Goal: Communication & Community: Answer question/provide support

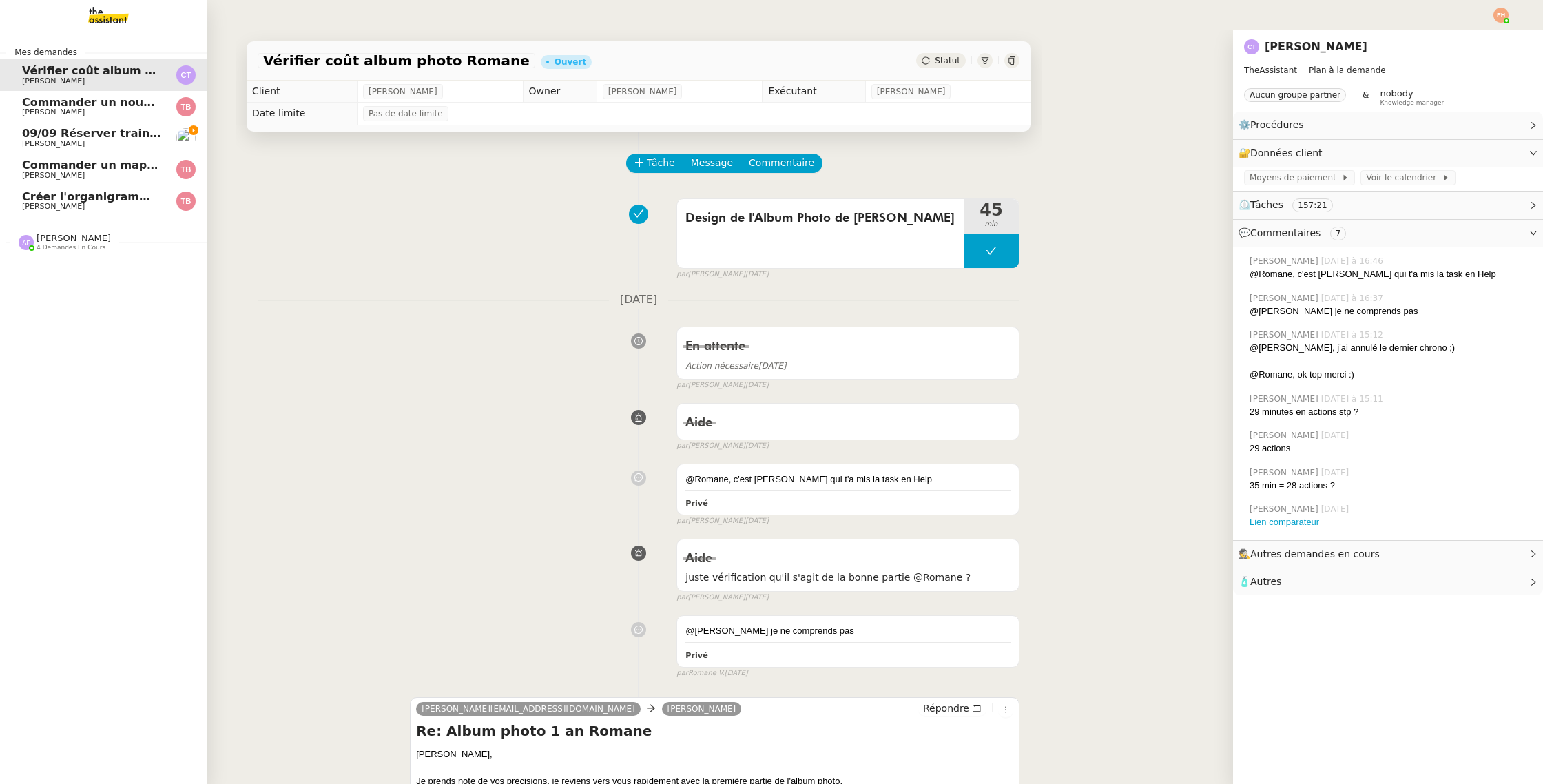
click at [34, 140] on span "[PERSON_NAME]" at bounding box center [53, 143] width 62 height 9
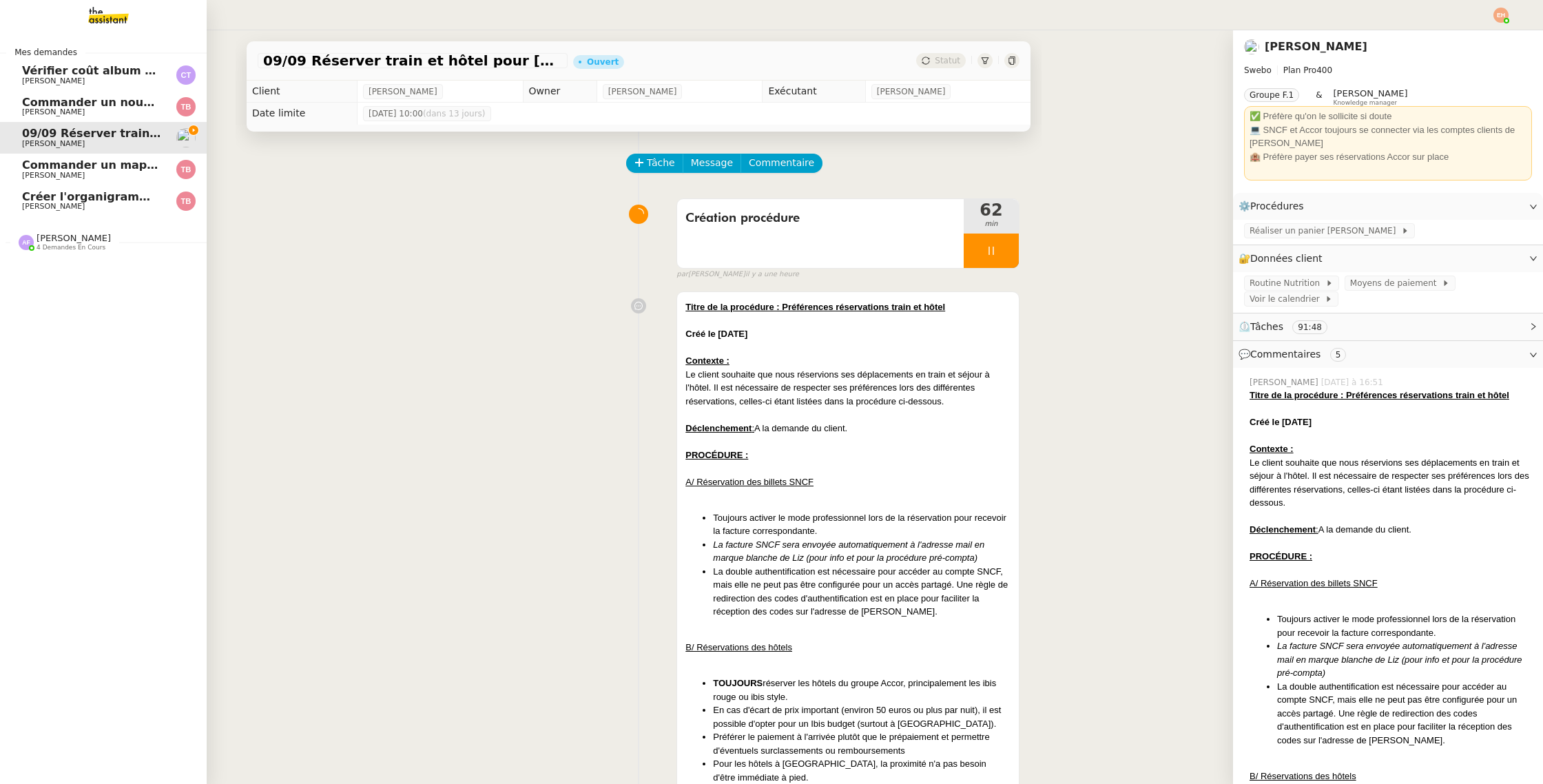
click at [19, 101] on link "Commander un nouveau mapping pour AINDEX [PERSON_NAME]" at bounding box center [103, 107] width 207 height 32
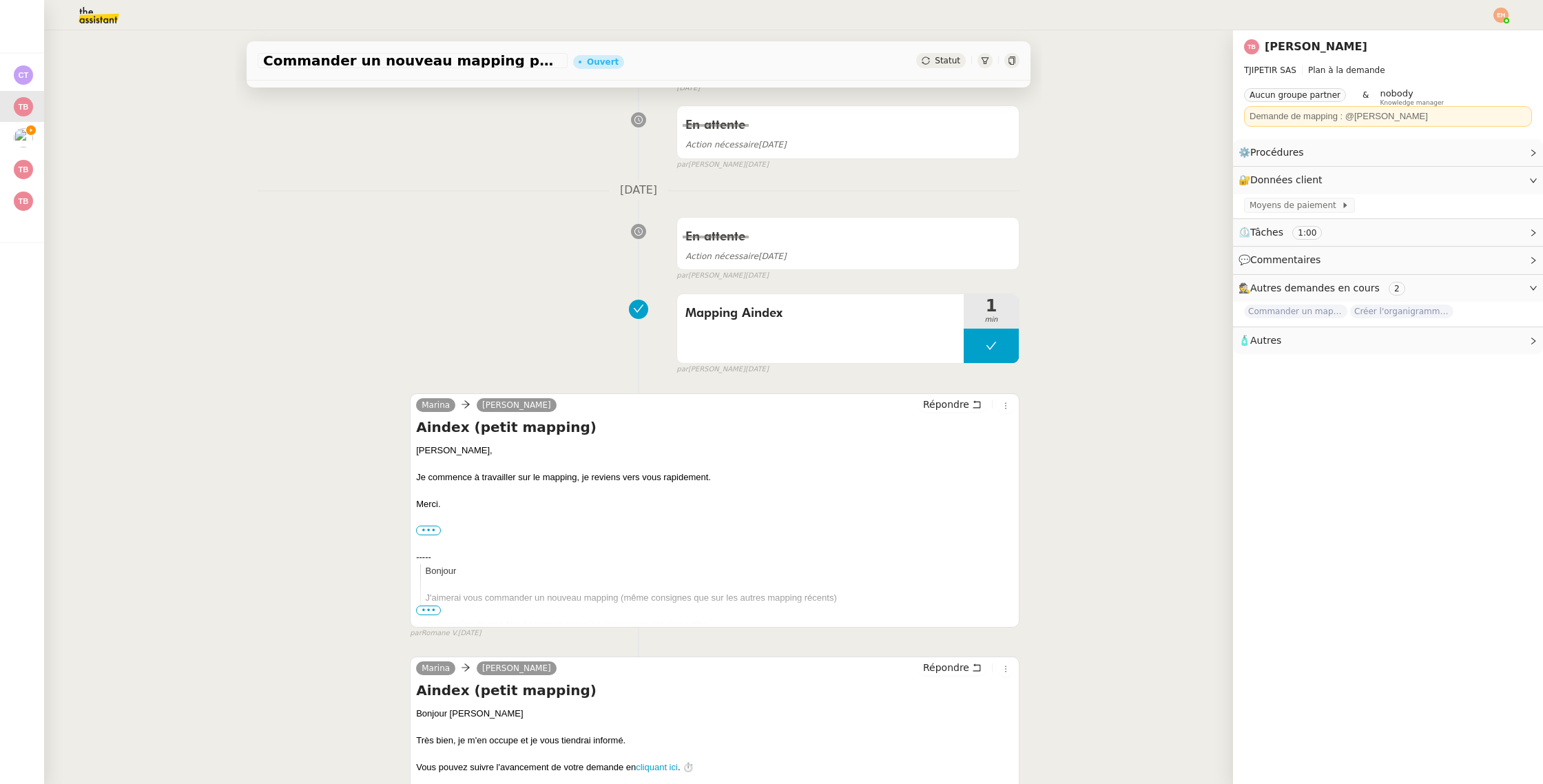
scroll to position [177, 0]
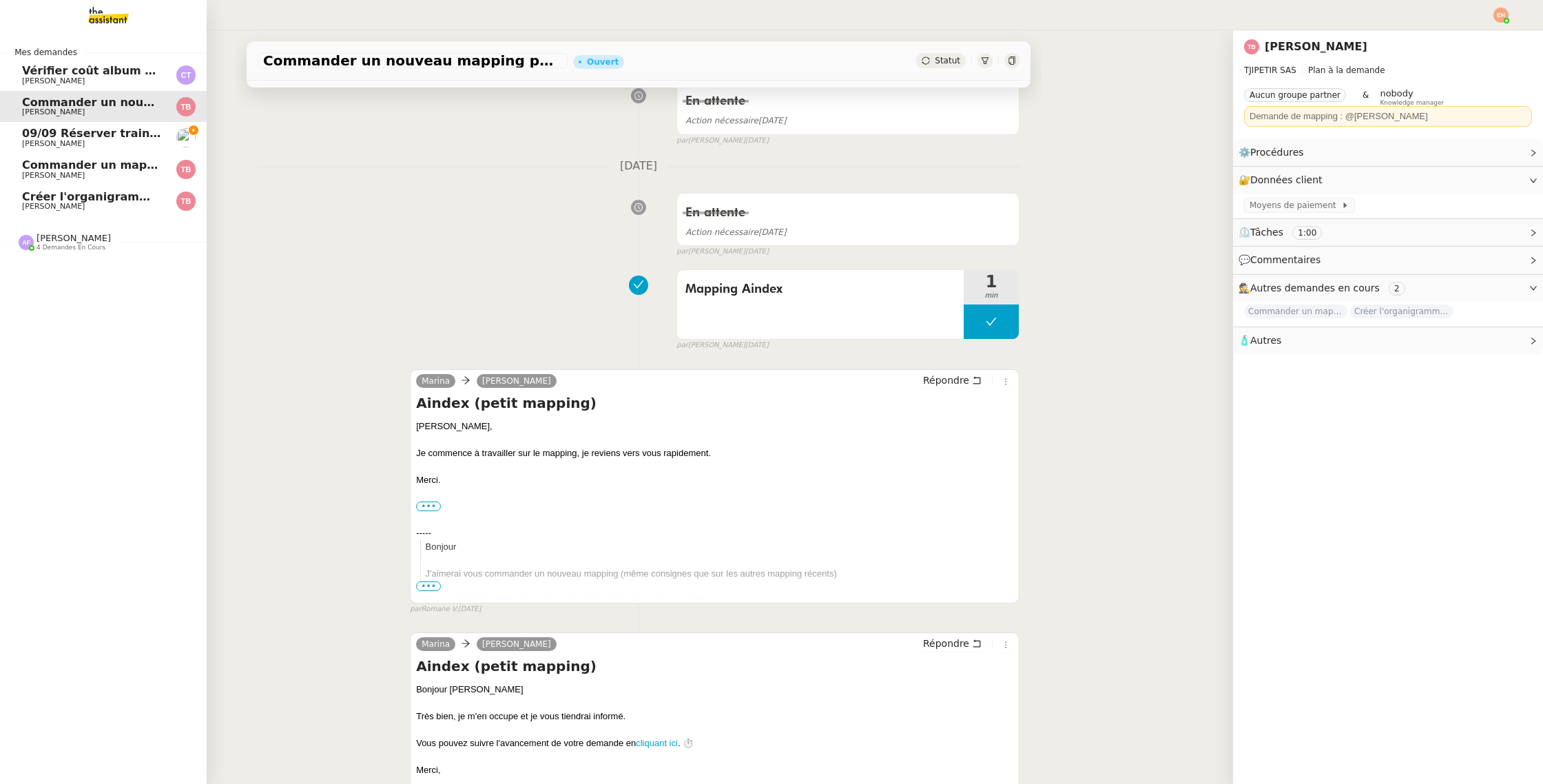
click at [59, 172] on span "[PERSON_NAME]" at bounding box center [53, 175] width 62 height 9
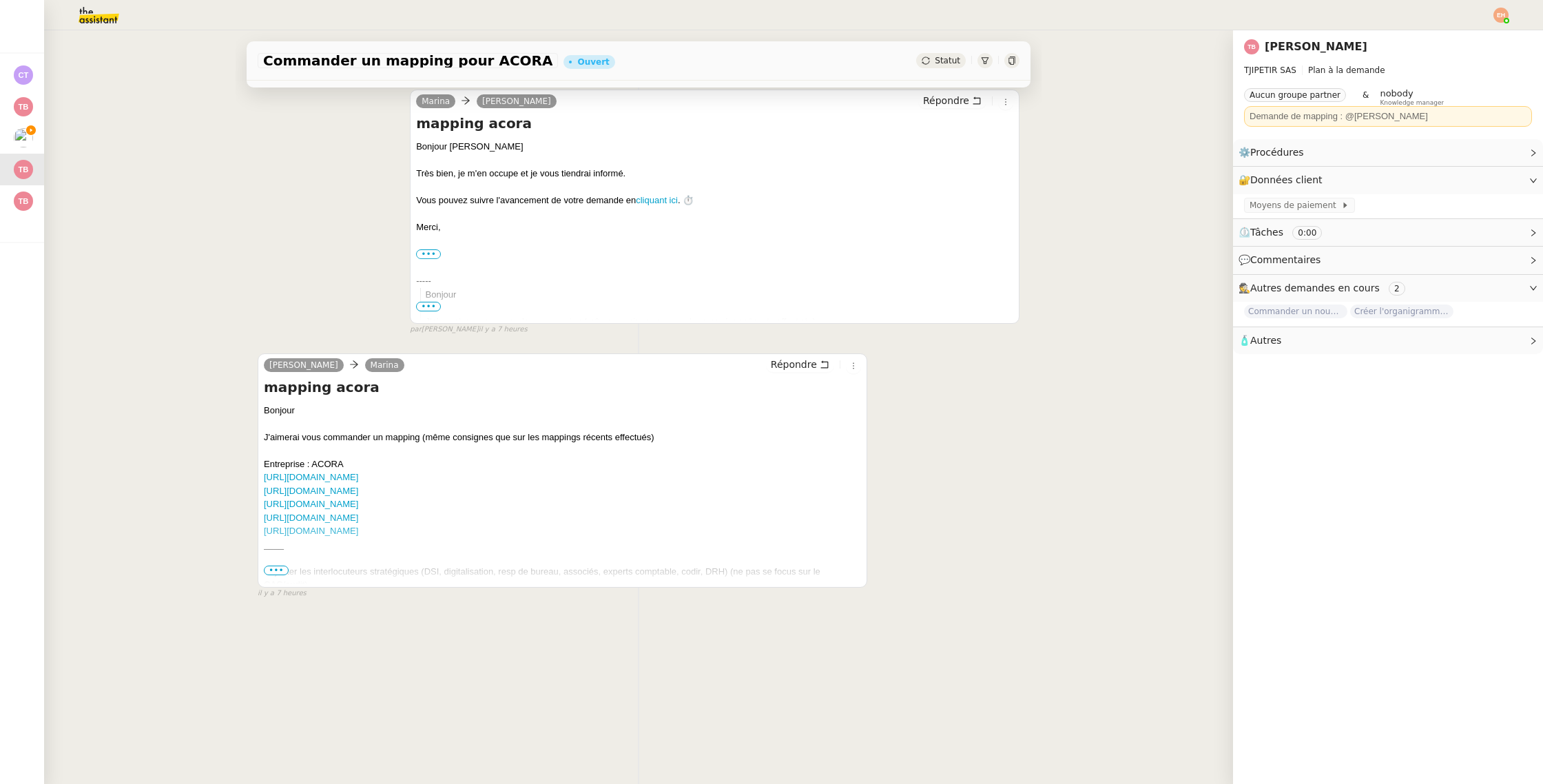
click at [279, 567] on span "•••" at bounding box center [276, 570] width 25 height 10
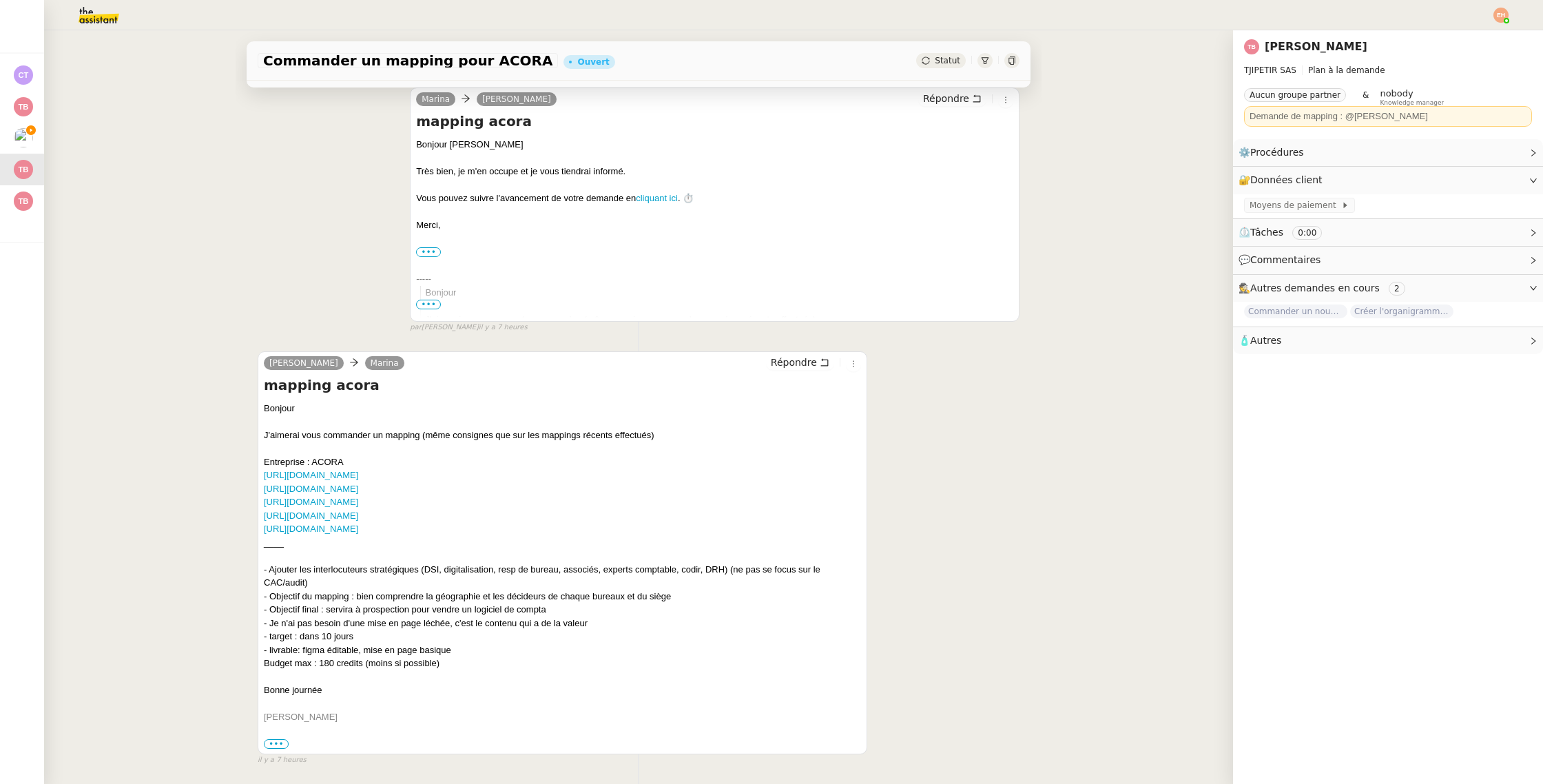
scroll to position [225, 0]
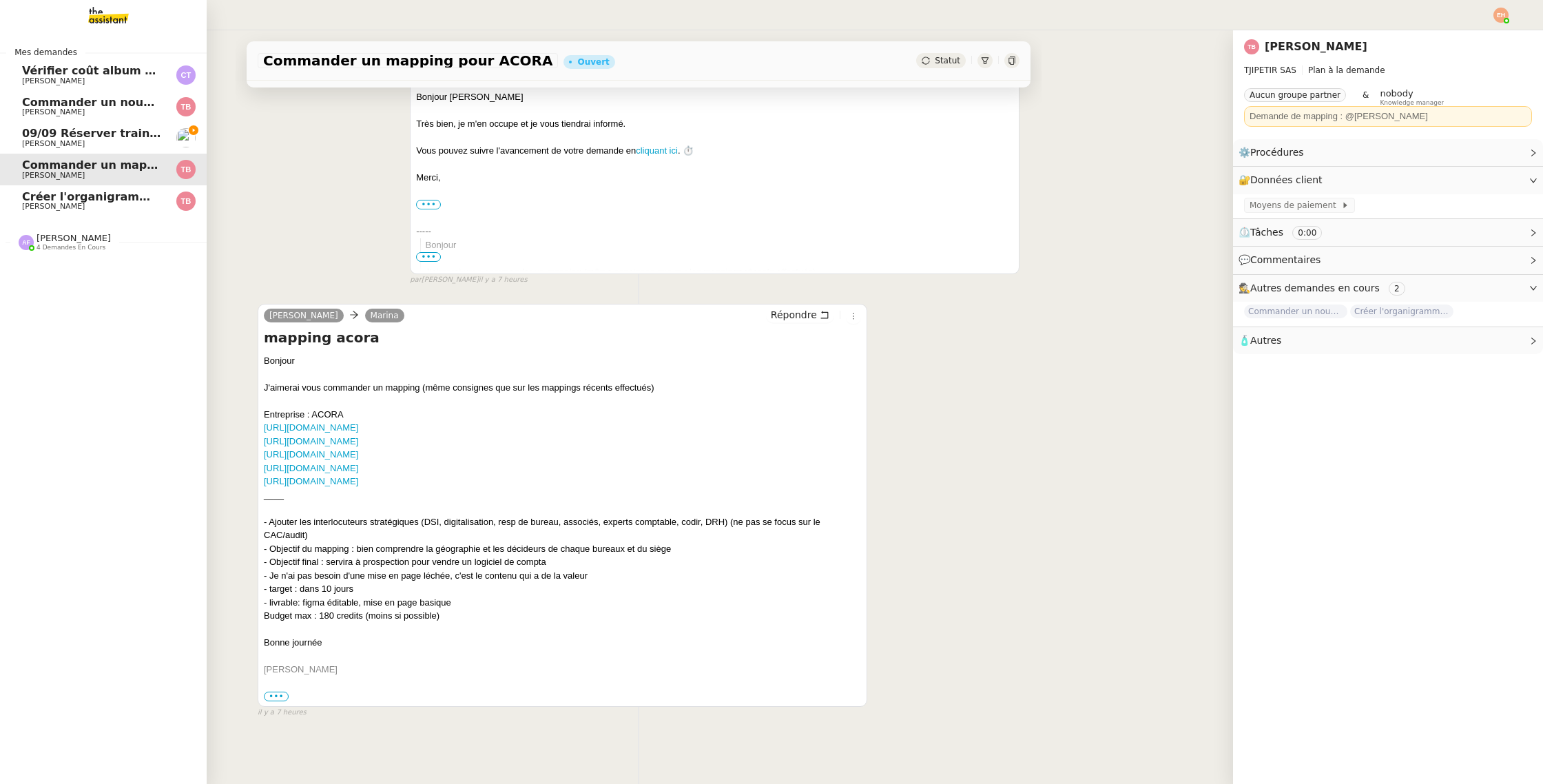
click at [45, 110] on span "[PERSON_NAME]" at bounding box center [53, 111] width 62 height 9
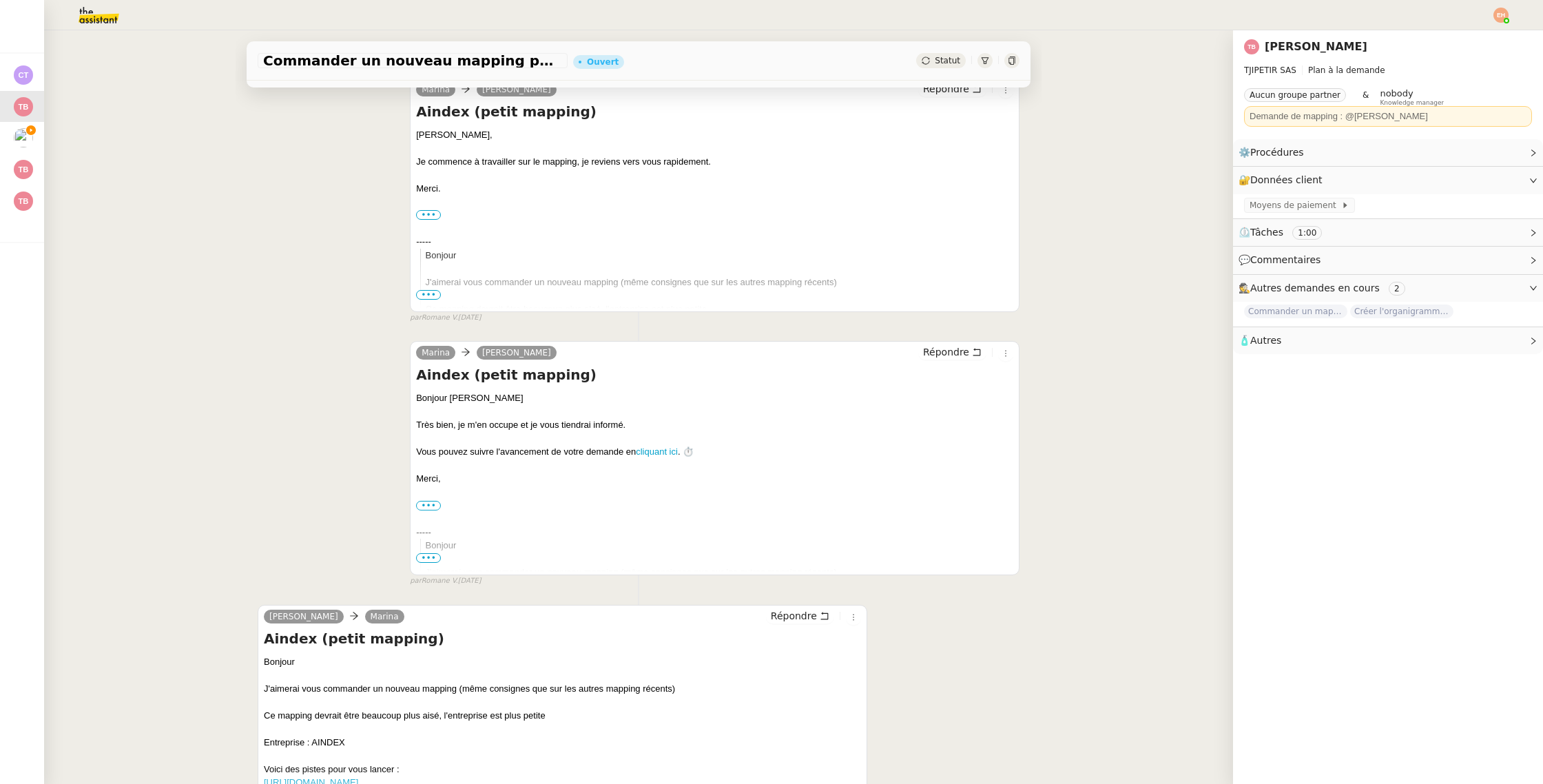
scroll to position [481, 0]
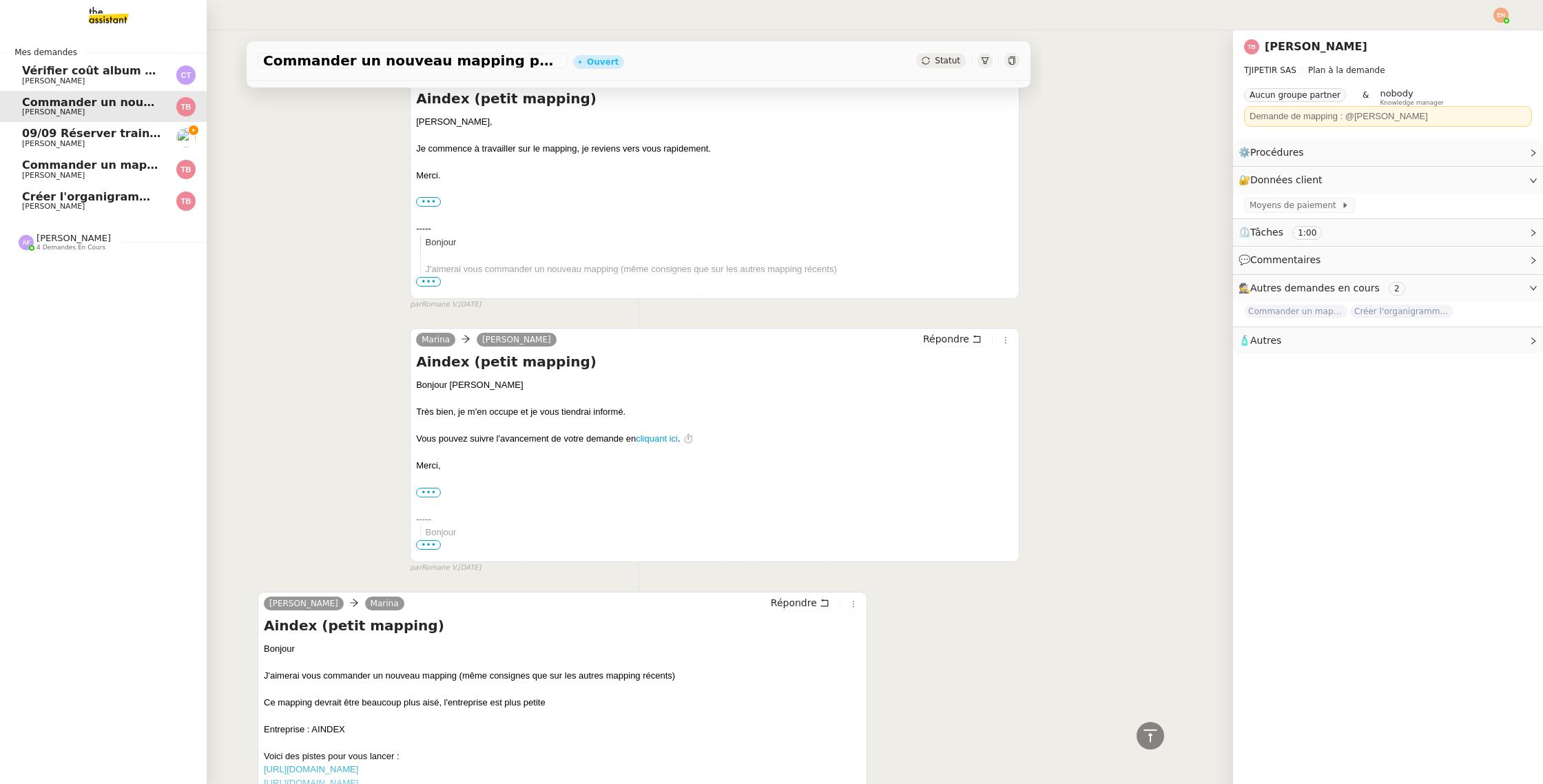
click at [40, 203] on span "[PERSON_NAME]" at bounding box center [53, 206] width 62 height 9
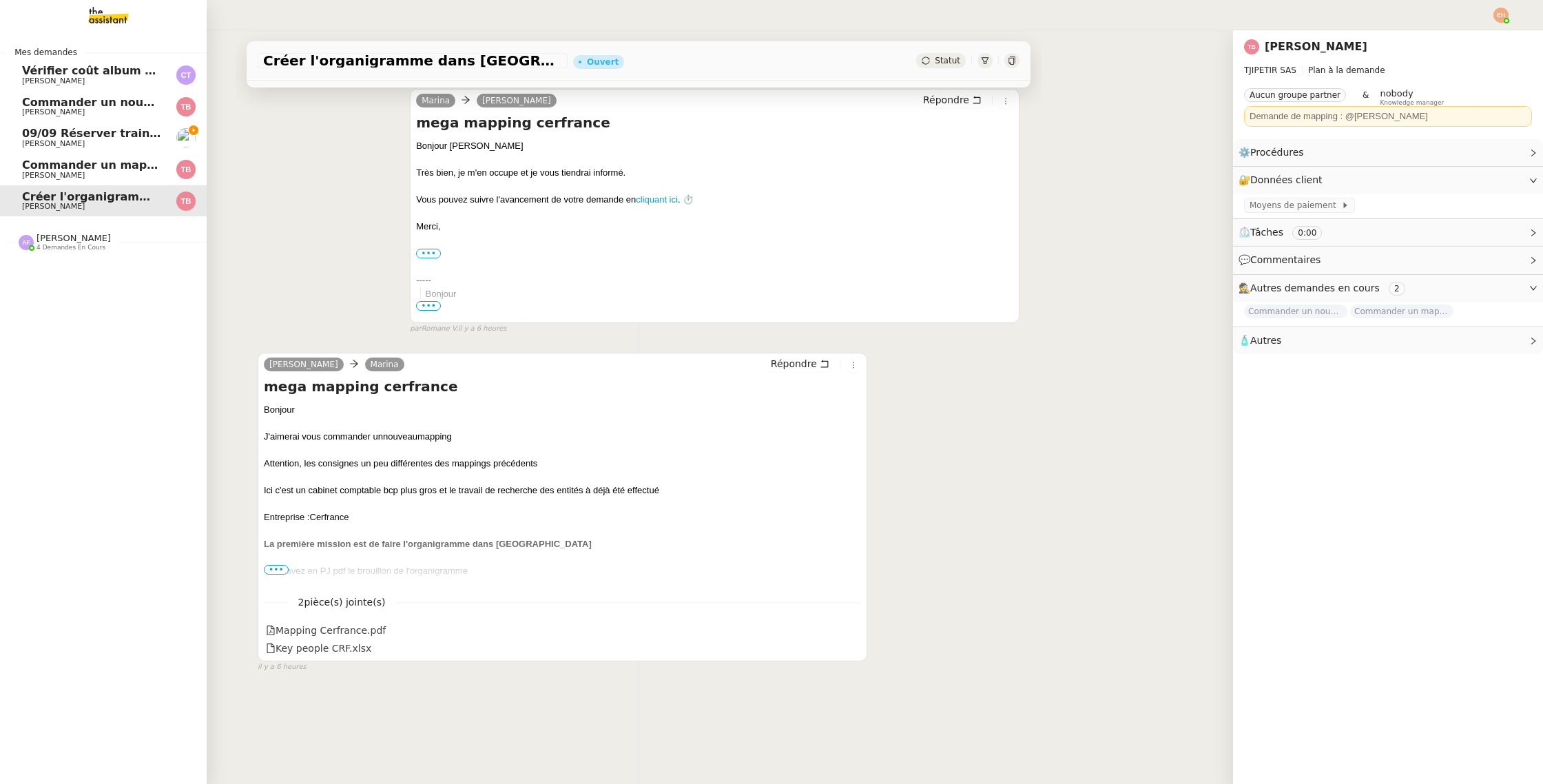
scroll to position [175, 0]
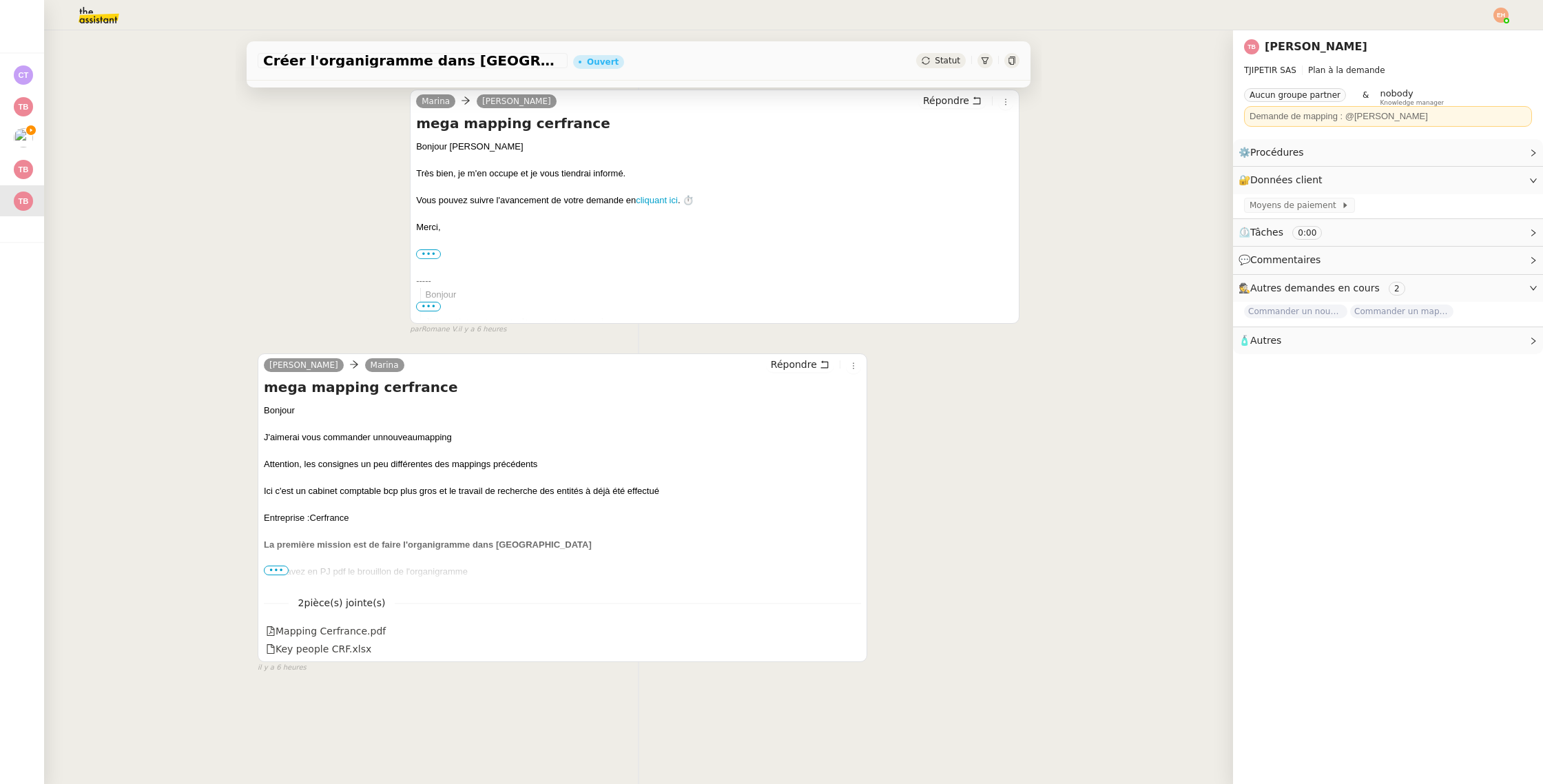
click at [103, 12] on img at bounding box center [87, 15] width 107 height 31
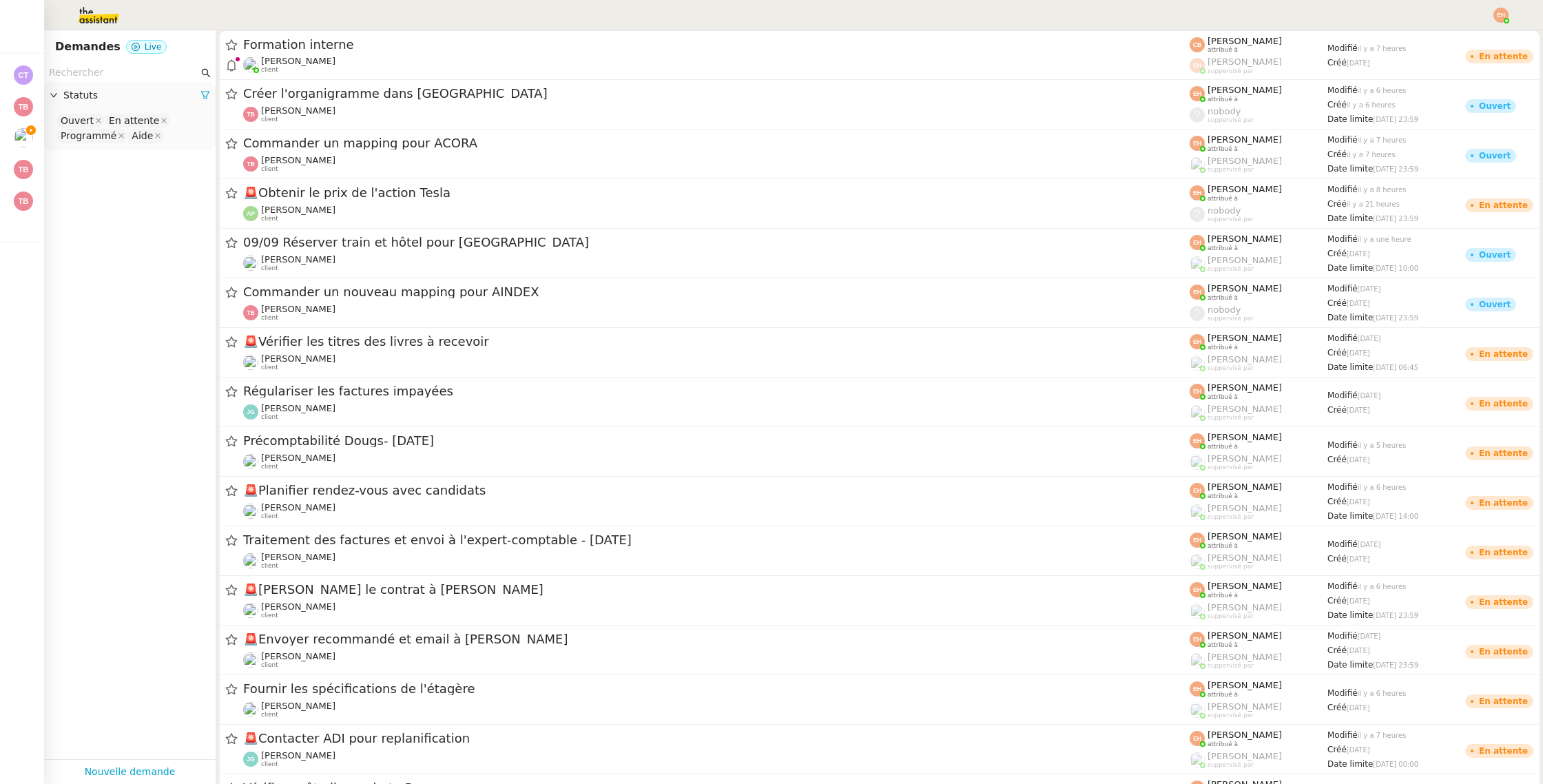
click at [121, 64] on input "text" at bounding box center [124, 72] width 150 height 15
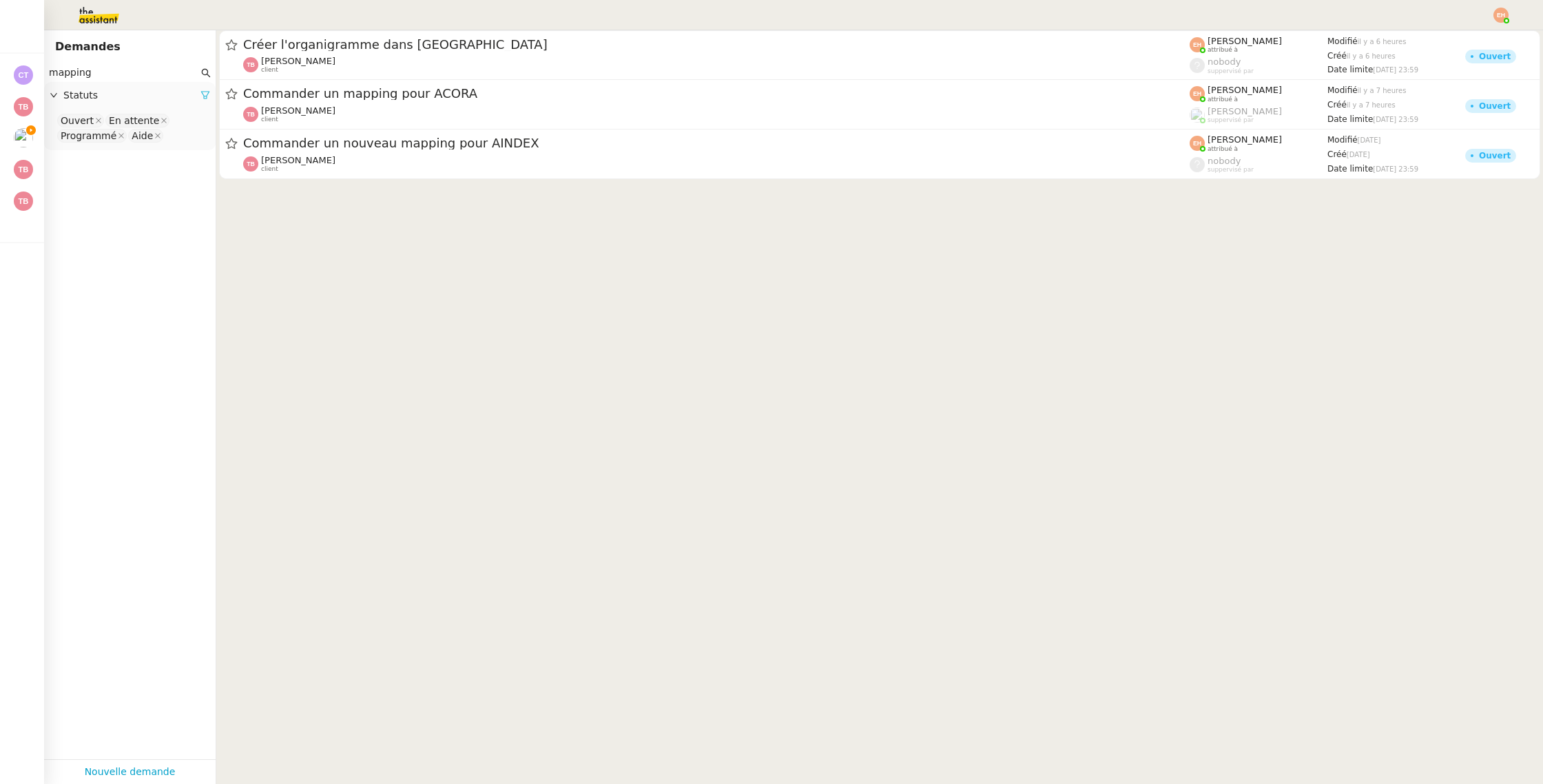
type input "mapping"
click at [201, 91] on icon at bounding box center [206, 95] width 10 height 10
click at [203, 84] on div "Statuts" at bounding box center [130, 95] width 171 height 27
click at [163, 117] on nz-select-top-control "Please select" at bounding box center [130, 121] width 150 height 17
click at [142, 262] on div "Terminé" at bounding box center [130, 259] width 138 height 12
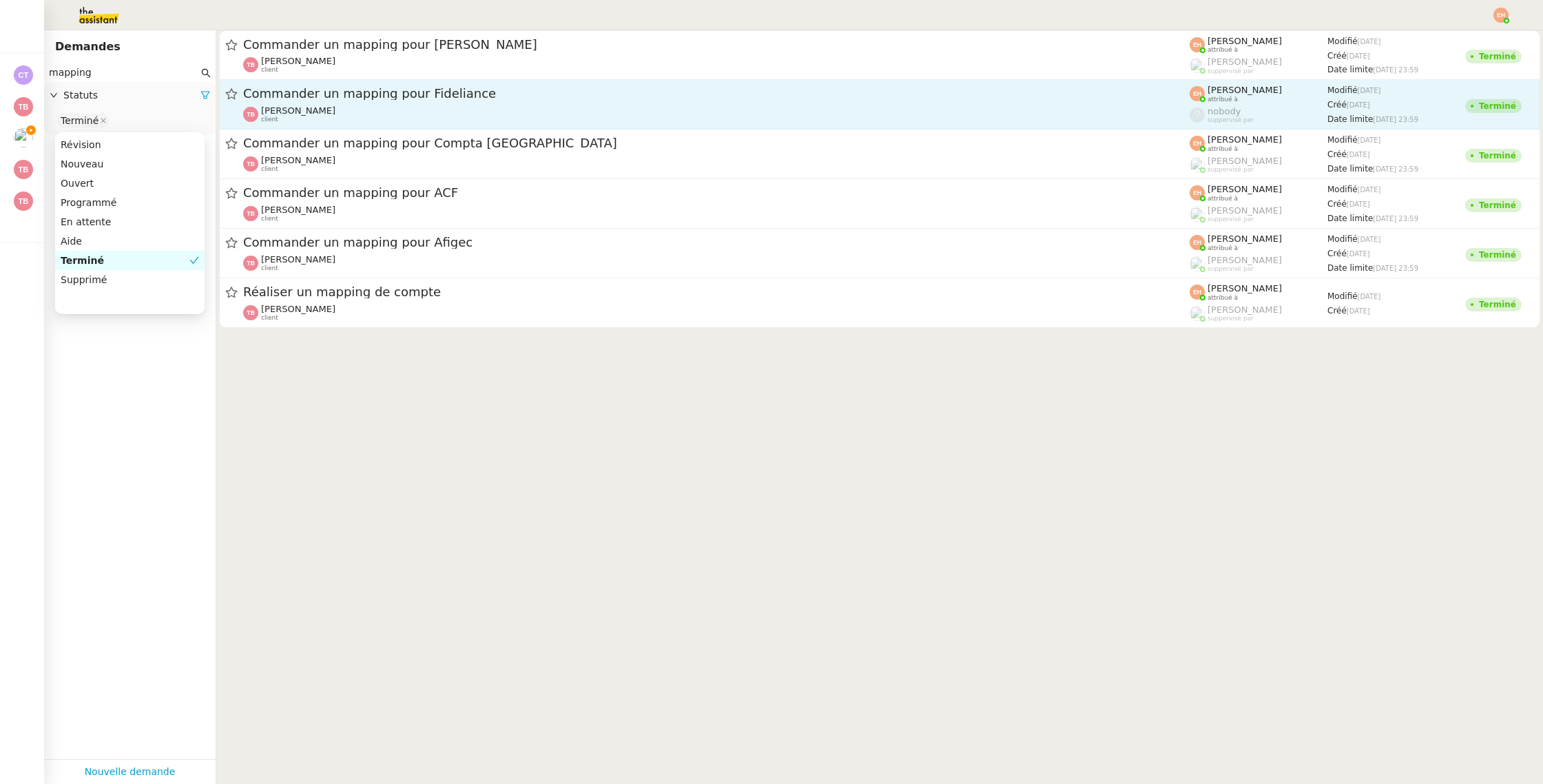
click at [494, 80] on link "Commander un mapping pour Fideliance [PERSON_NAME] client [PERSON_NAME] attribu…" at bounding box center [880, 105] width 1322 height 50
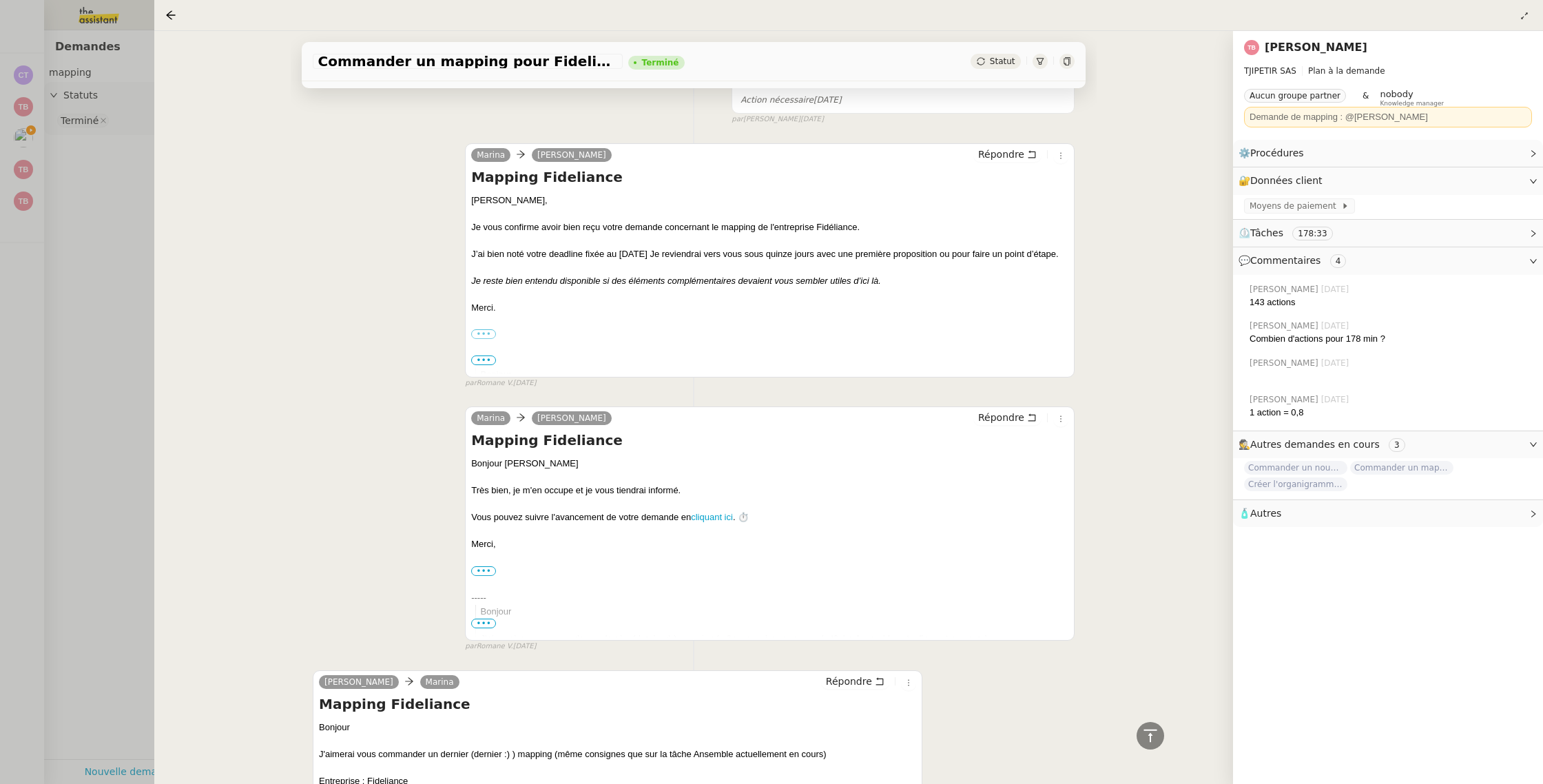
scroll to position [2198, 0]
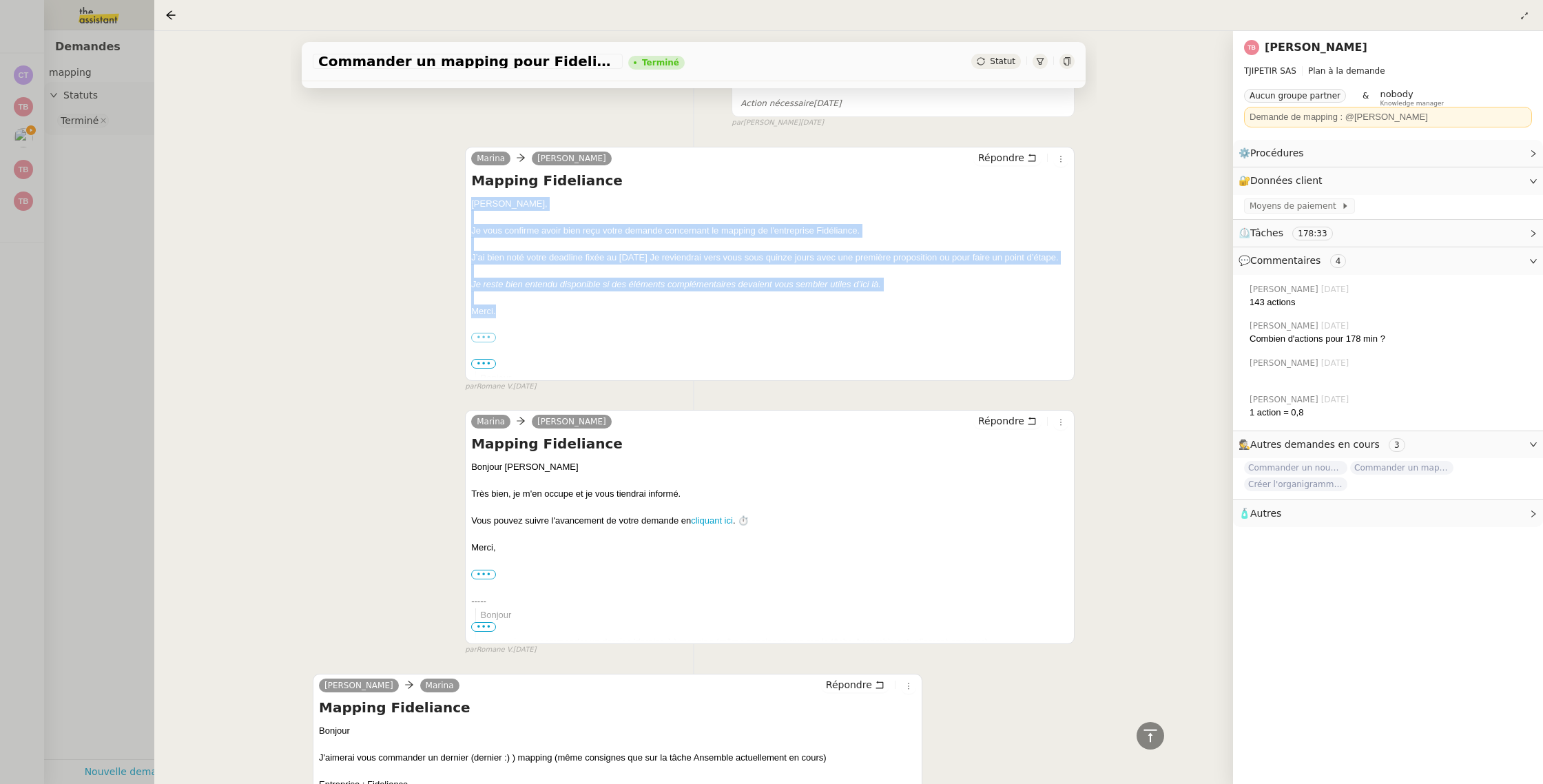
drag, startPoint x: 500, startPoint y: 312, endPoint x: 471, endPoint y: 198, distance: 117.6
click at [472, 198] on div "[PERSON_NAME], Je vous confirme avoir bien reçu votre demande concernant le map…" at bounding box center [769, 512] width 597 height 630
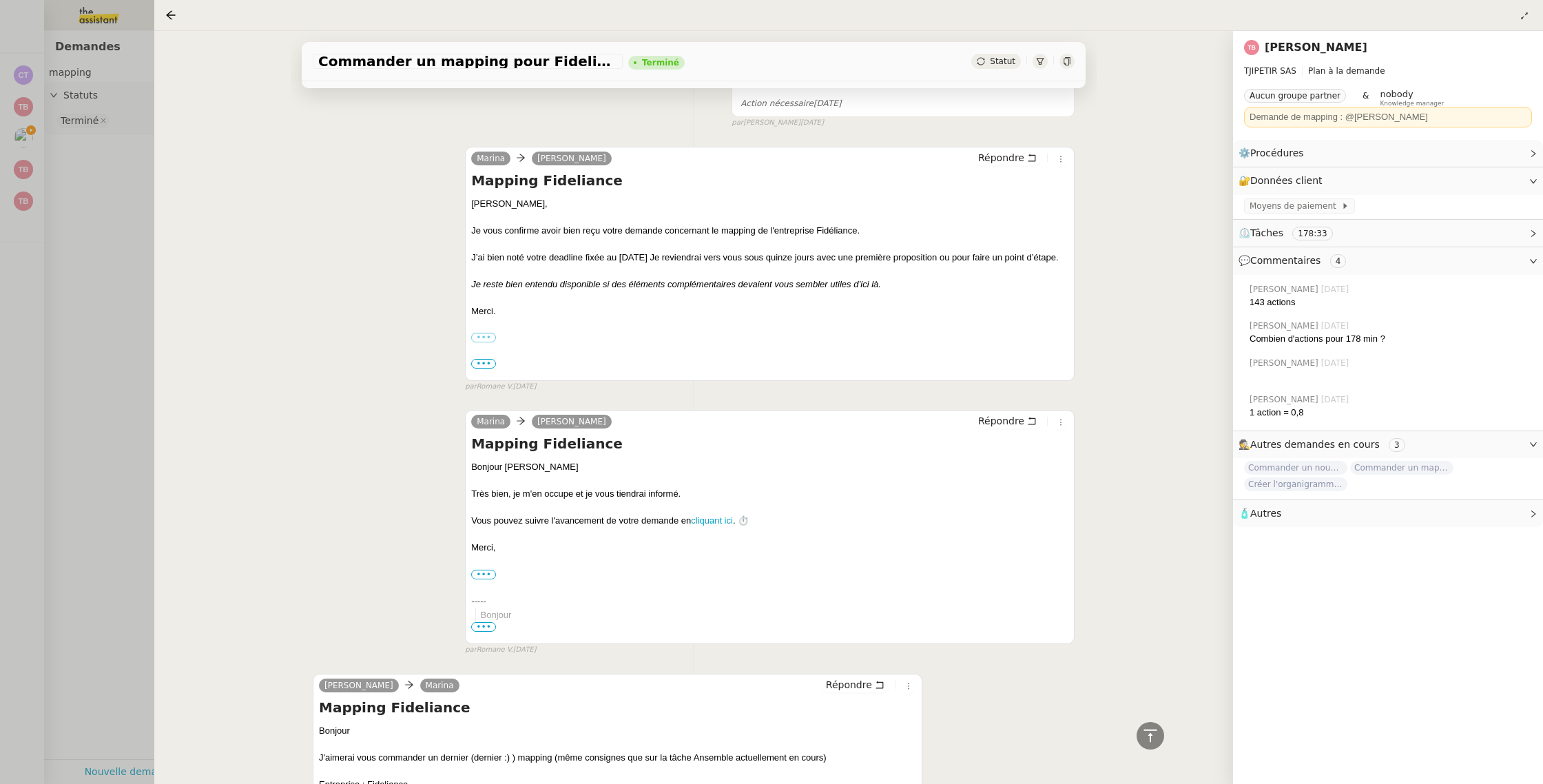
click at [91, 266] on div at bounding box center [771, 392] width 1543 height 784
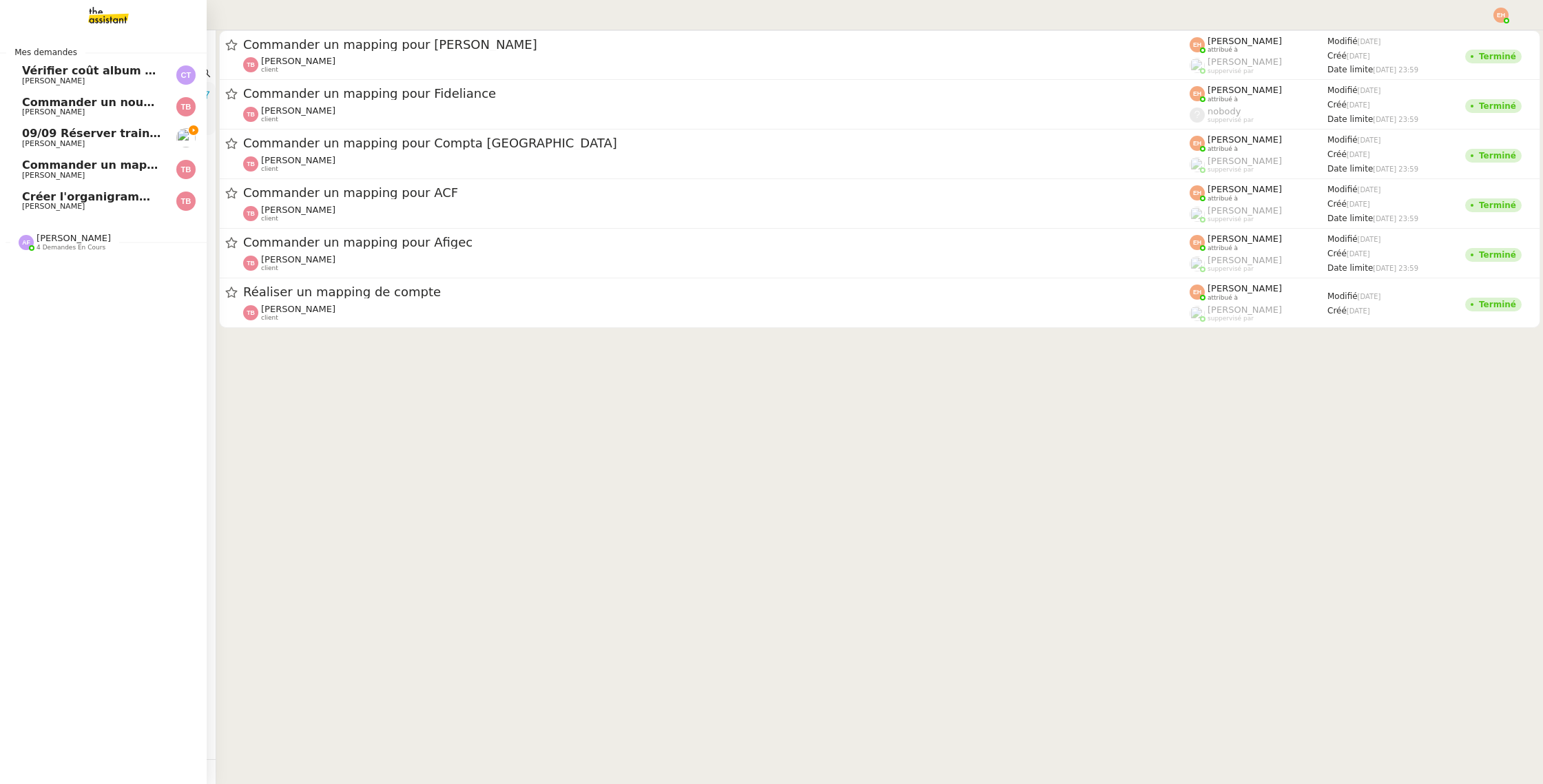
click at [38, 200] on span "Créer l'organigramme dans [GEOGRAPHIC_DATA]" at bounding box center [173, 197] width 303 height 13
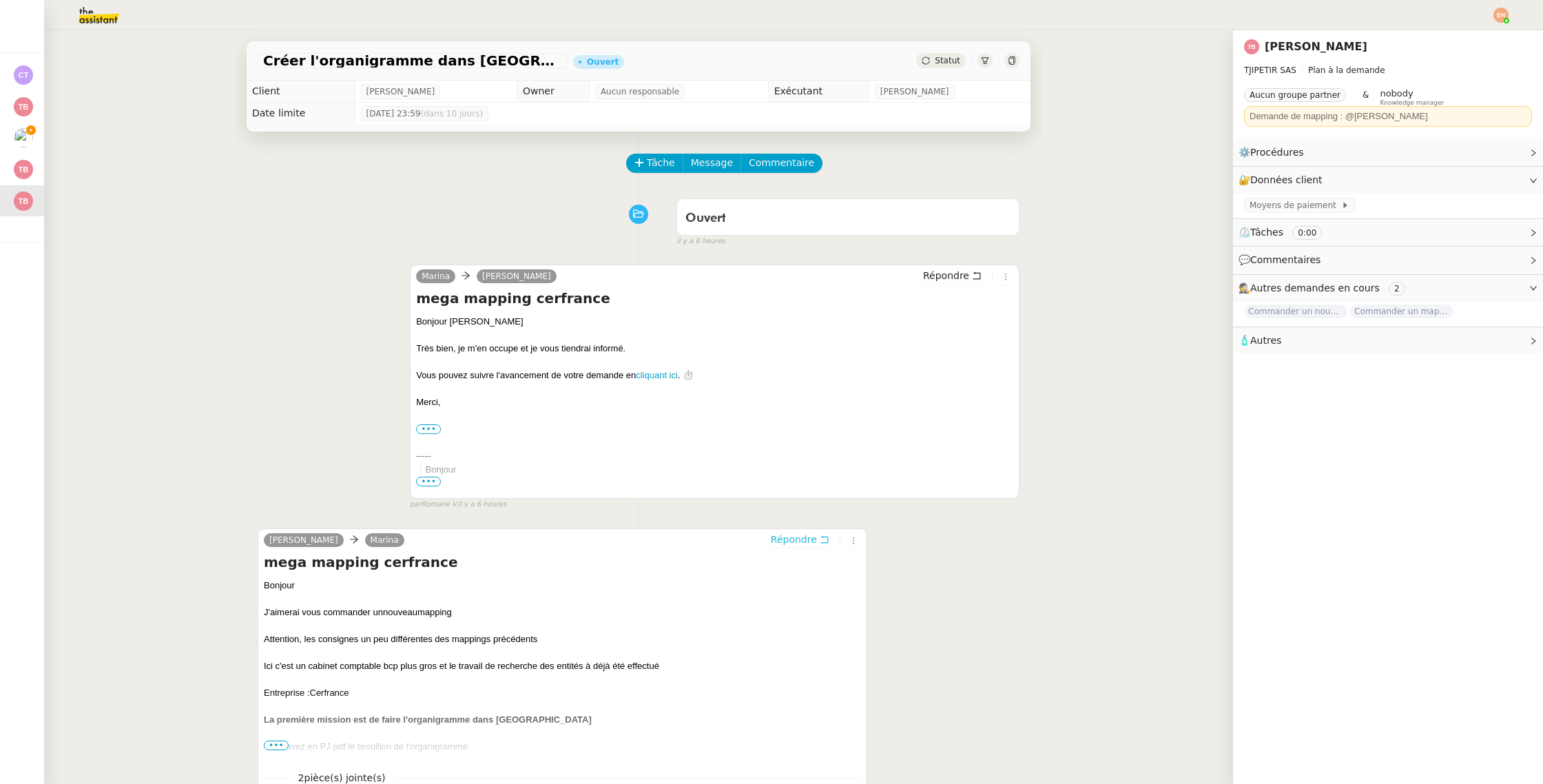
click at [811, 536] on span "Répondre" at bounding box center [794, 539] width 46 height 13
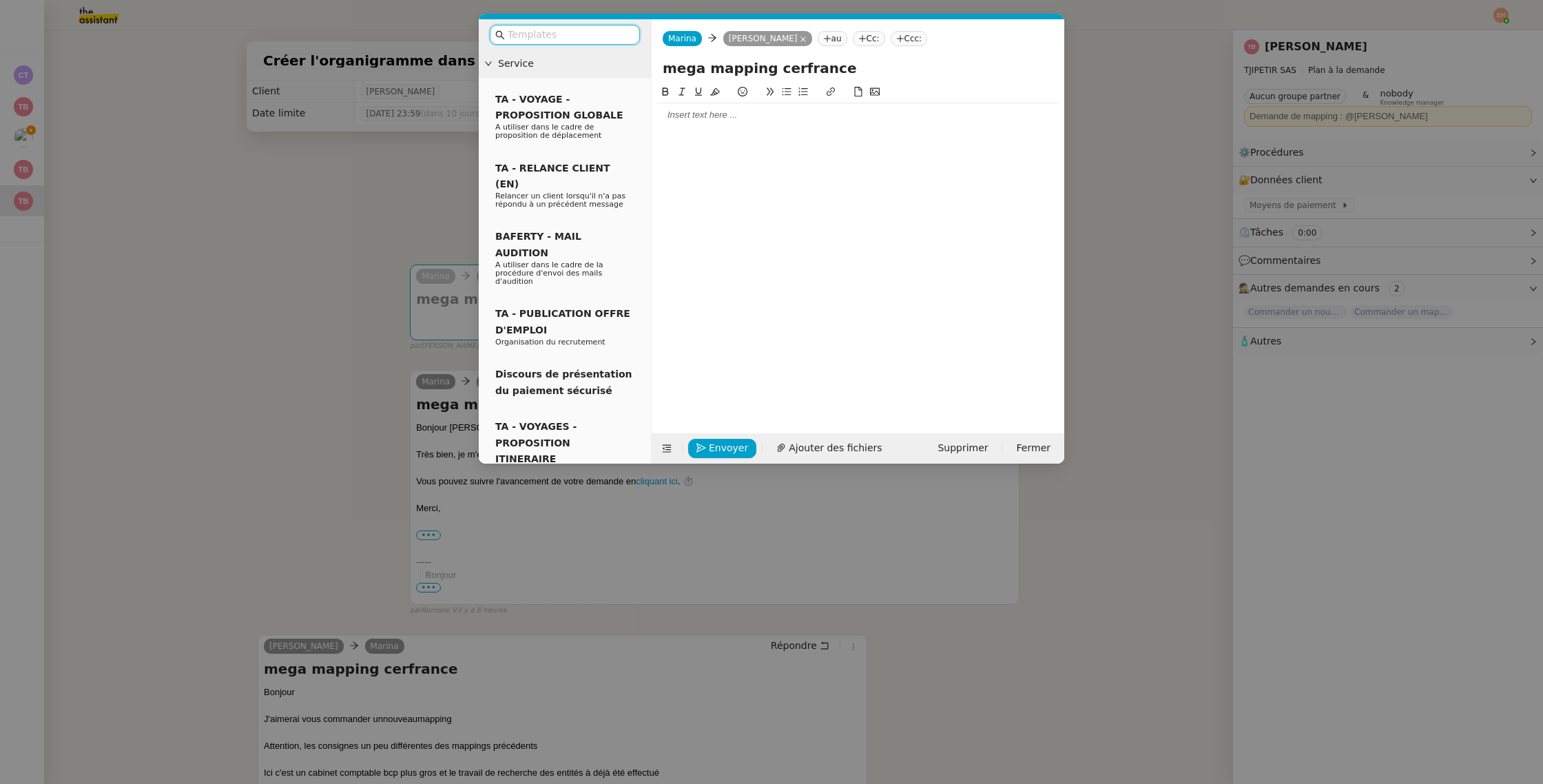
click at [740, 119] on div at bounding box center [859, 114] width 402 height 12
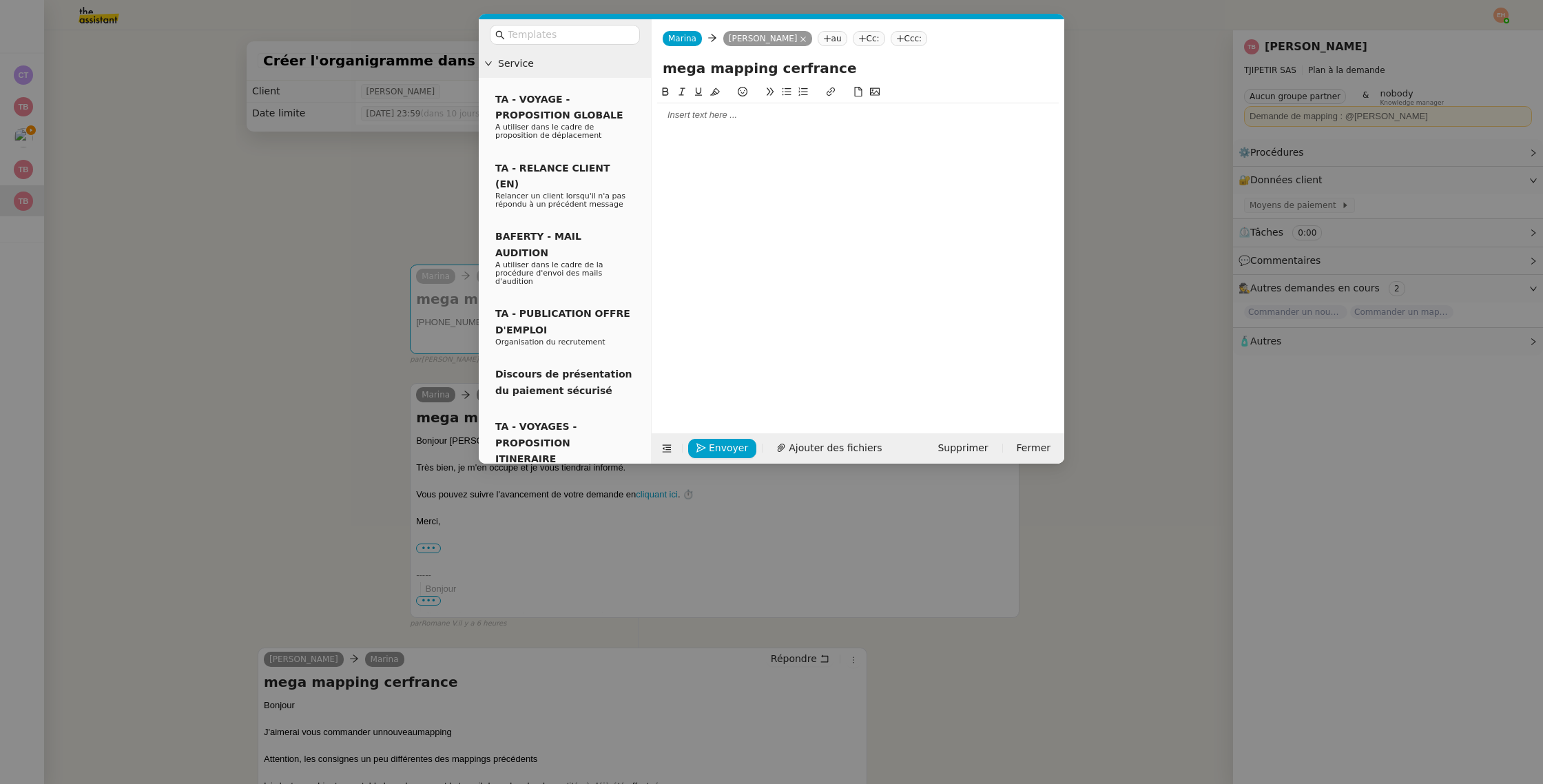
drag, startPoint x: 274, startPoint y: 212, endPoint x: 218, endPoint y: 189, distance: 60.5
click at [274, 211] on nz-modal-container "Service TA - VOYAGE - PROPOSITION GLOBALE A utiliser dans le cadre de propositi…" at bounding box center [771, 392] width 1543 height 784
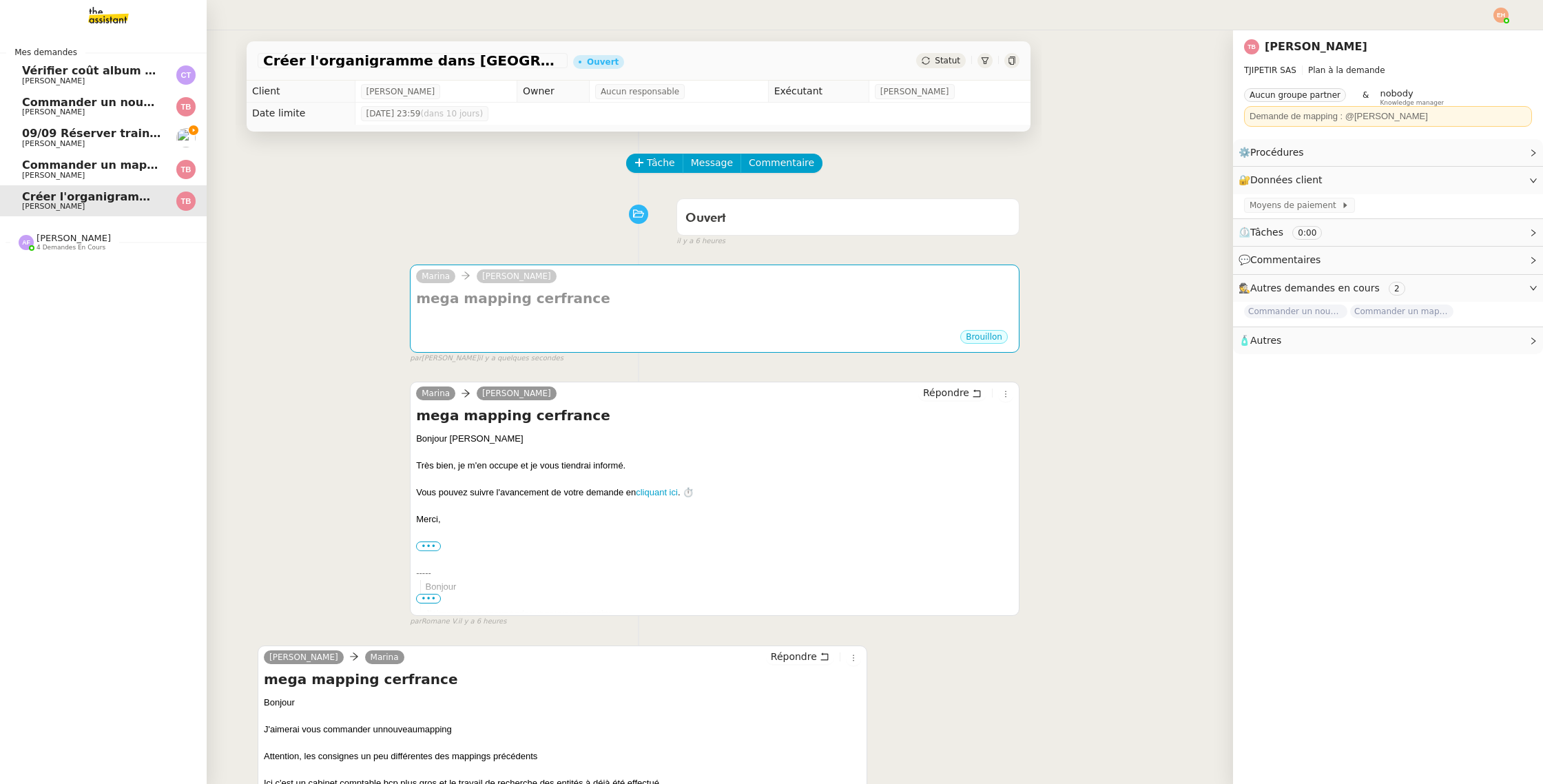
click at [94, 20] on img at bounding box center [97, 15] width 107 height 31
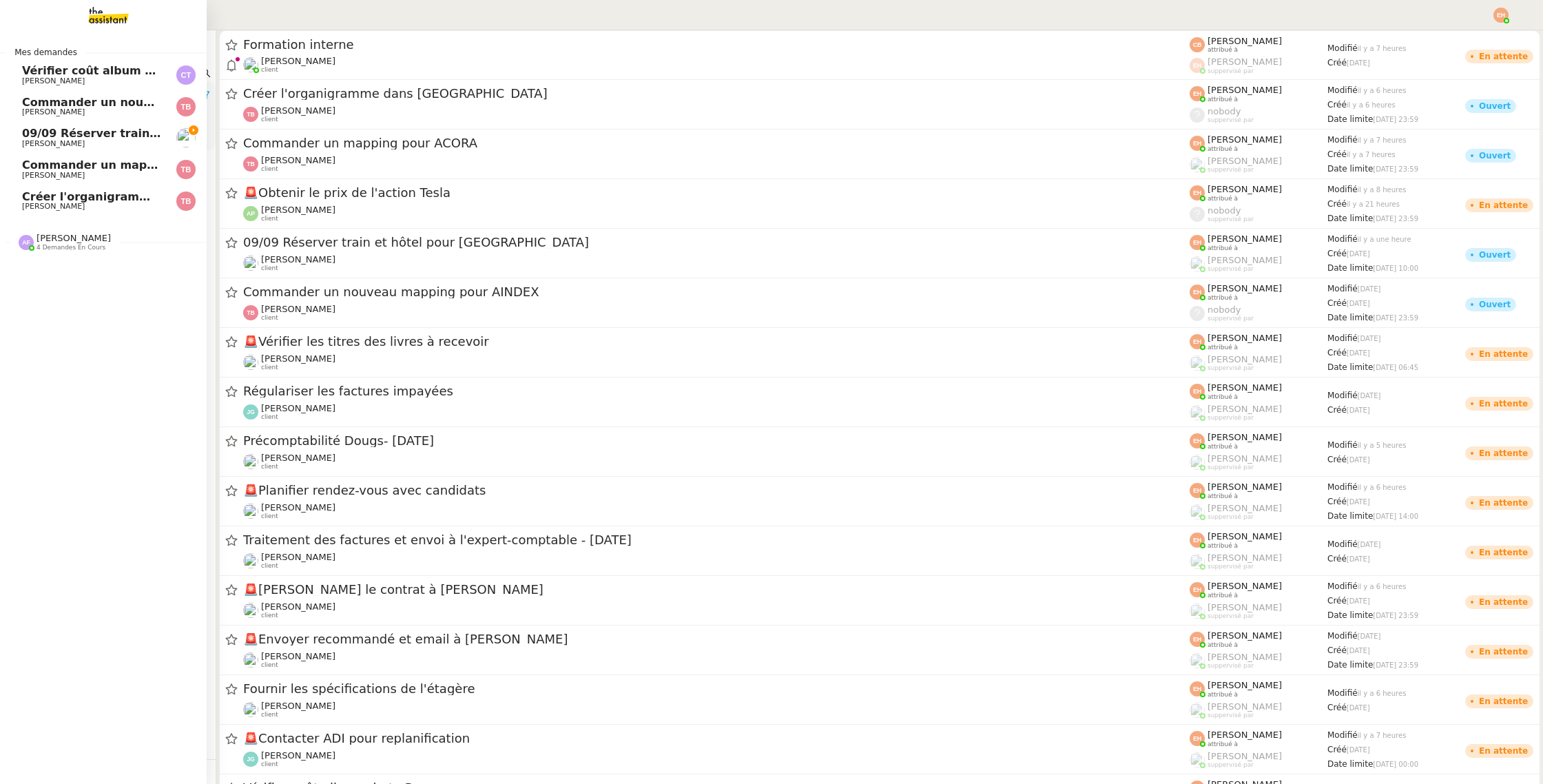
click at [26, 135] on span "09/09 Réserver train et hôtel pour [GEOGRAPHIC_DATA]" at bounding box center [195, 134] width 346 height 13
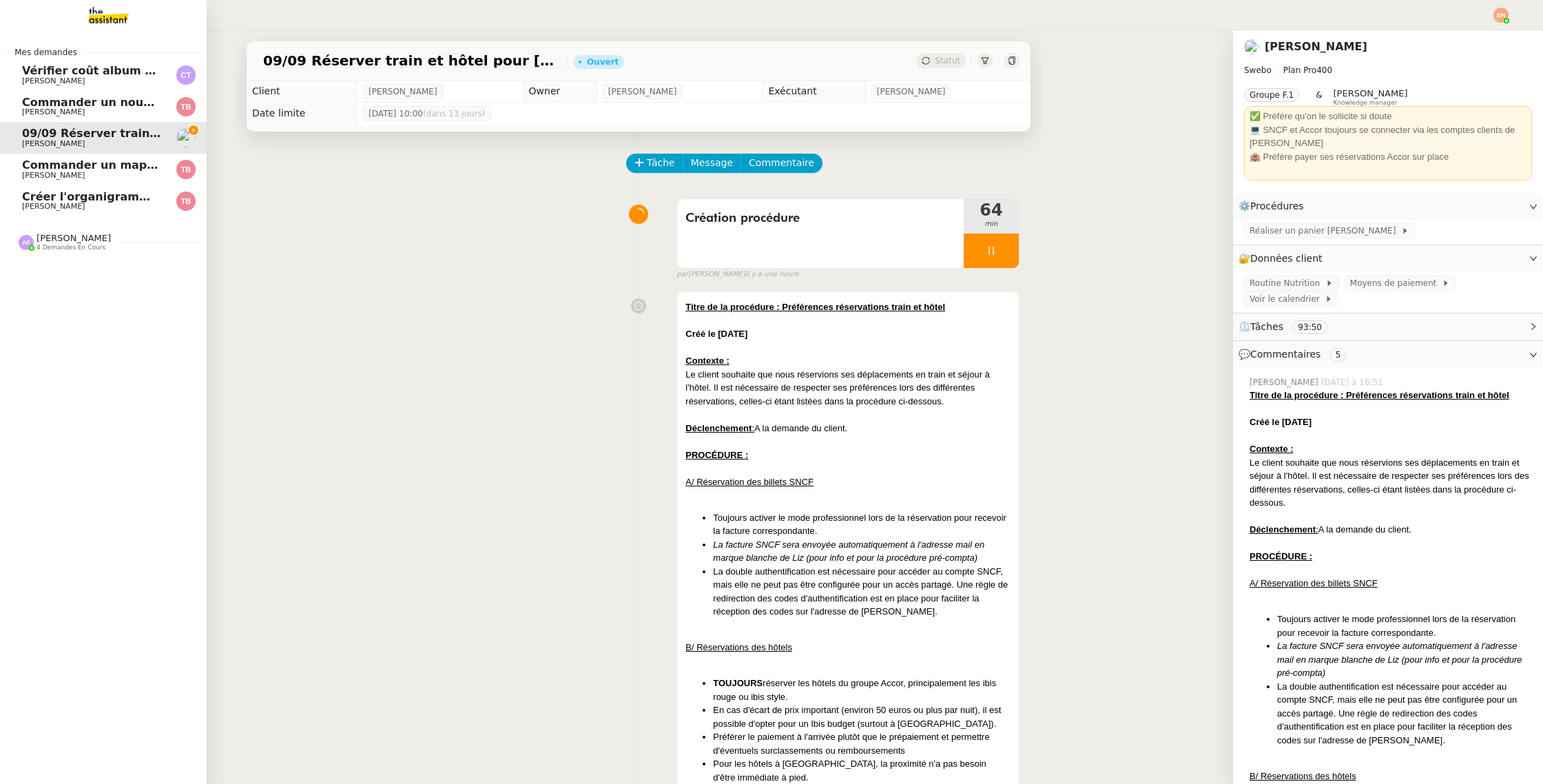
click at [93, 241] on div "[PERSON_NAME] 4 demandes en cours" at bounding box center [73, 241] width 74 height 18
click at [109, 27] on img at bounding box center [97, 15] width 107 height 31
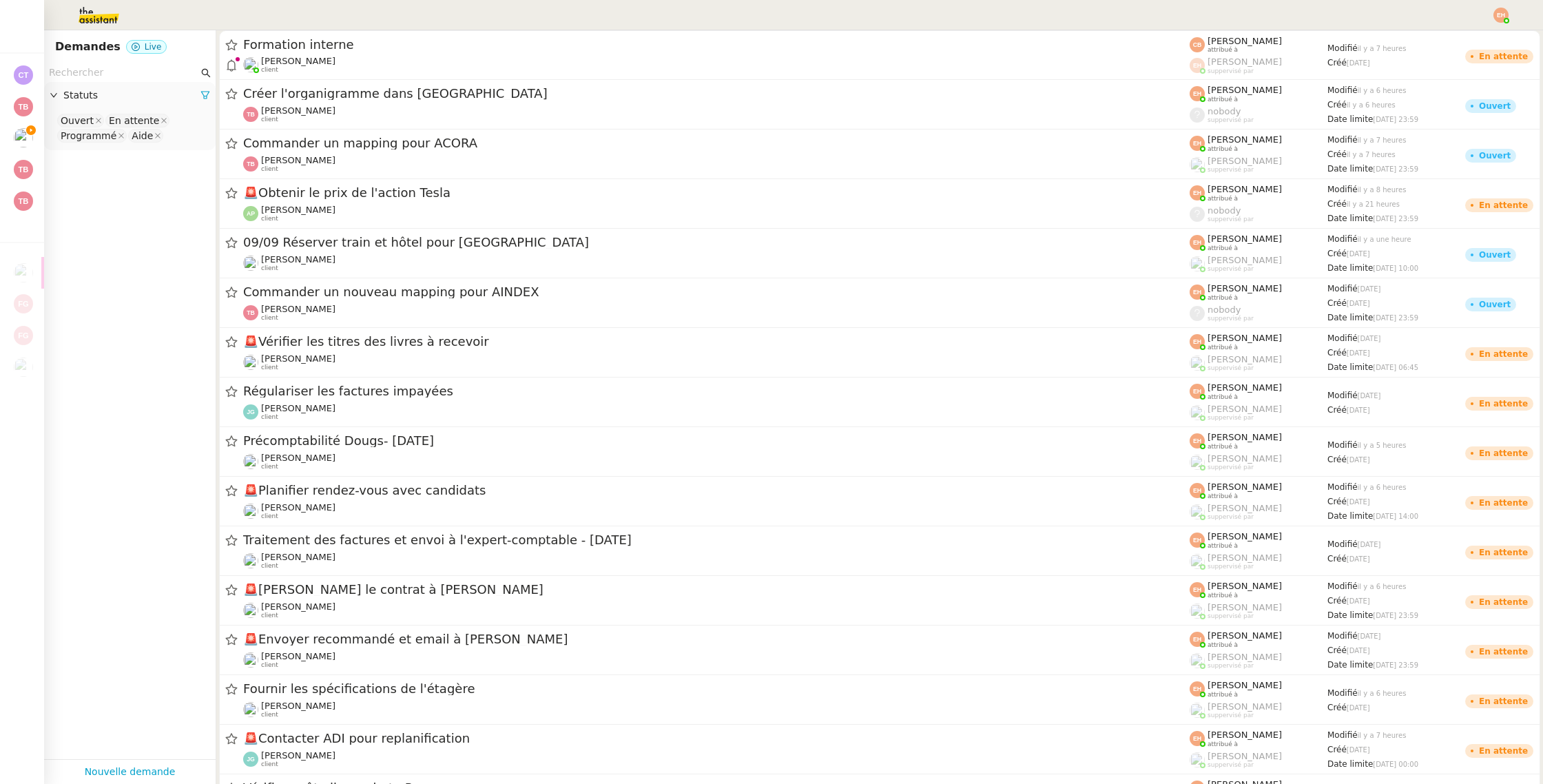
click at [150, 71] on input "text" at bounding box center [124, 72] width 150 height 15
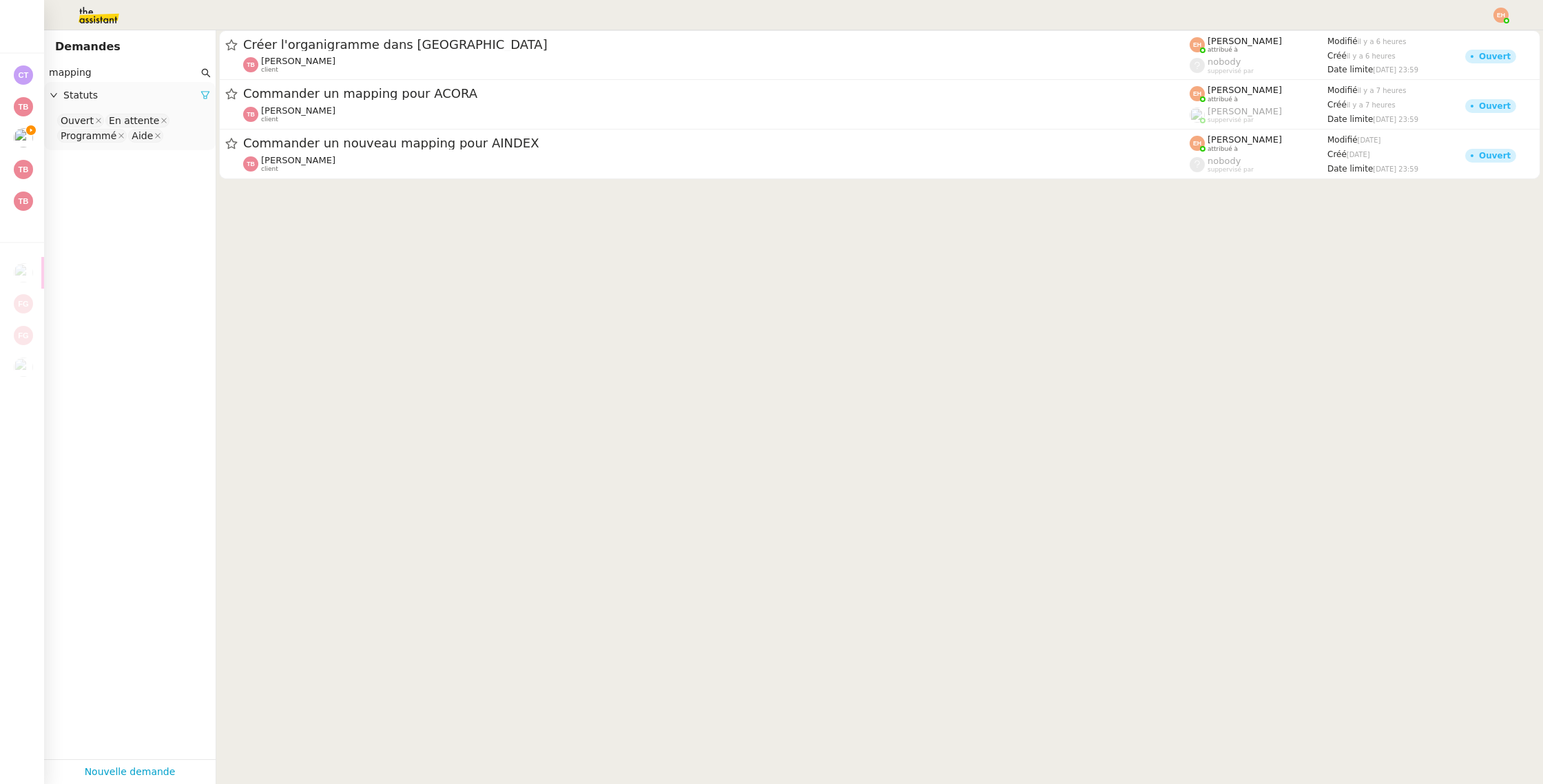
type input "mapping"
click at [204, 92] on icon at bounding box center [205, 95] width 9 height 8
click at [169, 85] on div "Statuts" at bounding box center [130, 95] width 171 height 27
click at [116, 120] on nz-select-top-control "Please select" at bounding box center [130, 121] width 150 height 17
click at [93, 254] on div "Terminé" at bounding box center [130, 259] width 138 height 12
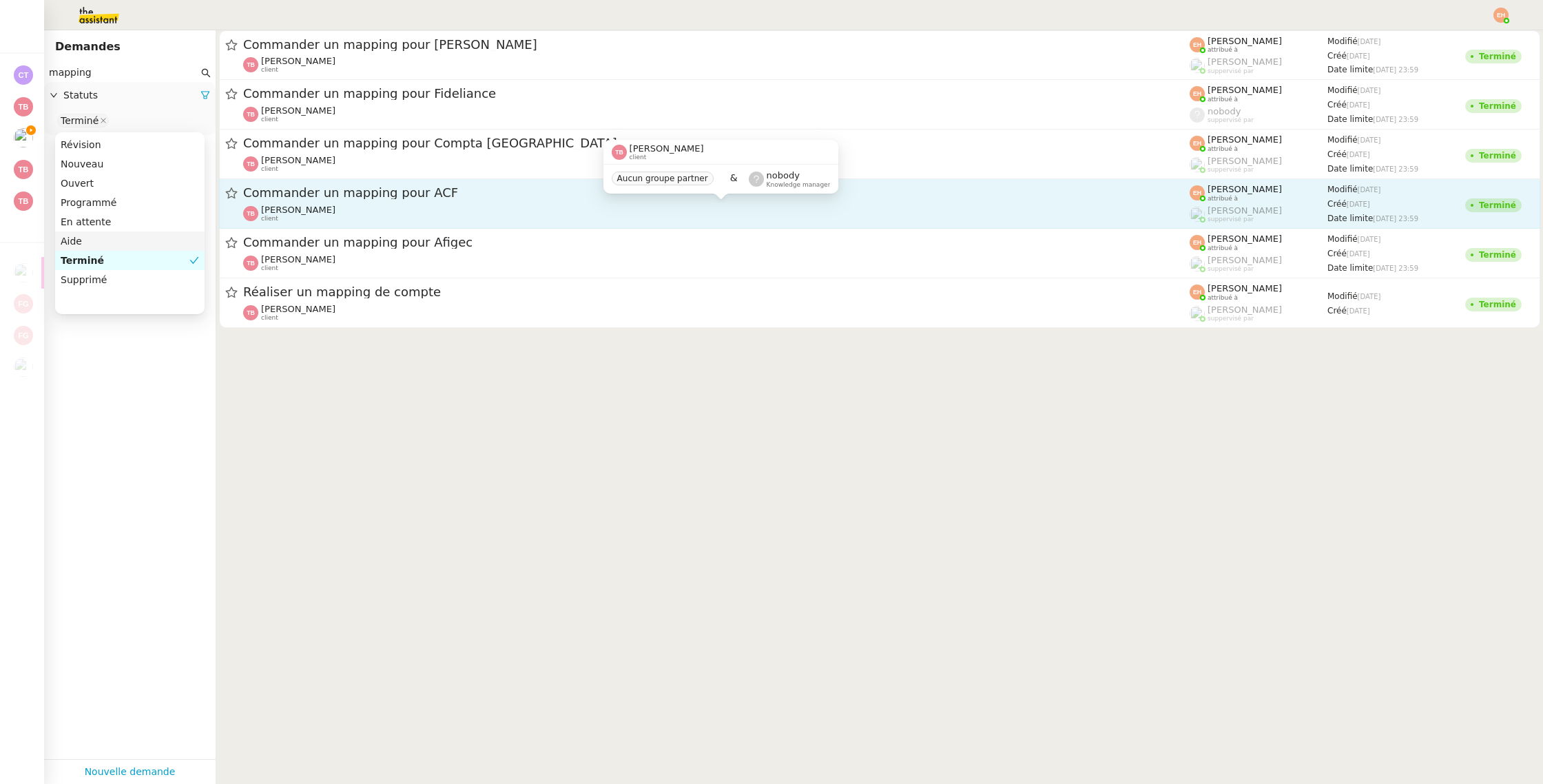
click at [403, 220] on div "[PERSON_NAME] client" at bounding box center [716, 213] width 947 height 18
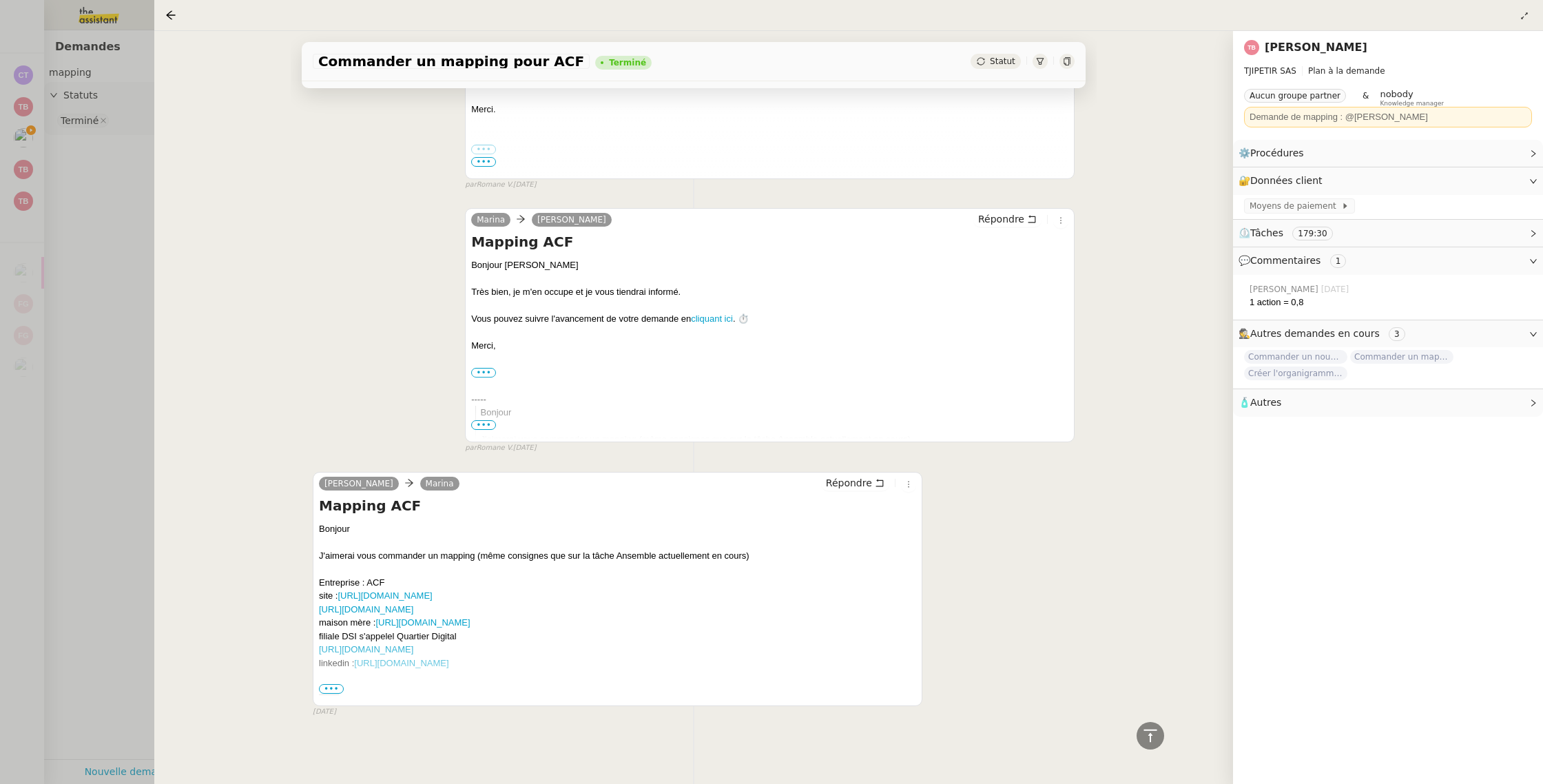
scroll to position [1940, 0]
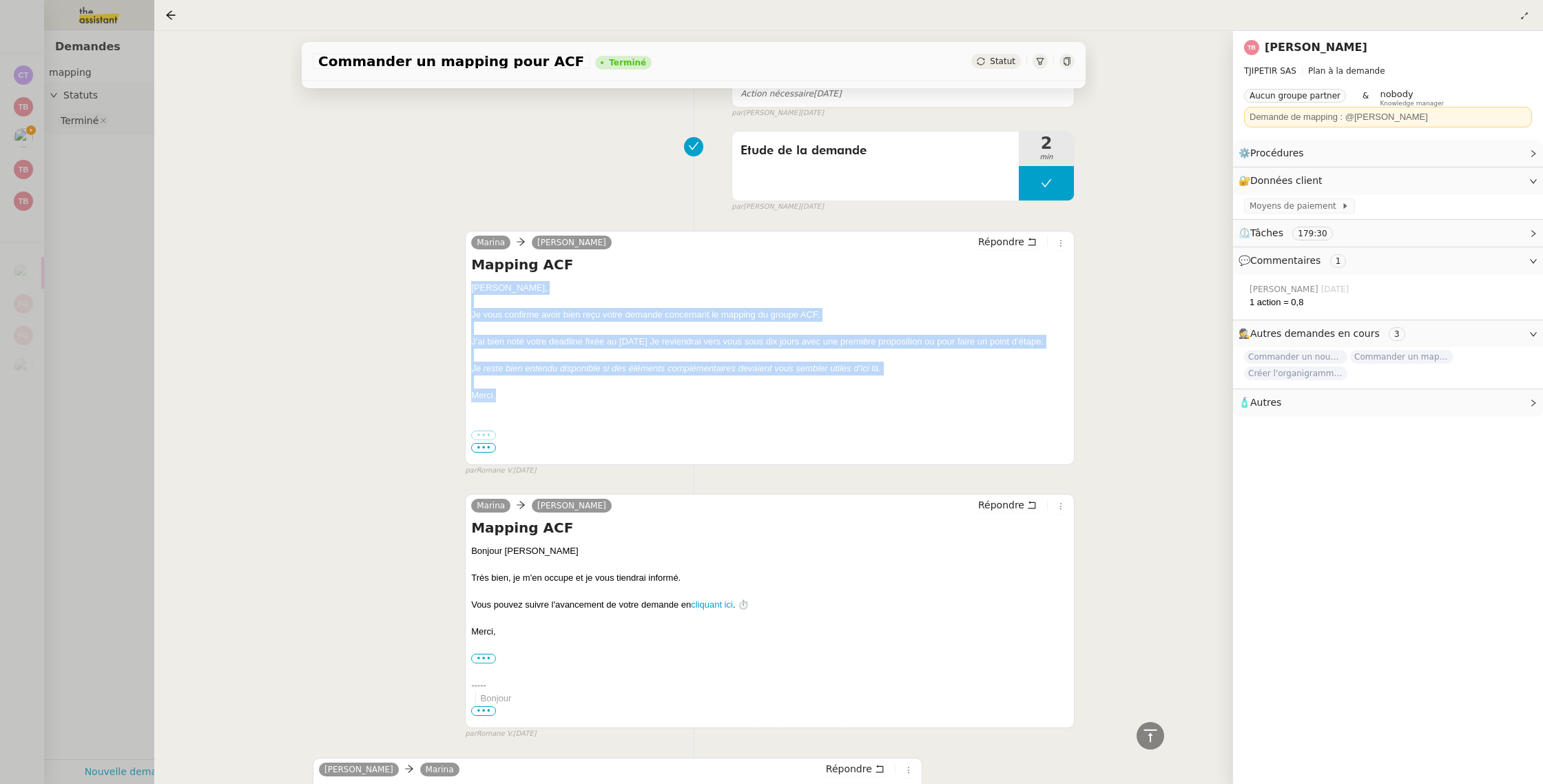
drag, startPoint x: 502, startPoint y: 400, endPoint x: 473, endPoint y: 283, distance: 120.5
click at [473, 283] on div "[PERSON_NAME], Je vous confirme avoir bien reçu votre demande concernant le map…" at bounding box center [769, 573] width 597 height 584
copy div "[PERSON_NAME], Je vous confirme avoir bien reçu votre demande concernant le map…"
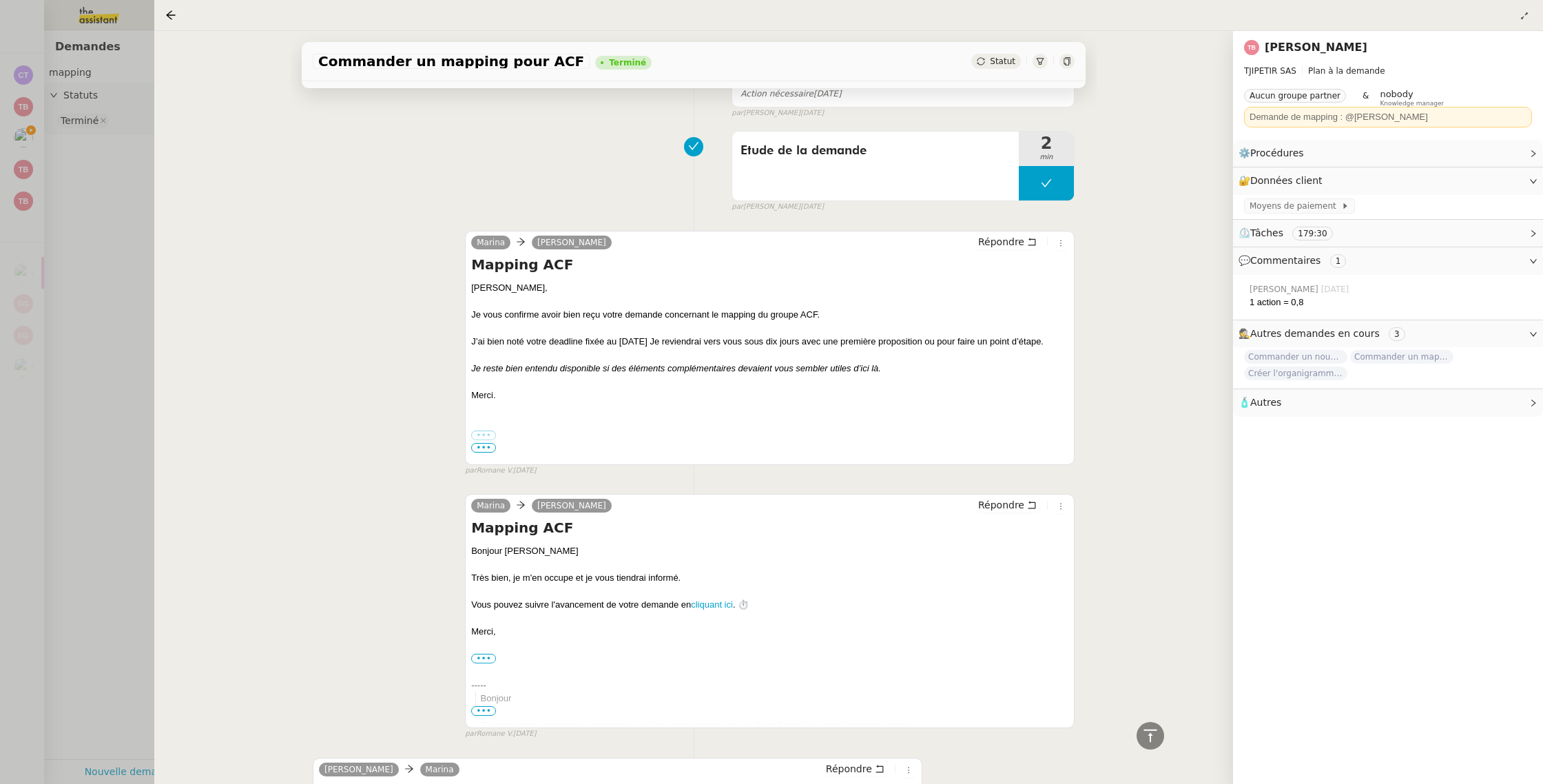
drag, startPoint x: 107, startPoint y: 298, endPoint x: 68, endPoint y: 252, distance: 60.3
click at [107, 298] on div at bounding box center [771, 392] width 1543 height 784
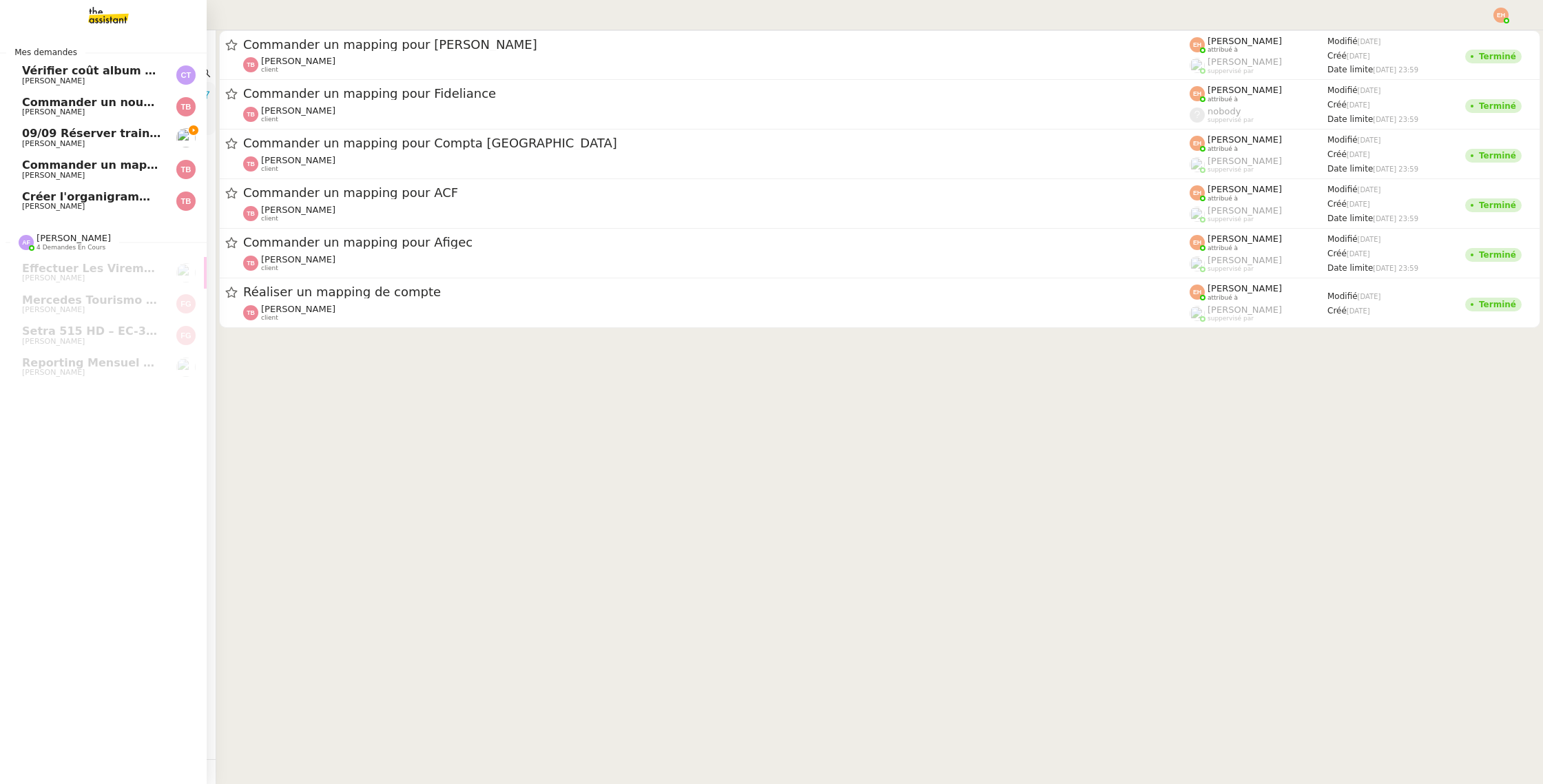
click at [106, 193] on span "Créer l'organigramme dans [GEOGRAPHIC_DATA]" at bounding box center [173, 197] width 303 height 13
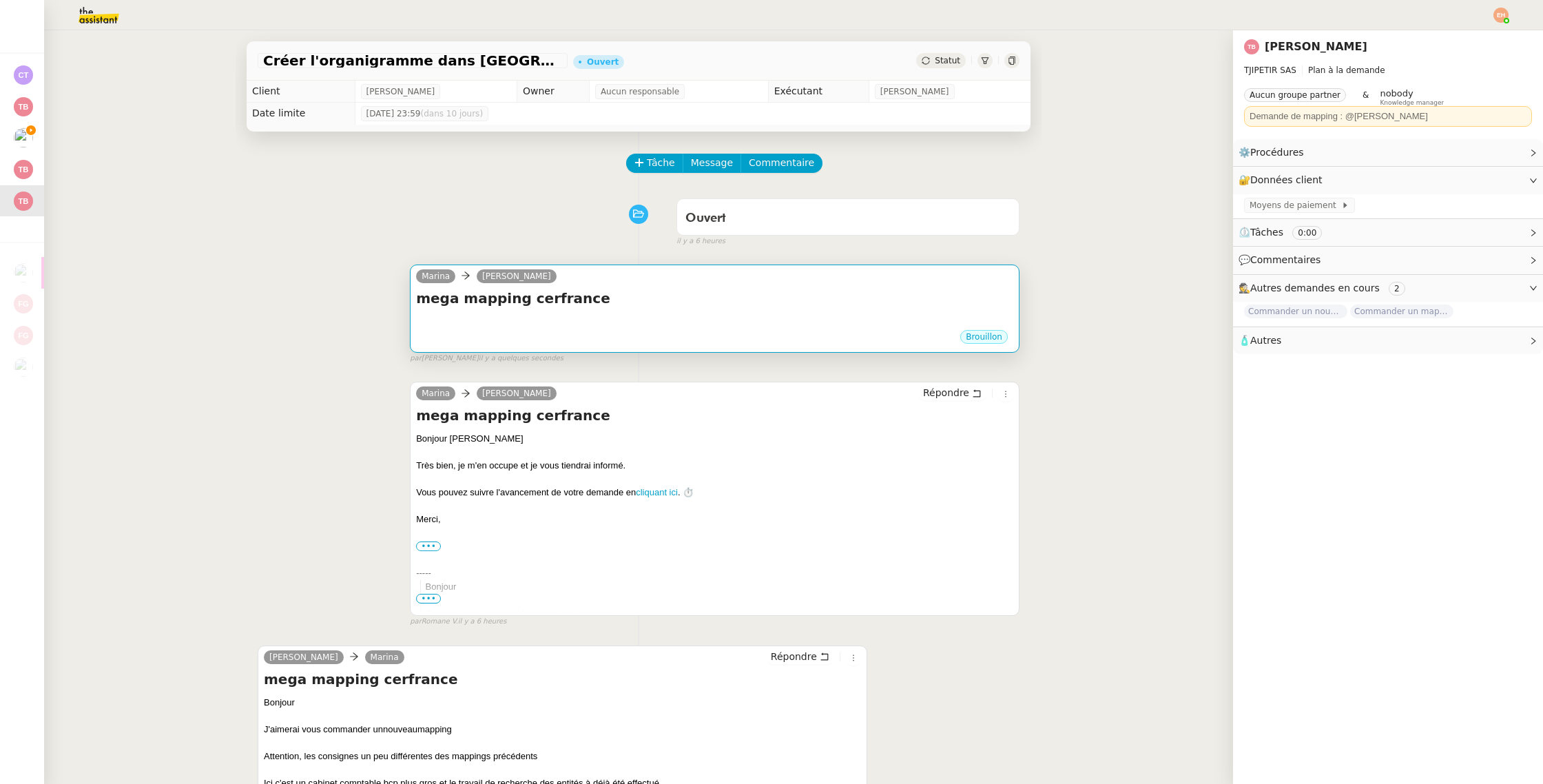
click at [806, 311] on div "mega mapping cerfrance •••" at bounding box center [714, 308] width 597 height 40
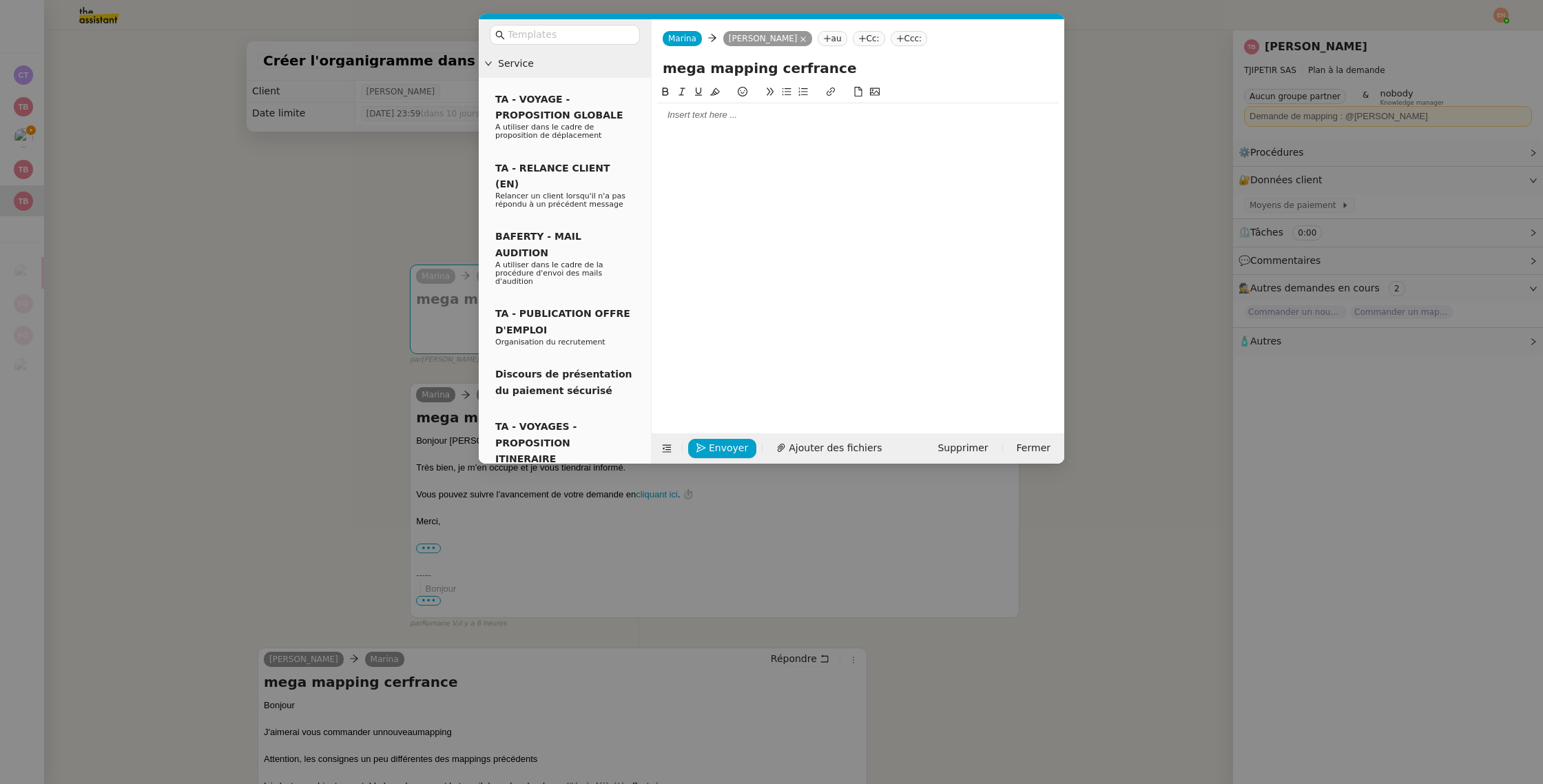
click at [713, 116] on div at bounding box center [859, 114] width 402 height 12
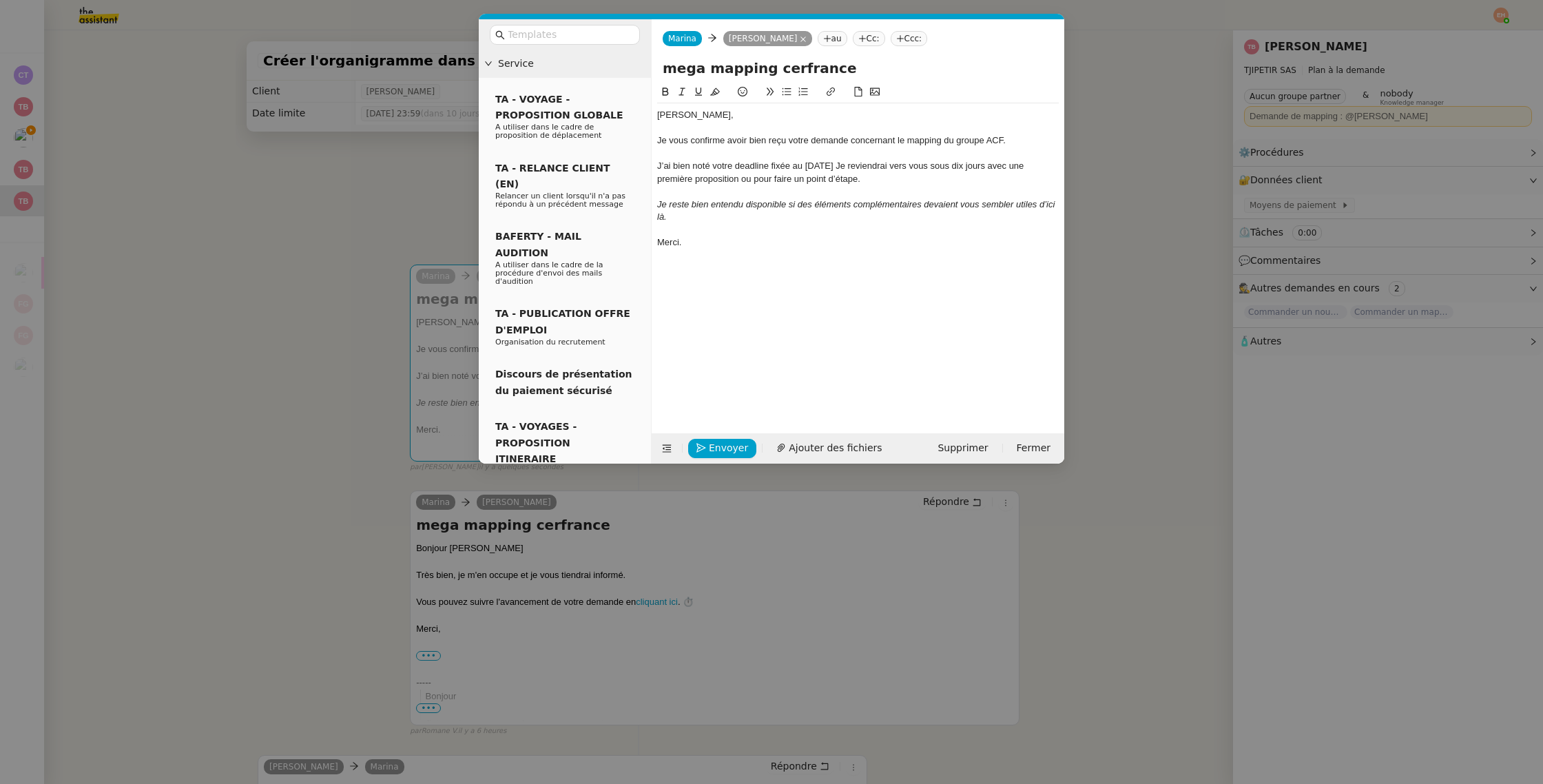
click at [993, 142] on div "Je vous confirme avoir bien reçu votre demande concernant le mapping du groupe …" at bounding box center [859, 140] width 402 height 12
click at [993, 141] on div "Je vous confirme avoir bien reçu votre demande concernant le mapping du groupe …" at bounding box center [859, 140] width 402 height 12
click at [762, 172] on div "J’ai bien noté votre deadline fixée au [DATE] Je reviendrai vers vous sous dix …" at bounding box center [859, 172] width 402 height 26
click at [799, 169] on div "J’ai bien noté votre deadline fixée au [DATE] Je reviendrai vers vous sous dix …" at bounding box center [859, 172] width 402 height 26
click at [804, 164] on div "J’ai bien noté votre deadline fixée au [DATE] Je reviendrai vers vous sous dix …" at bounding box center [859, 172] width 402 height 26
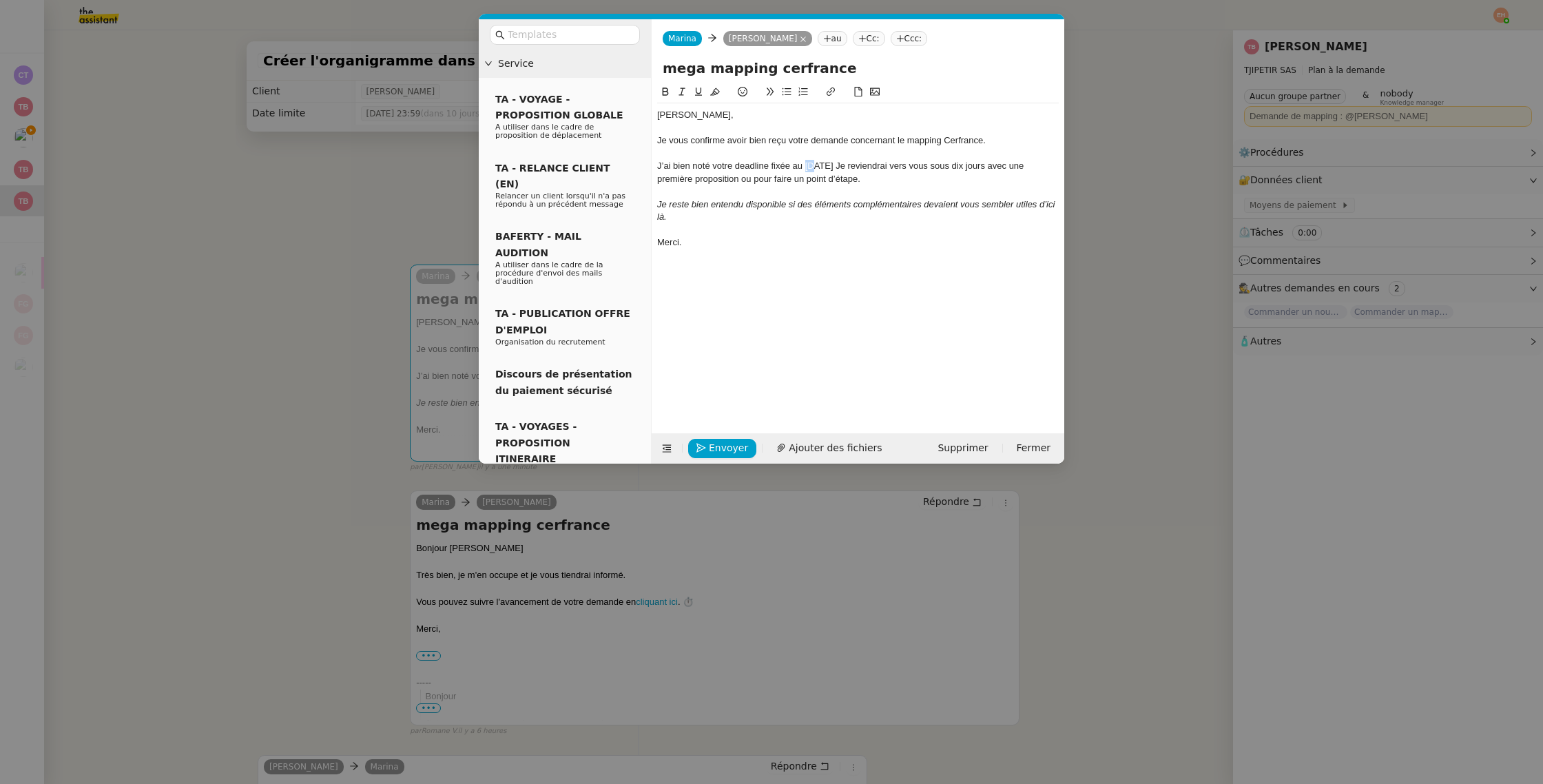
click at [804, 164] on div "J’ai bien noté votre deadline fixée au [DATE] Je reviendrai vers vous sous dix …" at bounding box center [859, 172] width 402 height 26
click at [833, 162] on div "J’ai bien noté votre deadline fixée au [DATE] Je reviendrai vers vous sous dix …" at bounding box center [859, 172] width 402 height 26
click at [304, 316] on nz-modal-container "Service TA - VOYAGE - PROPOSITION GLOBALE A utiliser dans le cadre de propositi…" at bounding box center [771, 392] width 1543 height 784
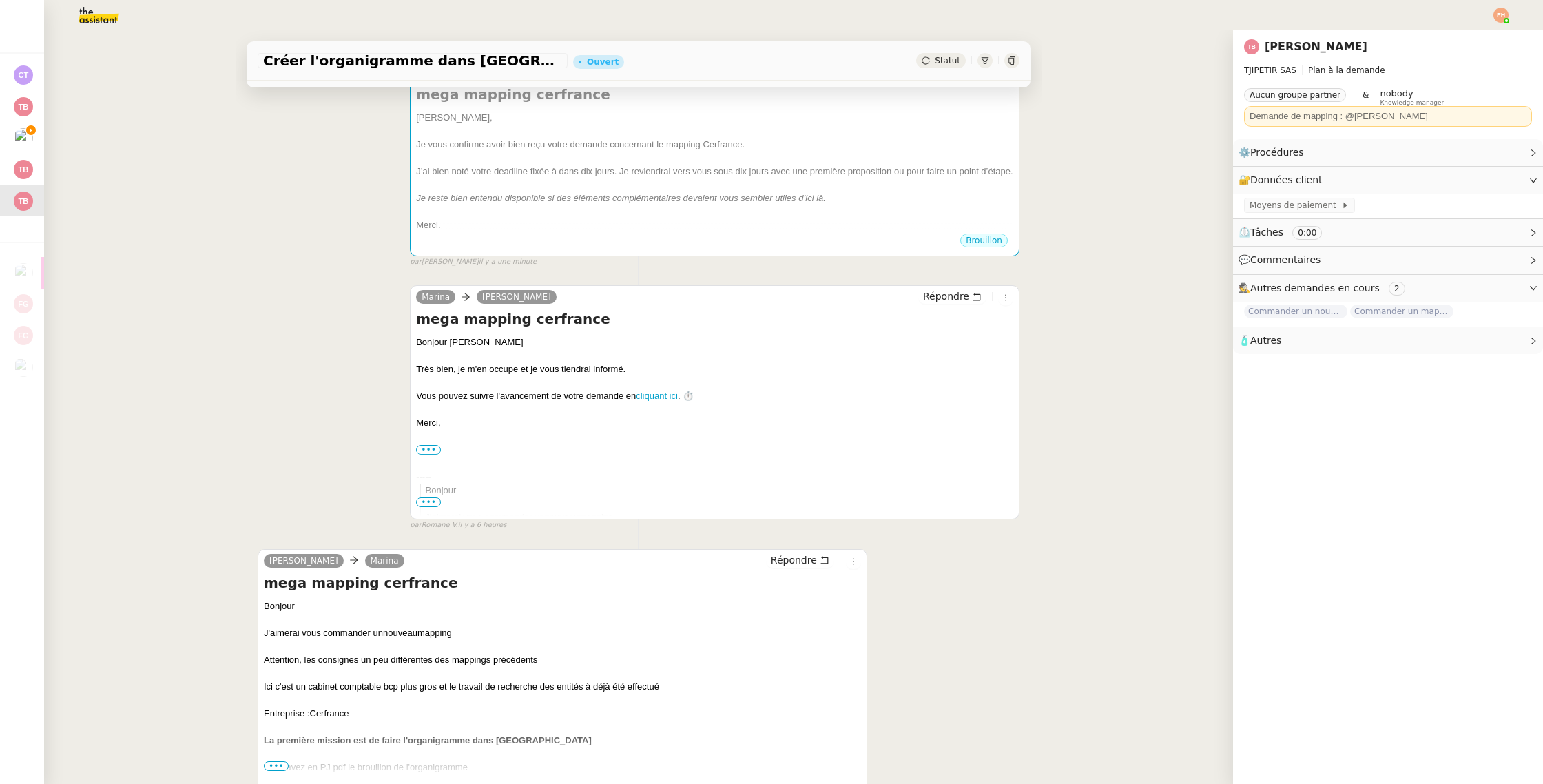
scroll to position [355, 0]
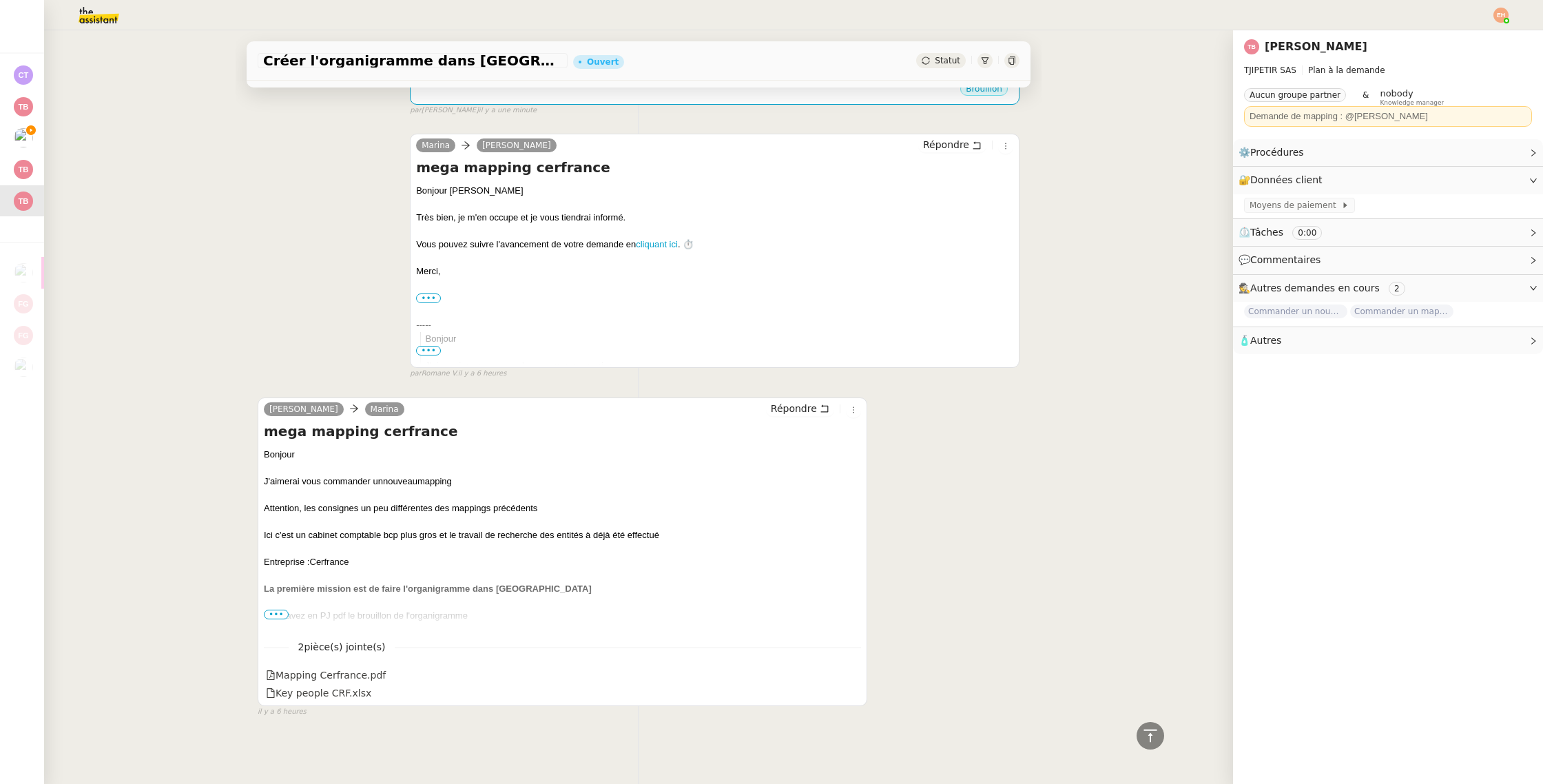
click at [279, 615] on span "•••" at bounding box center [276, 614] width 25 height 10
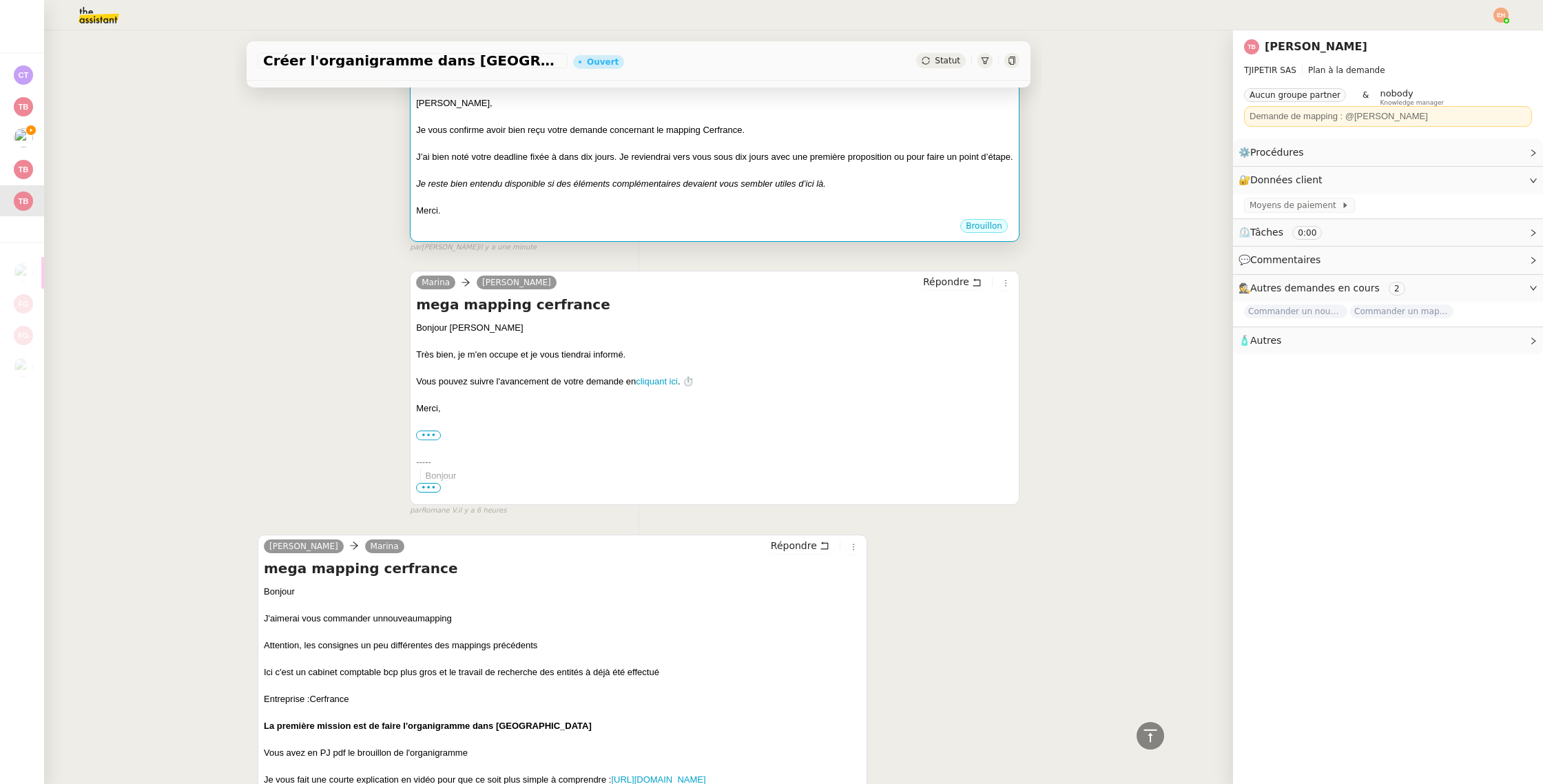
scroll to position [0, 0]
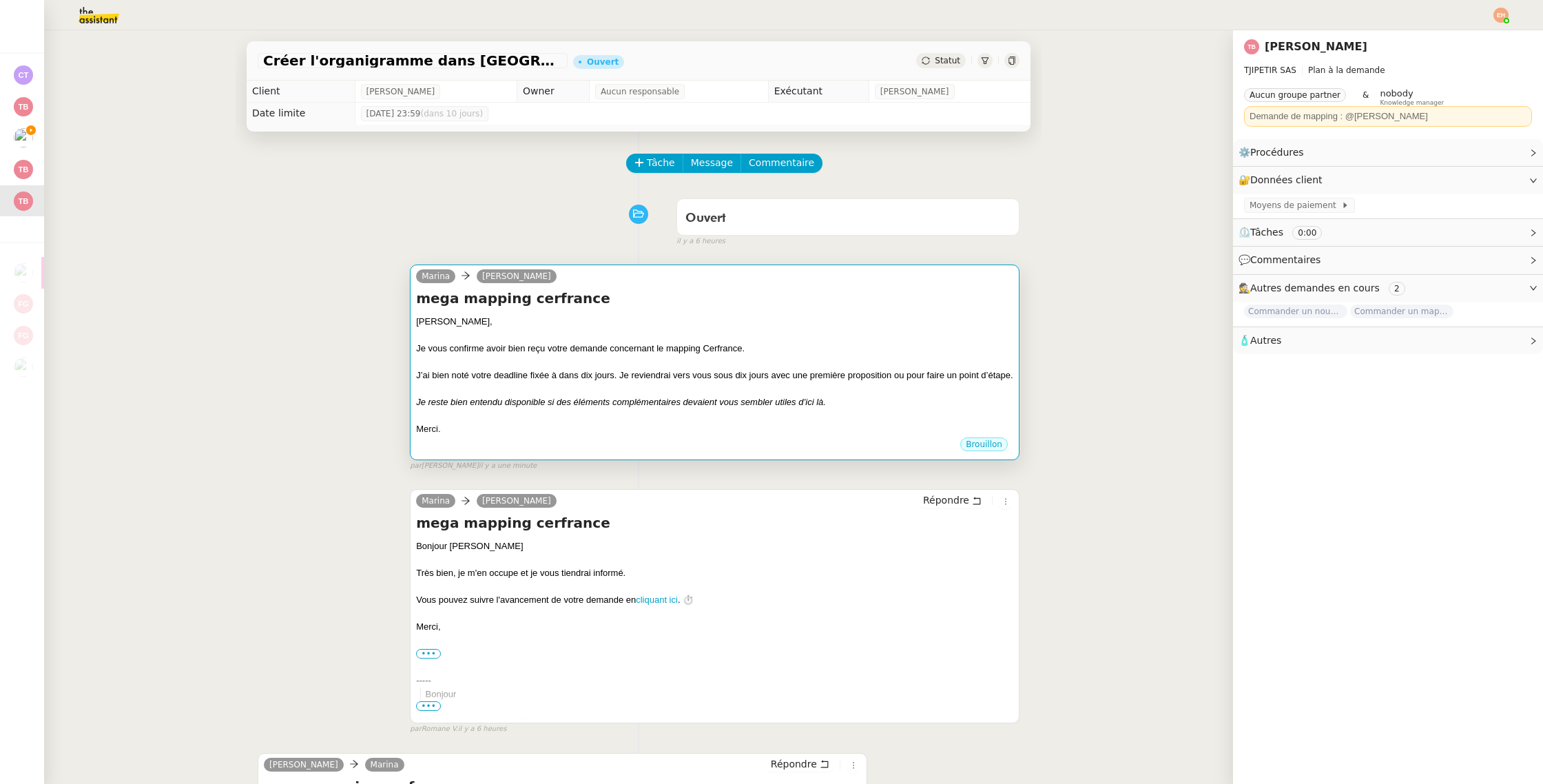
click at [547, 408] on div "Je reste bien entendu disponible si des éléments complémentaires devaient vous …" at bounding box center [714, 402] width 597 height 13
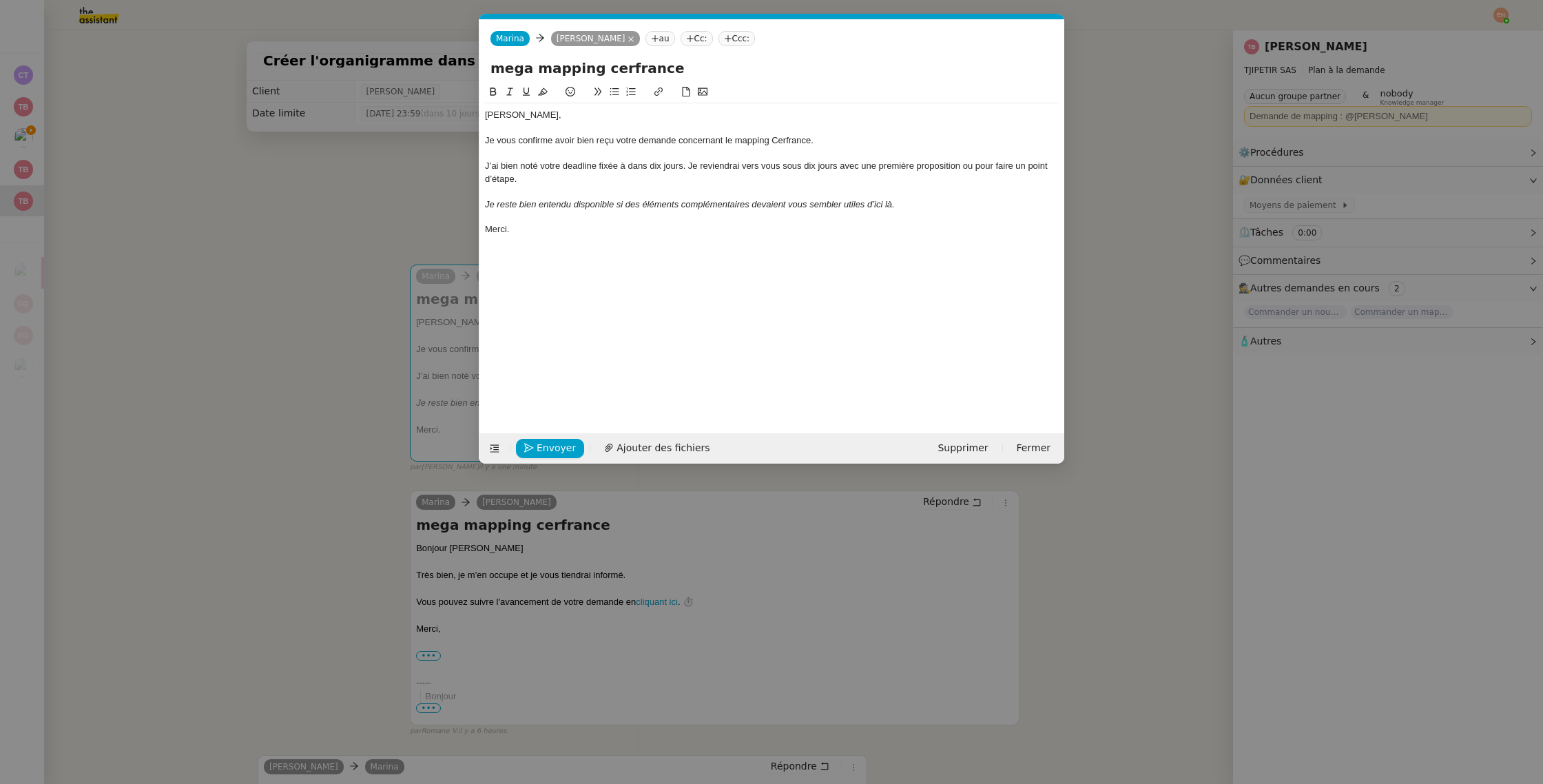
scroll to position [0, 29]
click at [546, 140] on div "Je vous confirme avoir bien reçu votre demande concernant le mapping Cerfrance." at bounding box center [772, 140] width 574 height 12
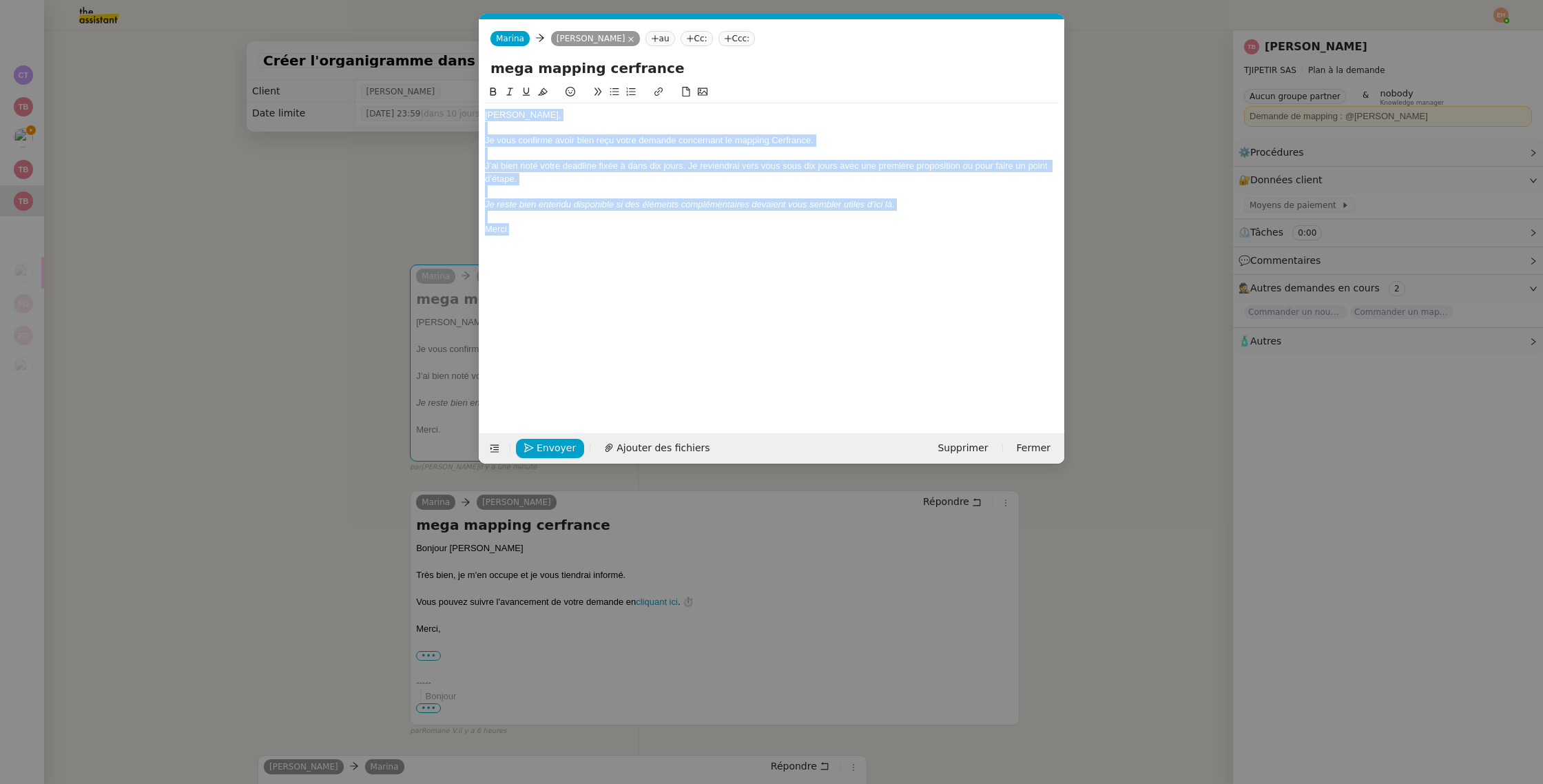
copy div "[PERSON_NAME], Je vous confirme avoir bien reçu votre demande concernant le map…"
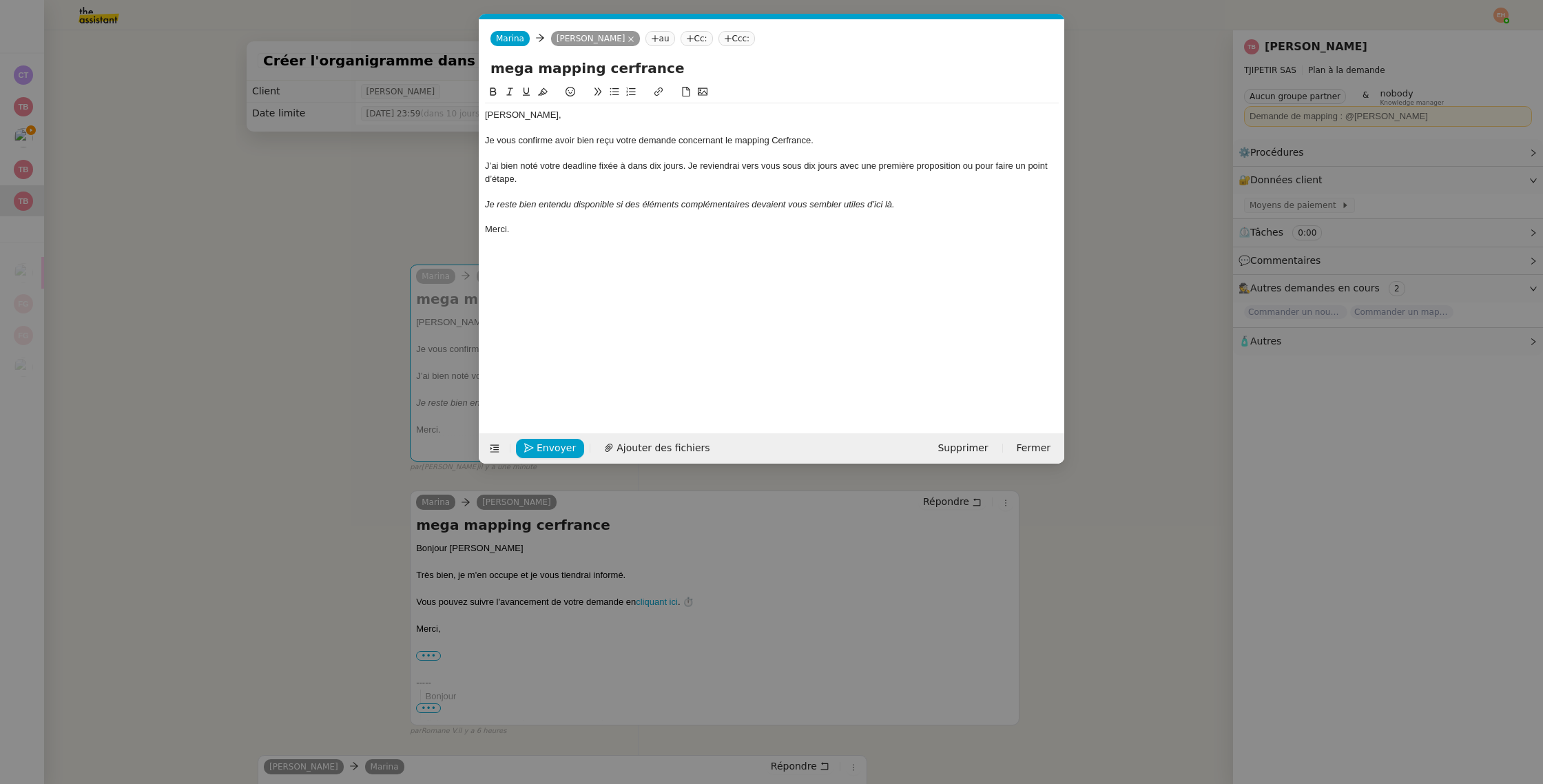
drag, startPoint x: 298, startPoint y: 228, endPoint x: 252, endPoint y: 233, distance: 46.3
click at [296, 228] on nz-modal-container "Service TA - VOYAGE - PROPOSITION GLOBALE A utiliser dans le cadre de propositi…" at bounding box center [771, 392] width 1543 height 784
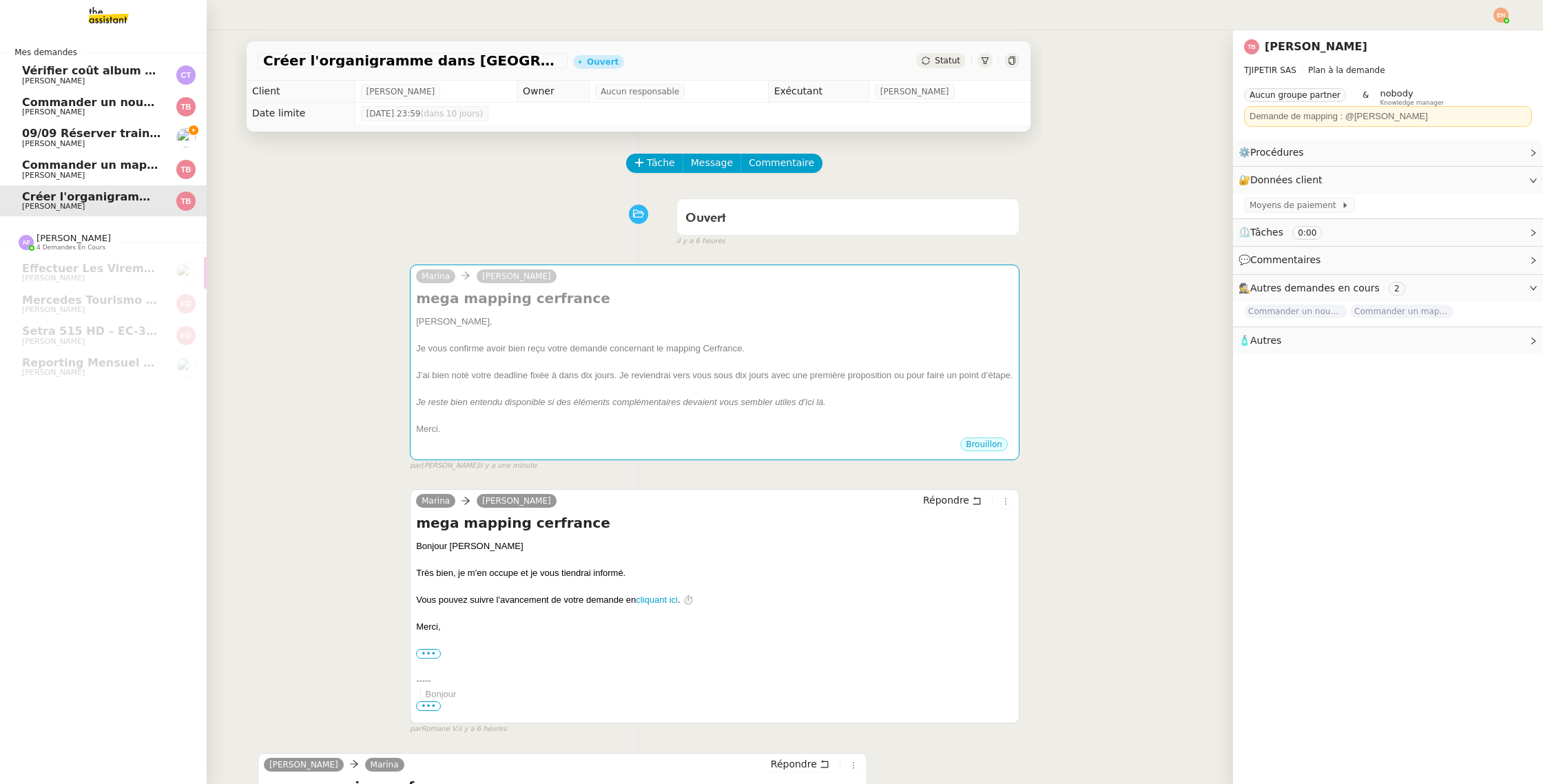
click at [133, 169] on span "Commander un mapping pour ACORA" at bounding box center [137, 165] width 232 height 13
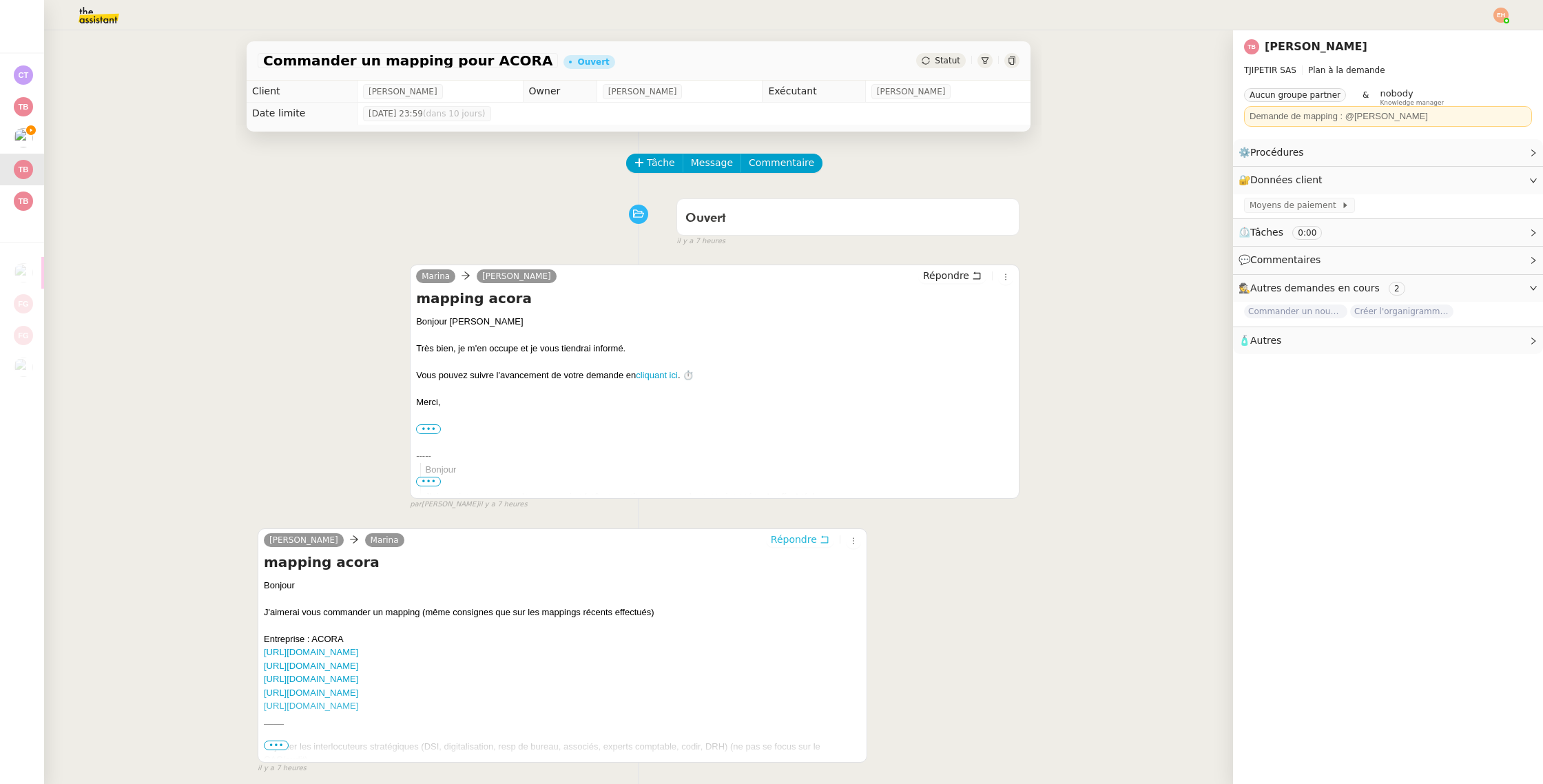
click at [795, 543] on span "Répondre" at bounding box center [794, 539] width 46 height 13
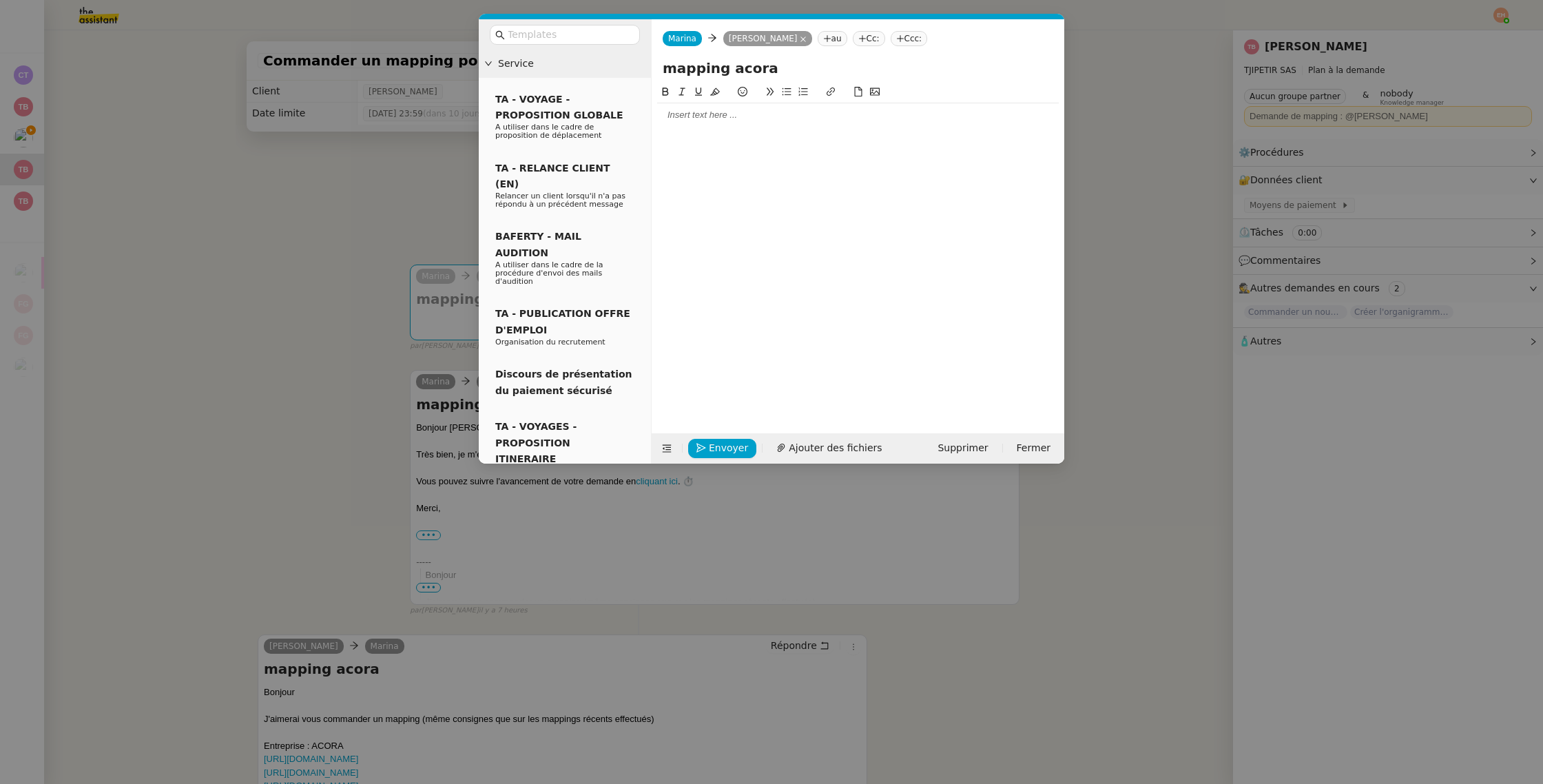
click at [777, 118] on div at bounding box center [859, 114] width 402 height 12
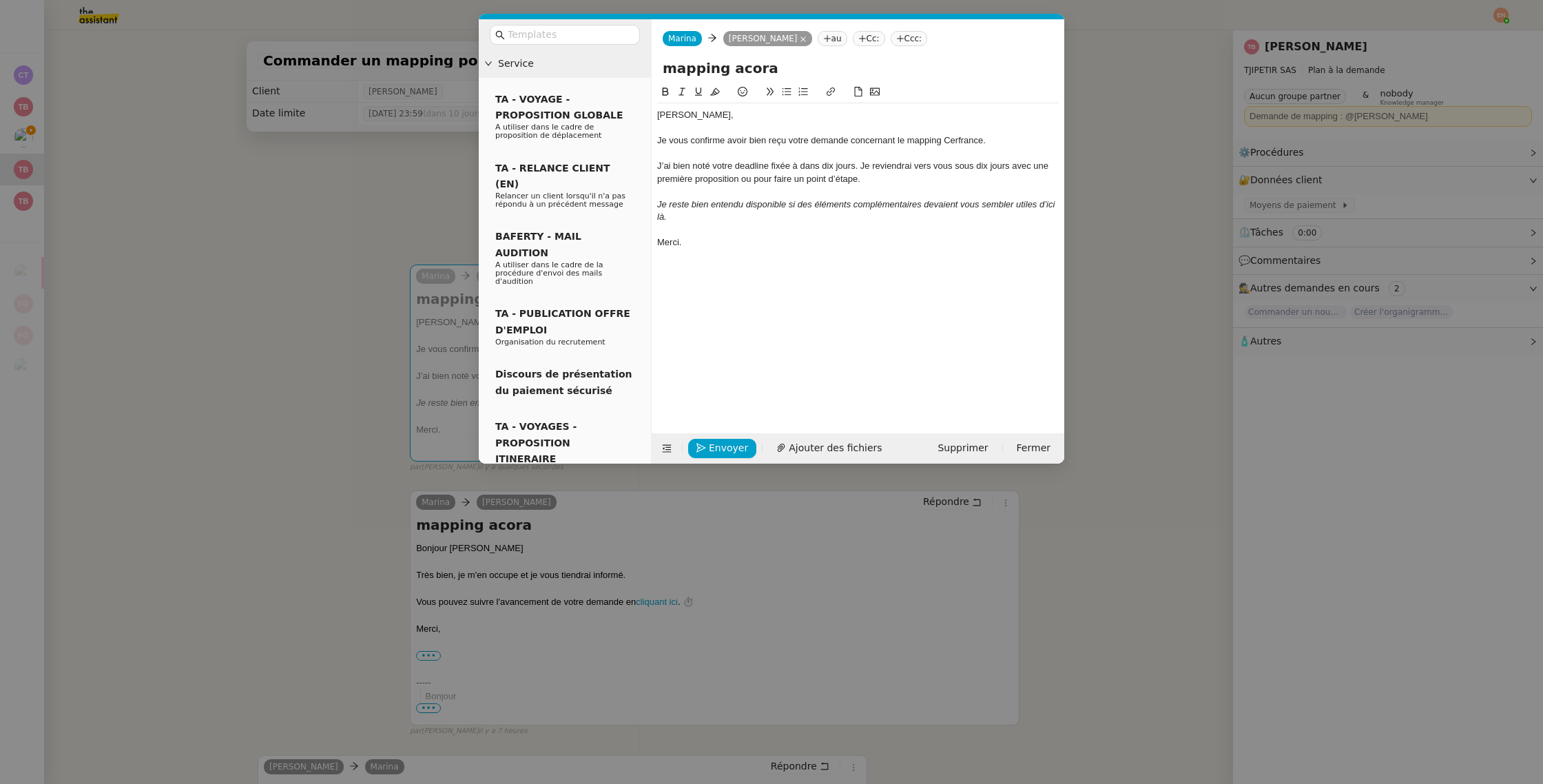
click at [969, 138] on div "Je vous confirme avoir bien reçu votre demande concernant le mapping Cerfrance." at bounding box center [859, 140] width 402 height 12
click at [344, 329] on nz-modal-container "Service TA - VOYAGE - PROPOSITION GLOBALE A utiliser dans le cadre de propositi…" at bounding box center [771, 392] width 1543 height 784
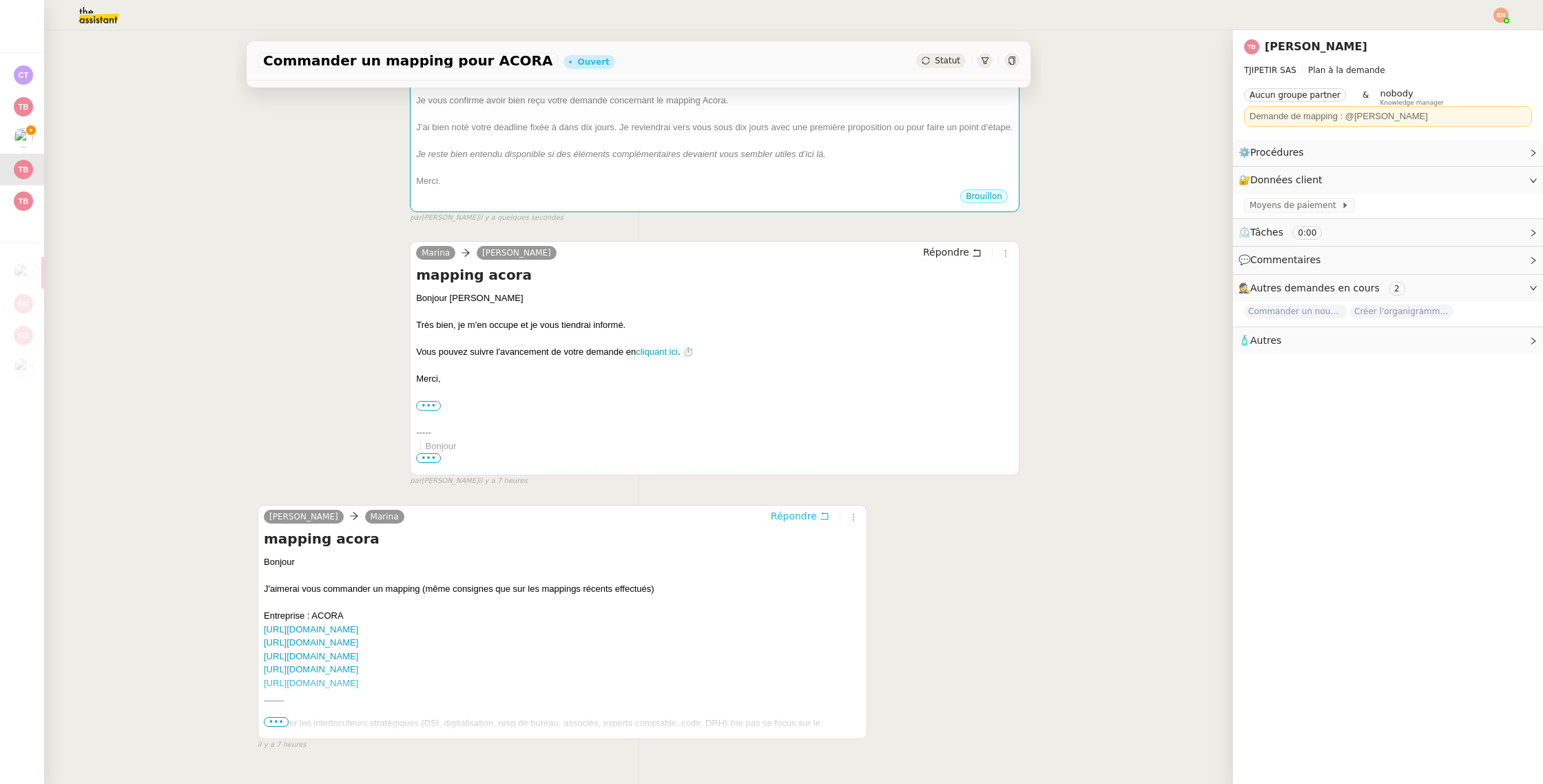
scroll to position [281, 0]
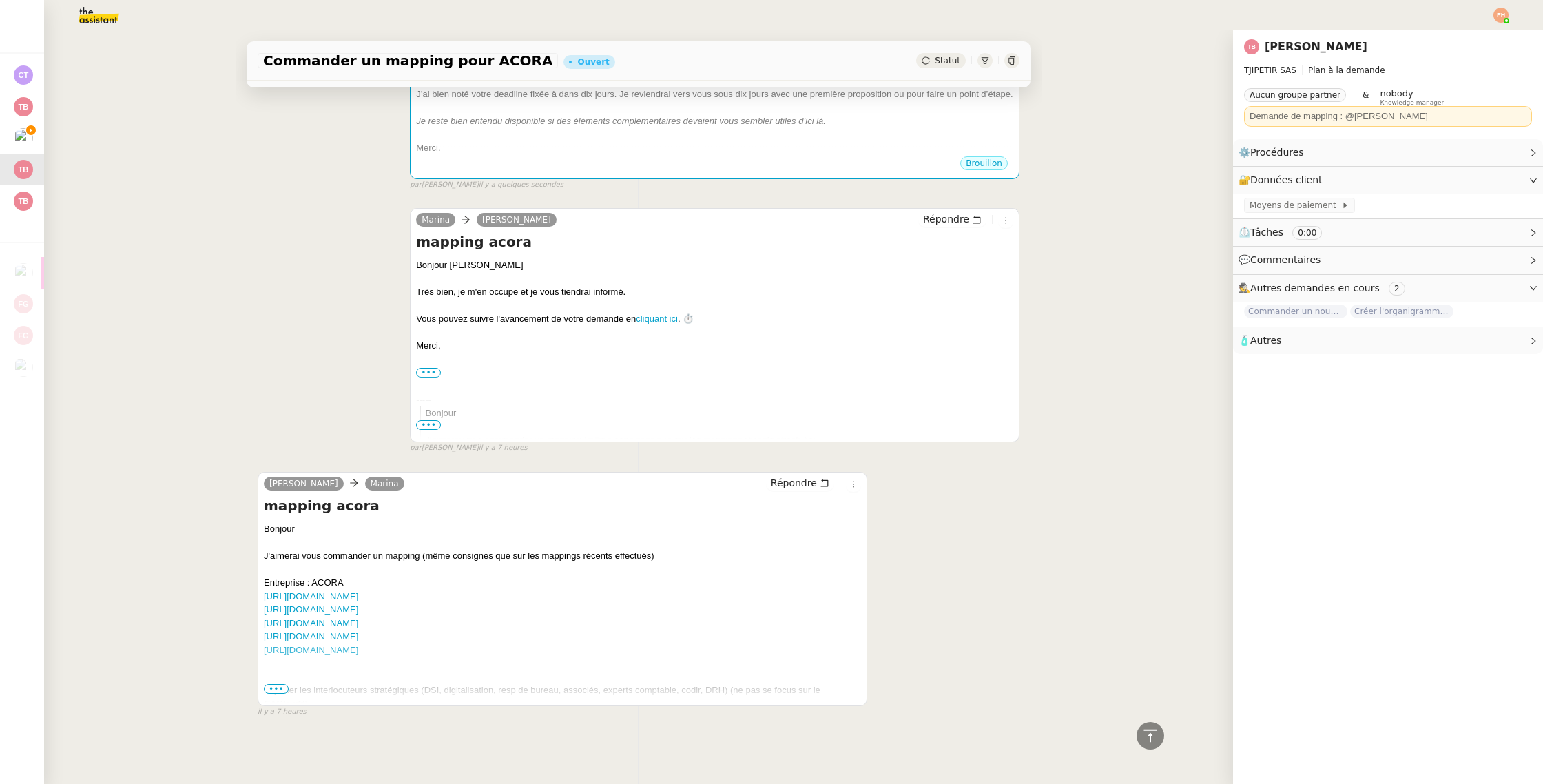
click at [279, 690] on span "•••" at bounding box center [276, 689] width 25 height 10
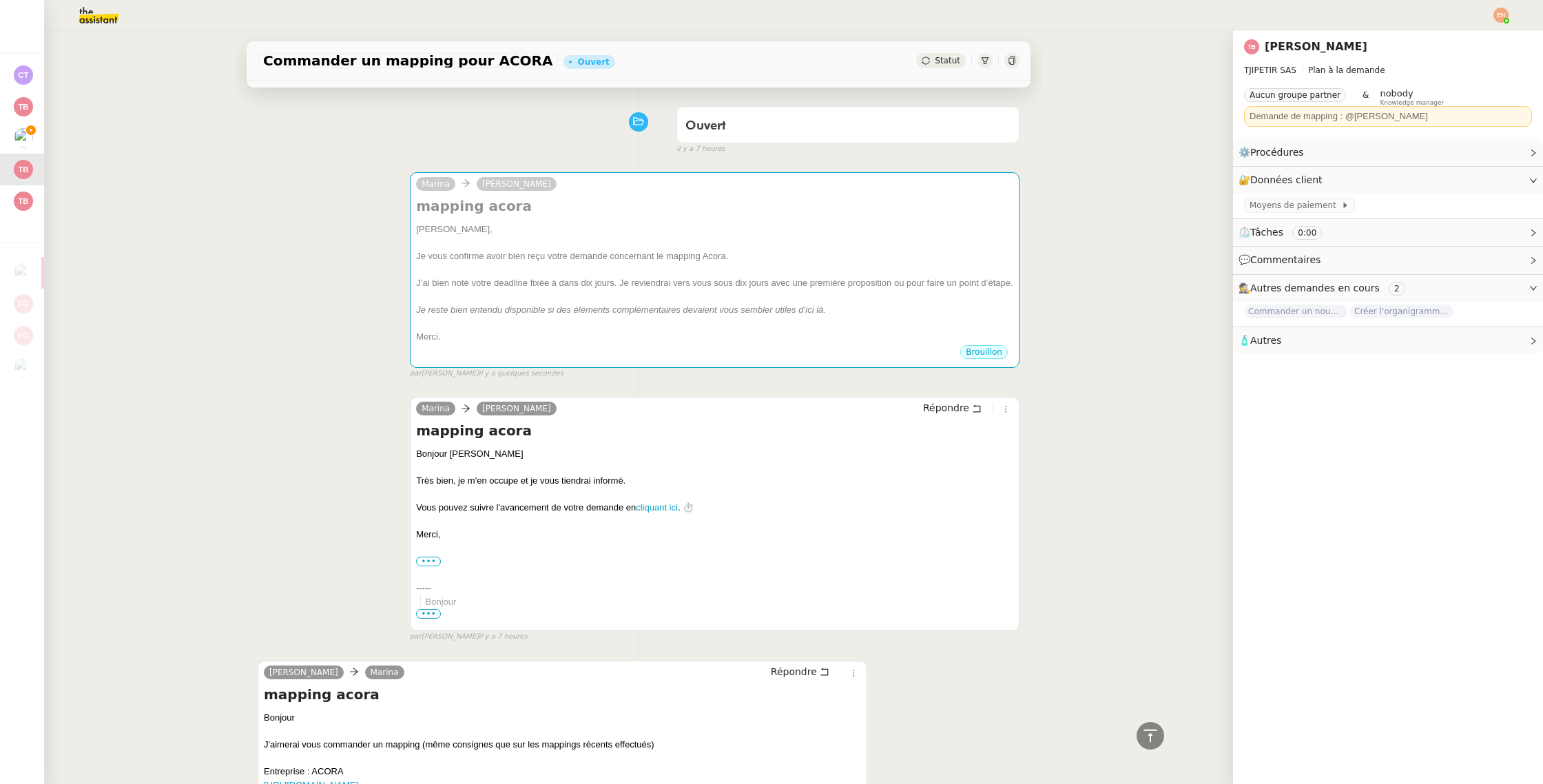
scroll to position [0, 0]
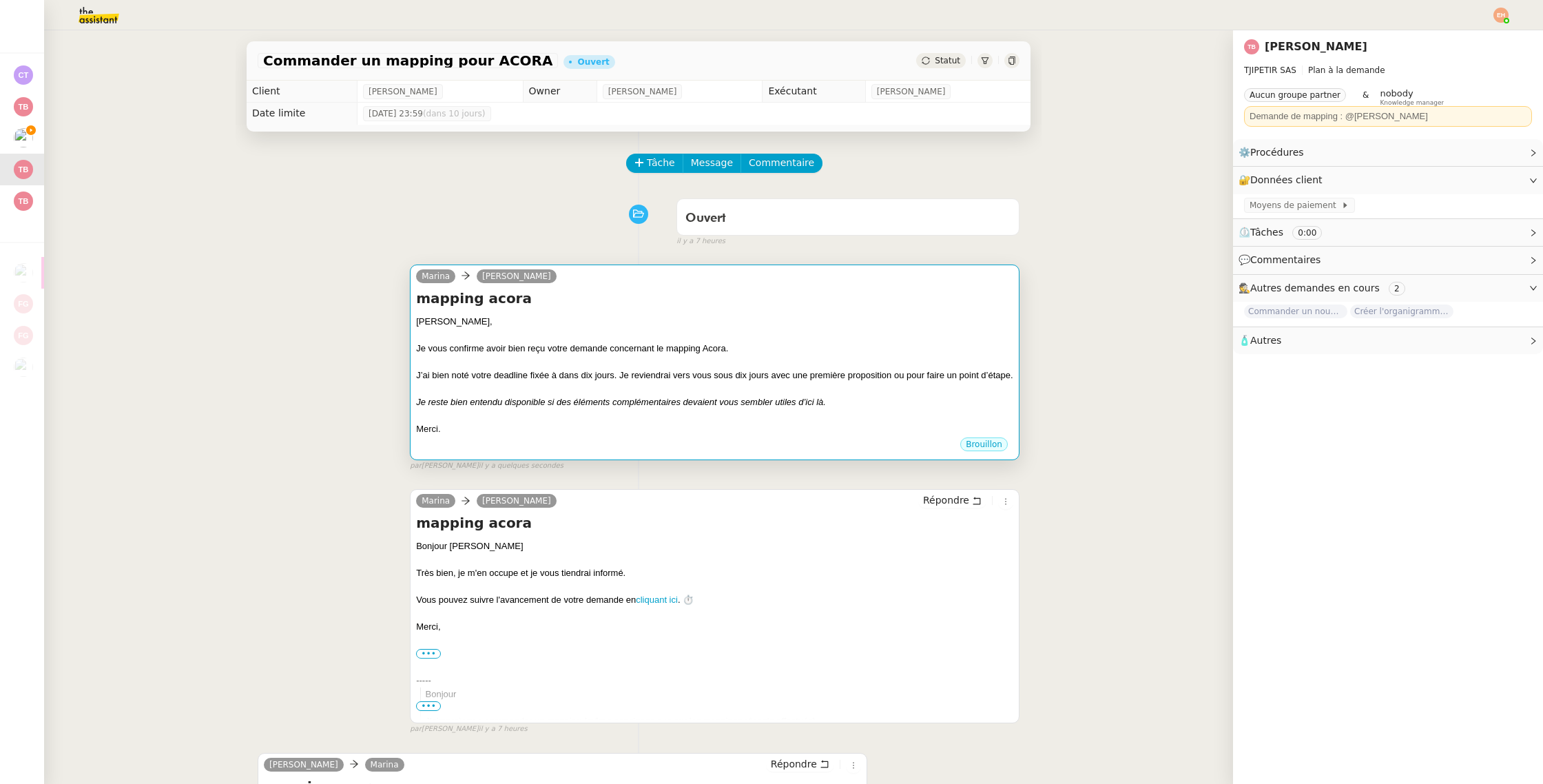
click at [623, 314] on div "mapping acora [PERSON_NAME], Je vous confirme avoir bien reçu votre demande con…" at bounding box center [714, 361] width 597 height 147
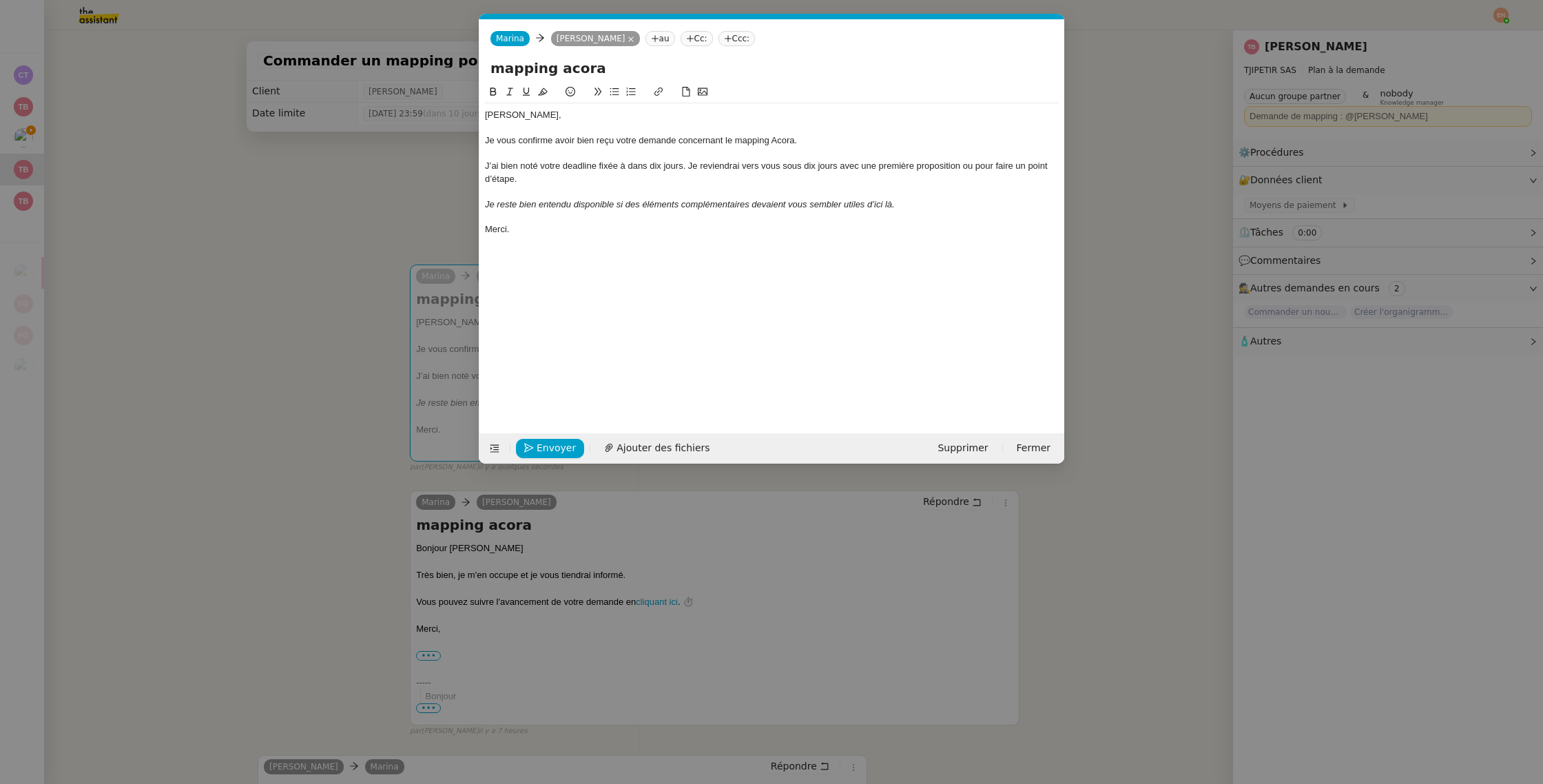
scroll to position [0, 29]
click at [689, 166] on div "J’ai bien noté votre deadline fixée à dans dix jours. Je reviendrai vers vous s…" at bounding box center [772, 172] width 574 height 26
drag, startPoint x: 783, startPoint y: 165, endPoint x: 839, endPoint y: 165, distance: 56.0
click at [839, 165] on div "J’ai bien noté votre deadline fixée à dans dix jours. Je reviendrai vers vous s…" at bounding box center [772, 172] width 574 height 26
click at [548, 441] on span "Envoyer" at bounding box center [556, 448] width 39 height 15
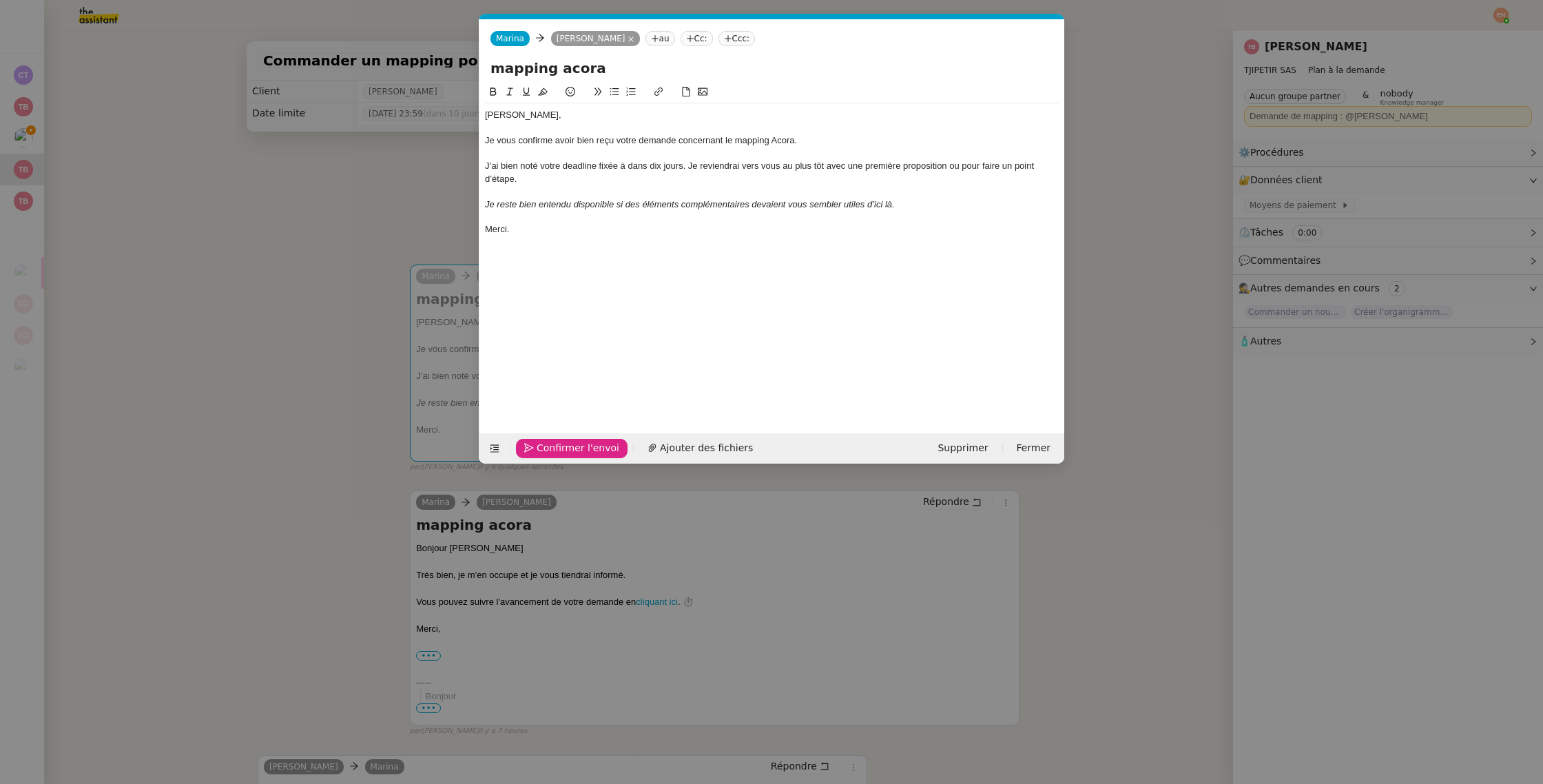
click at [633, 159] on div "J’ai bien noté votre deadline fixée à dans dix jours. Je reviendrai vers vous a…" at bounding box center [772, 172] width 574 height 26
click at [631, 166] on div "J’ai bien noté votre deadline fixée à dans dix jours. Je reviendrai vers vous a…" at bounding box center [772, 172] width 574 height 26
click at [556, 205] on em "Je reste bien entendu disponible si des éléments complémentaires devaient vous …" at bounding box center [690, 204] width 410 height 11
click at [630, 166] on div "J’ai bien noté votre deadline fixée à dans dix jours. Je reviendrai vers vous a…" at bounding box center [772, 172] width 574 height 26
click at [0, 0] on lt-span "à" at bounding box center [0, 0] width 0 height 0
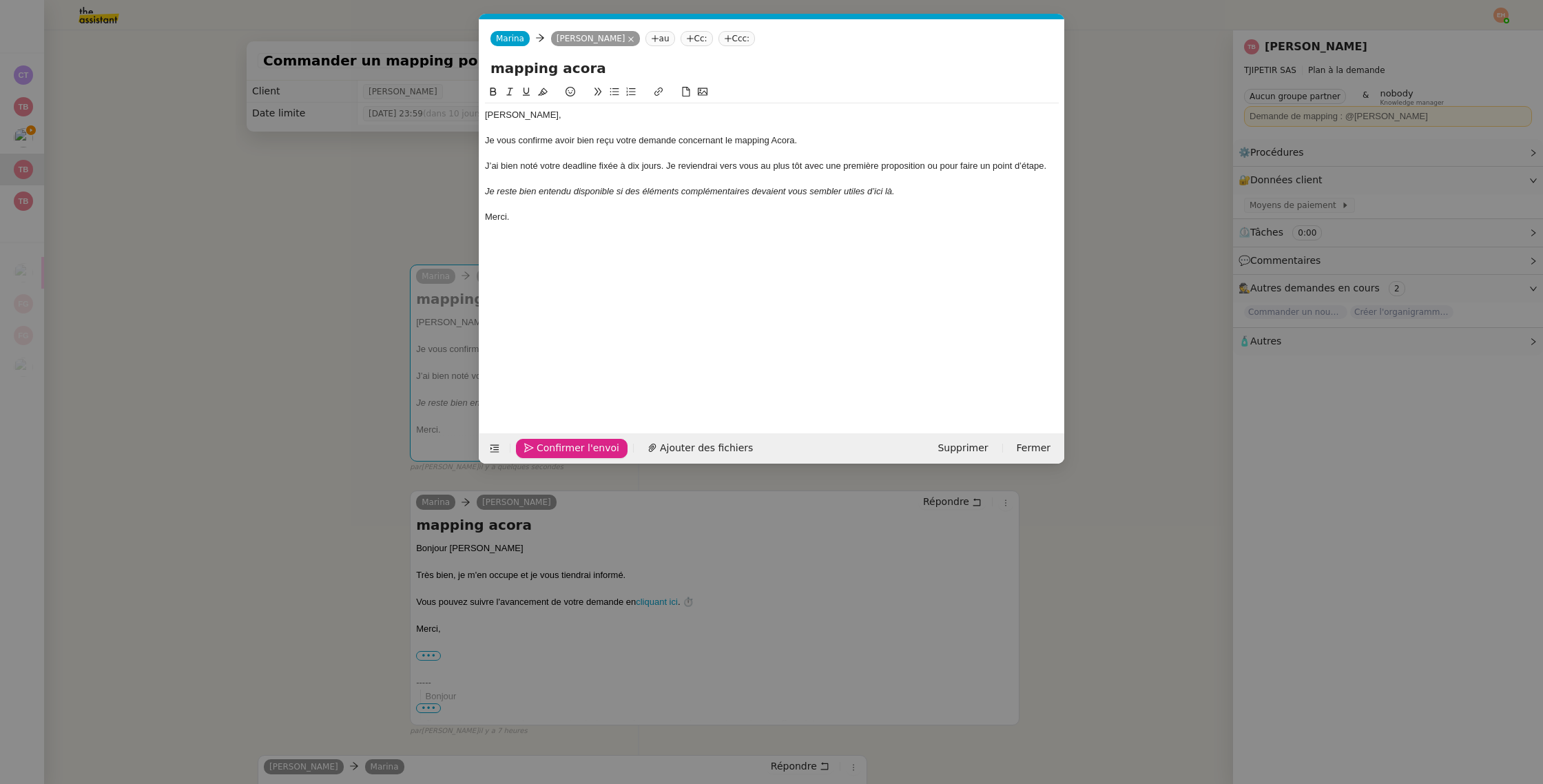
click at [626, 194] on em "Je reste bien entendu disponible si des éléments complémentaires devaient vous …" at bounding box center [690, 190] width 410 height 11
click at [551, 451] on span "Envoyer" at bounding box center [556, 448] width 39 height 15
click at [551, 451] on span "Confirmer l'envoi" at bounding box center [578, 448] width 83 height 15
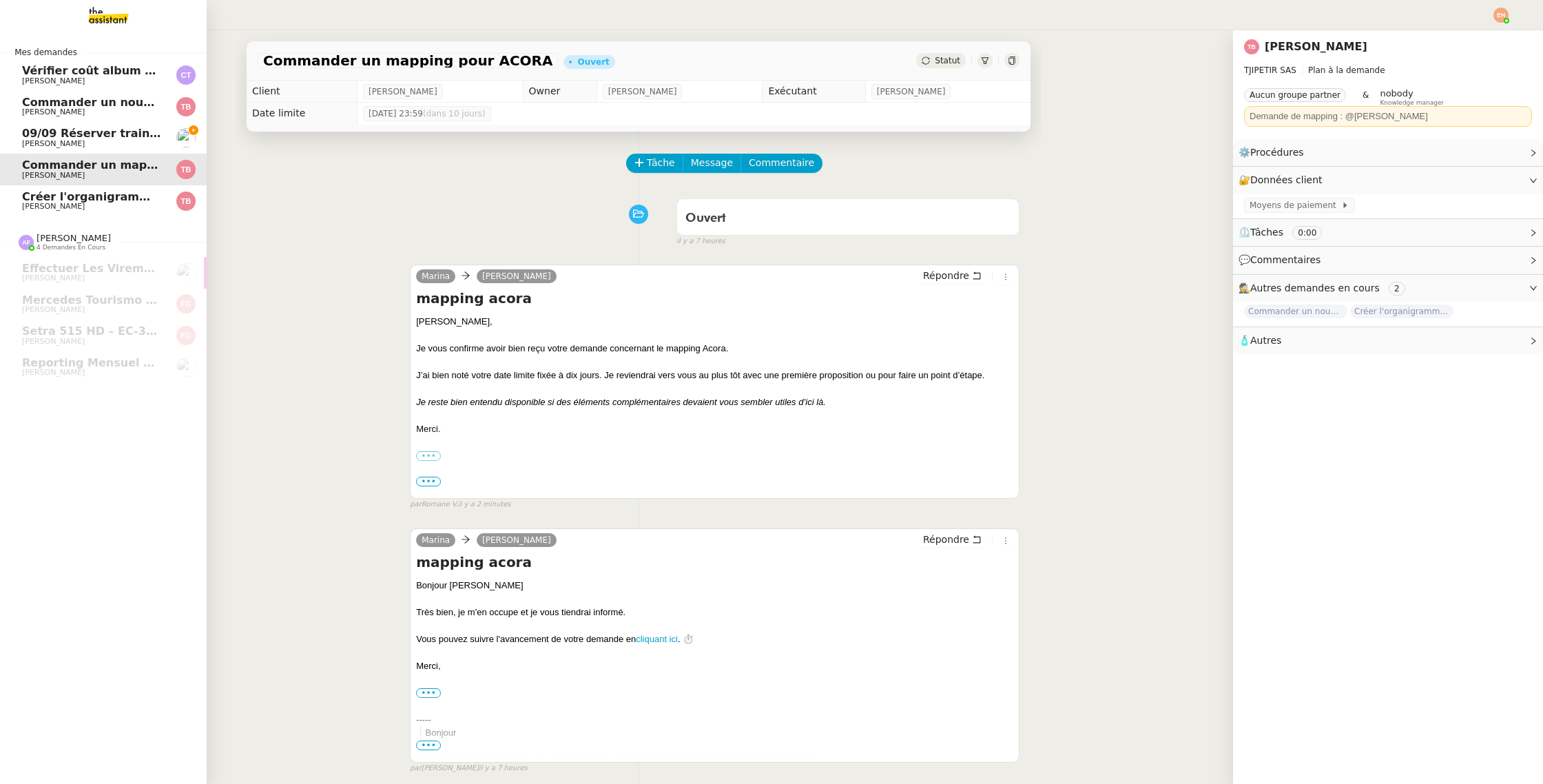
click at [72, 205] on span "[PERSON_NAME]" at bounding box center [53, 206] width 62 height 9
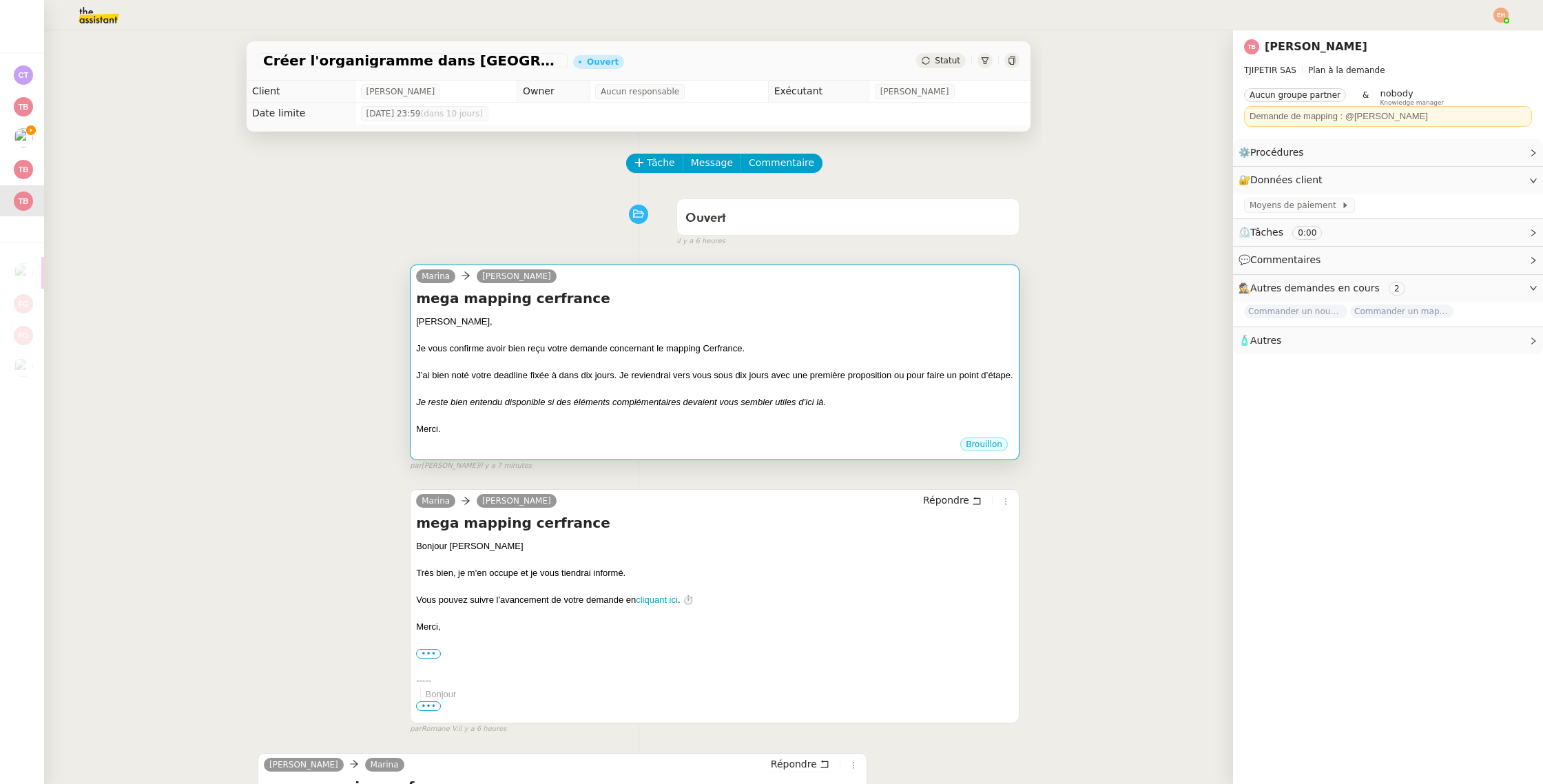
click at [599, 379] on div "J’ai bien noté votre deadline fixée à dans dix jours. Je reviendrai vers vous s…" at bounding box center [714, 375] width 597 height 13
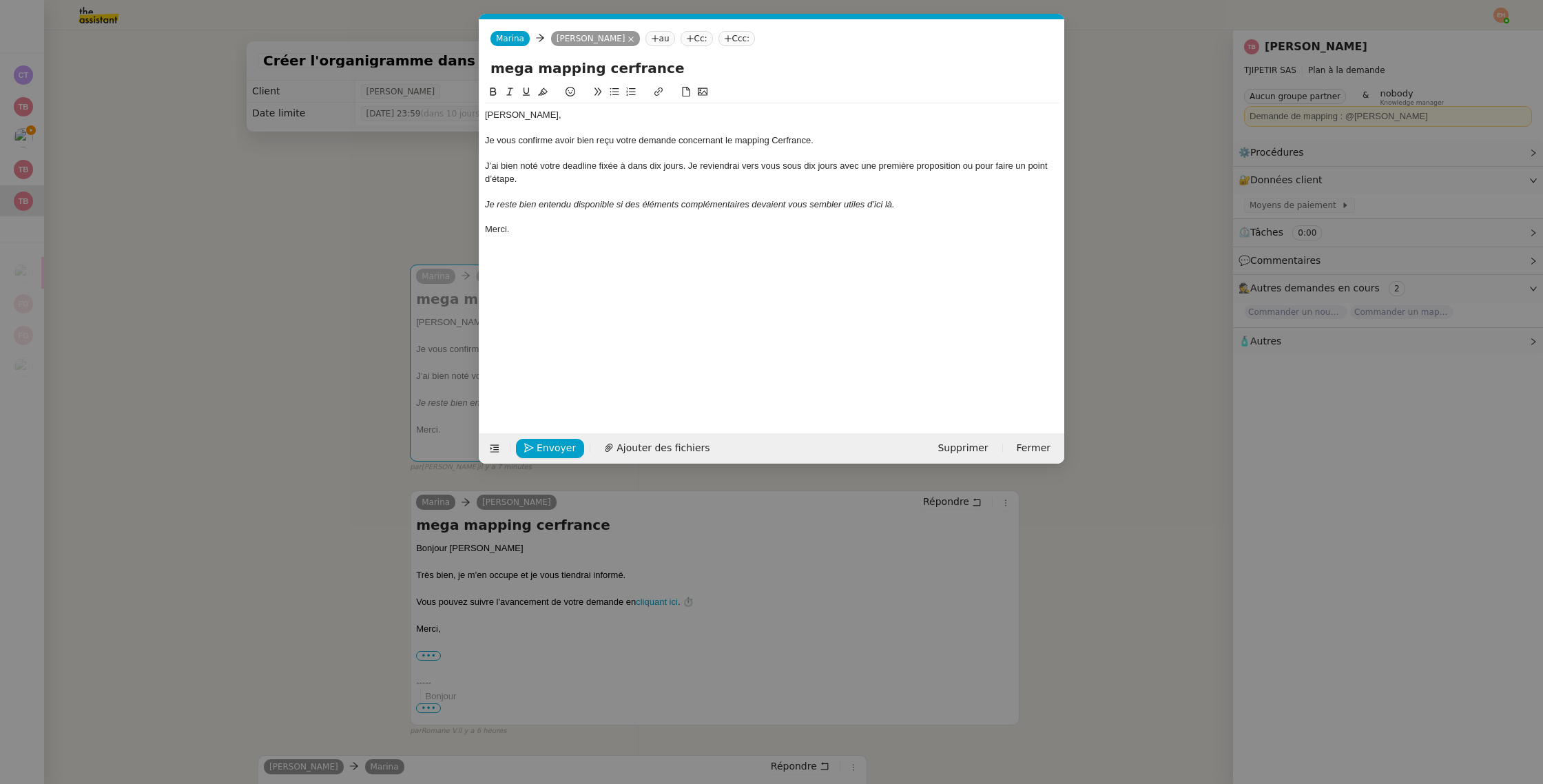
scroll to position [0, 29]
click at [584, 164] on div "J’ai bien noté votre deadline fixée à dans dix jours. Je reviendrai vers vous s…" at bounding box center [772, 172] width 574 height 26
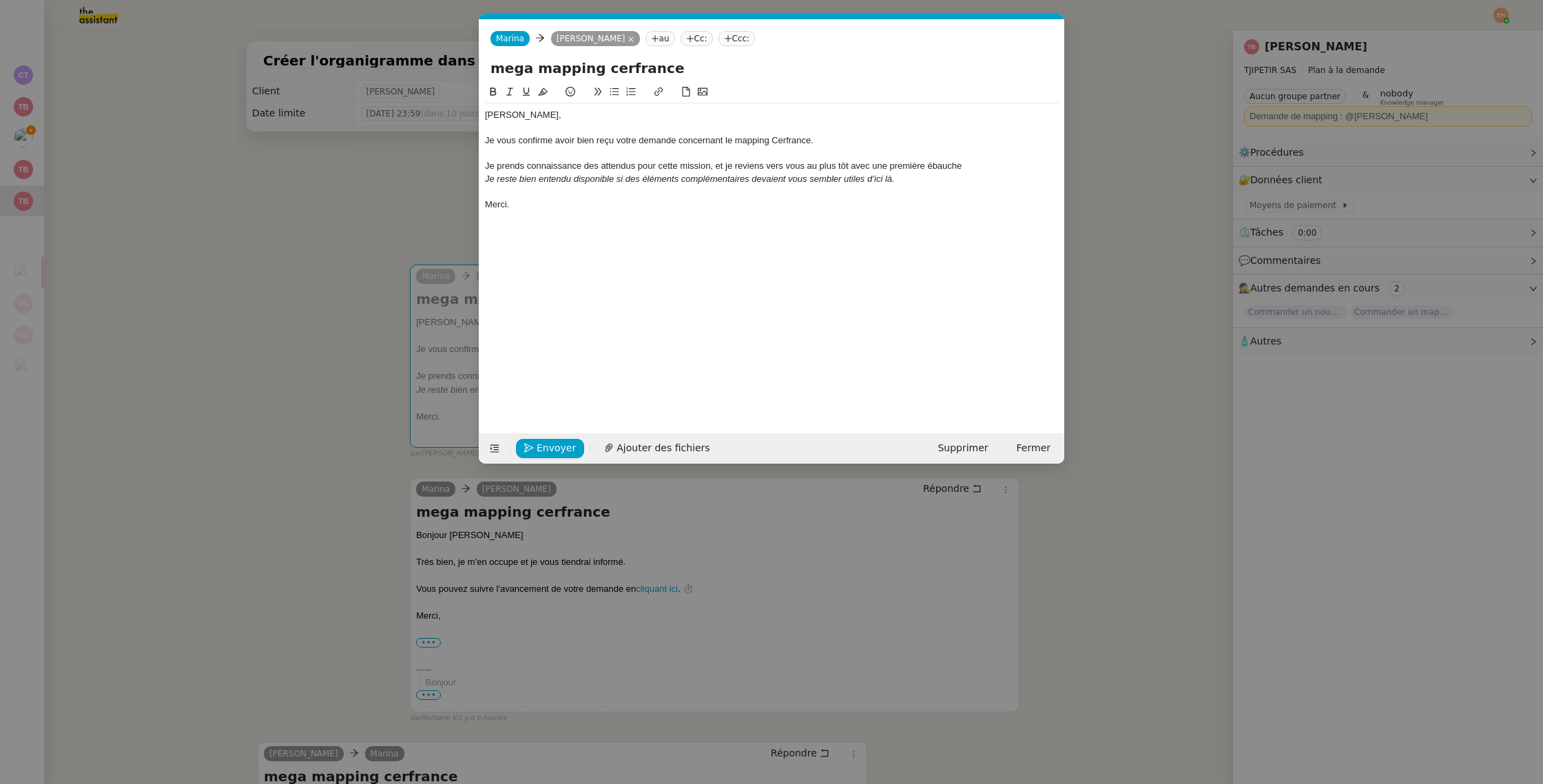
click at [984, 217] on div "[PERSON_NAME], Je vous confirme avoir bien reçu votre demande concernant le map…" at bounding box center [772, 247] width 574 height 328
click at [897, 217] on div "[PERSON_NAME], Je vous confirme avoir bien reçu votre demande concernant le map…" at bounding box center [772, 247] width 574 height 328
click at [563, 209] on div "Merci." at bounding box center [772, 204] width 574 height 12
click at [999, 168] on div "Je prends connaissance des attendus pour cette mission, et je reviens vers vous…" at bounding box center [772, 165] width 574 height 12
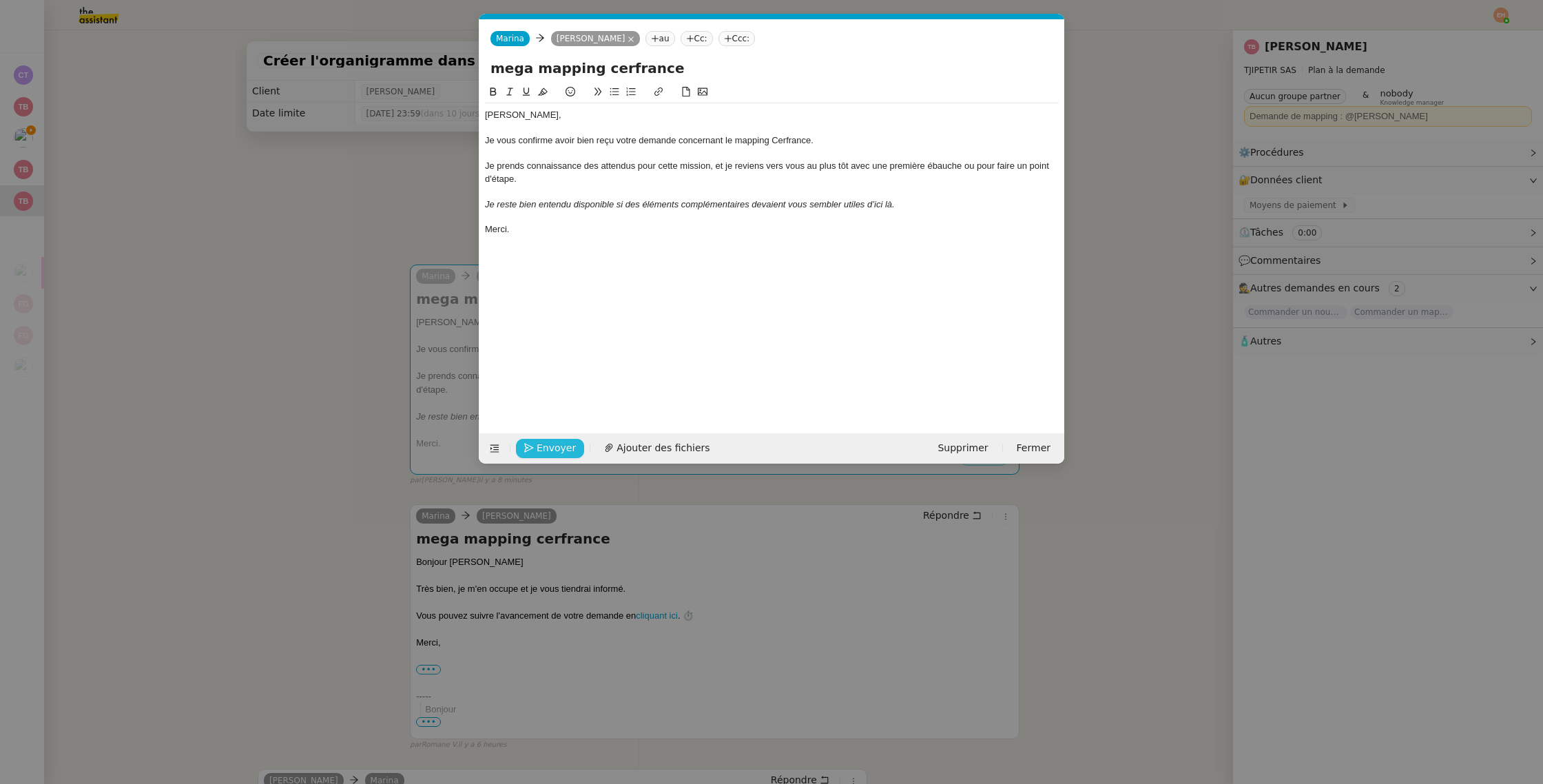
click at [535, 447] on button "Envoyer" at bounding box center [550, 448] width 68 height 19
click at [535, 447] on button "Confirmer l'envoi" at bounding box center [572, 448] width 112 height 19
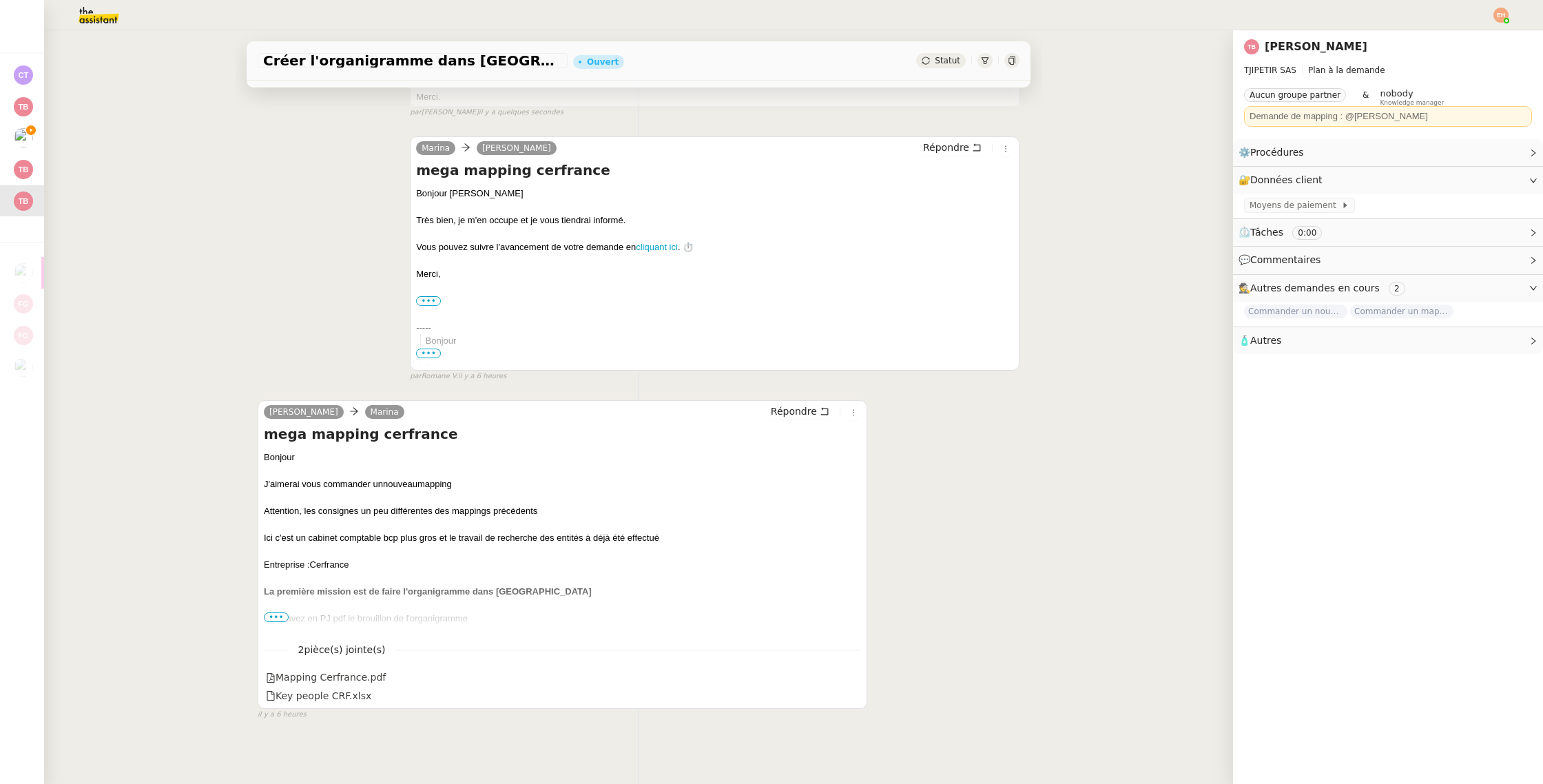
scroll to position [348, 0]
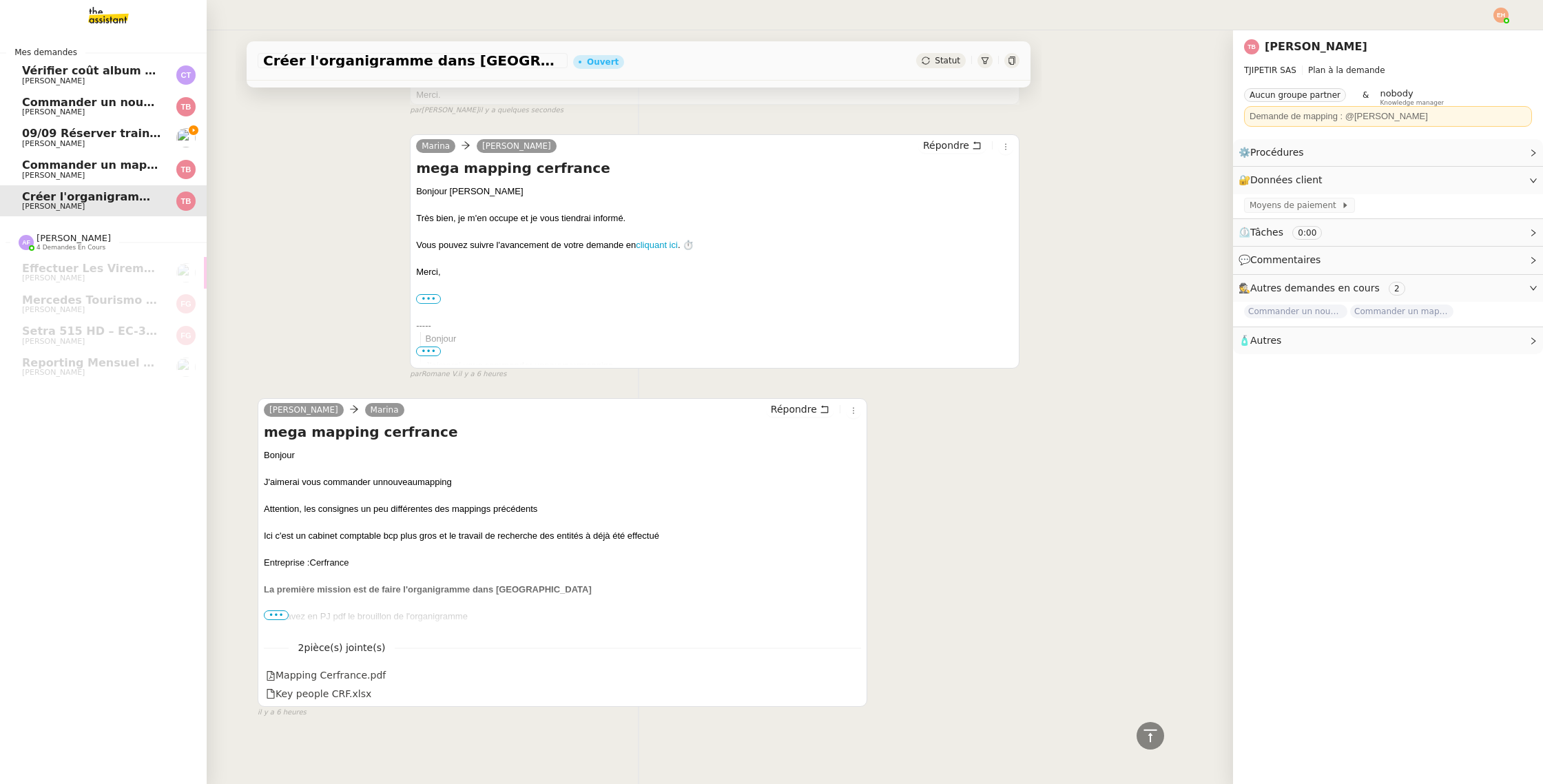
click at [43, 171] on span "[PERSON_NAME]" at bounding box center [53, 175] width 62 height 9
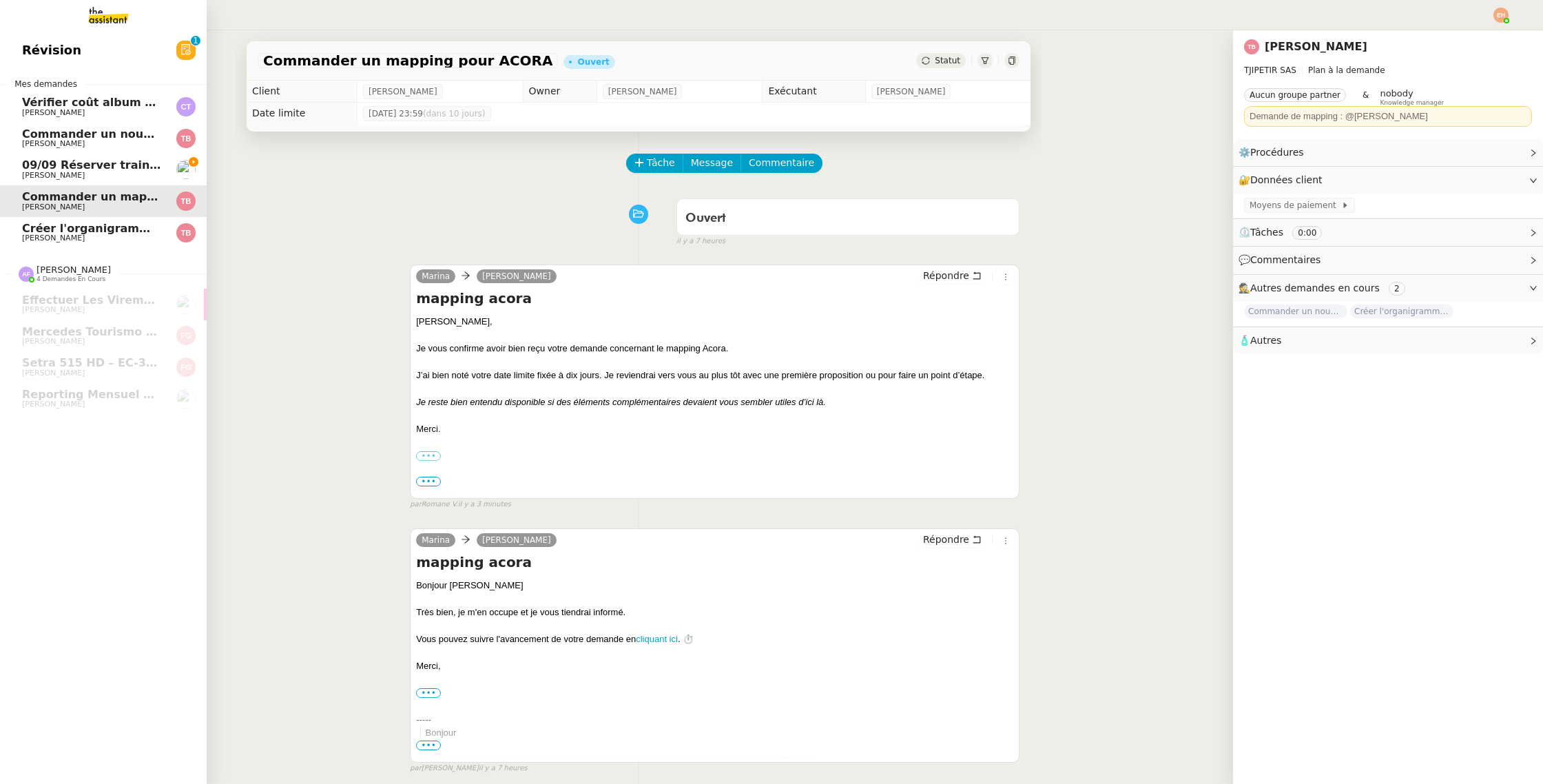
click at [112, 142] on span "[PERSON_NAME]" at bounding box center [91, 143] width 139 height 9
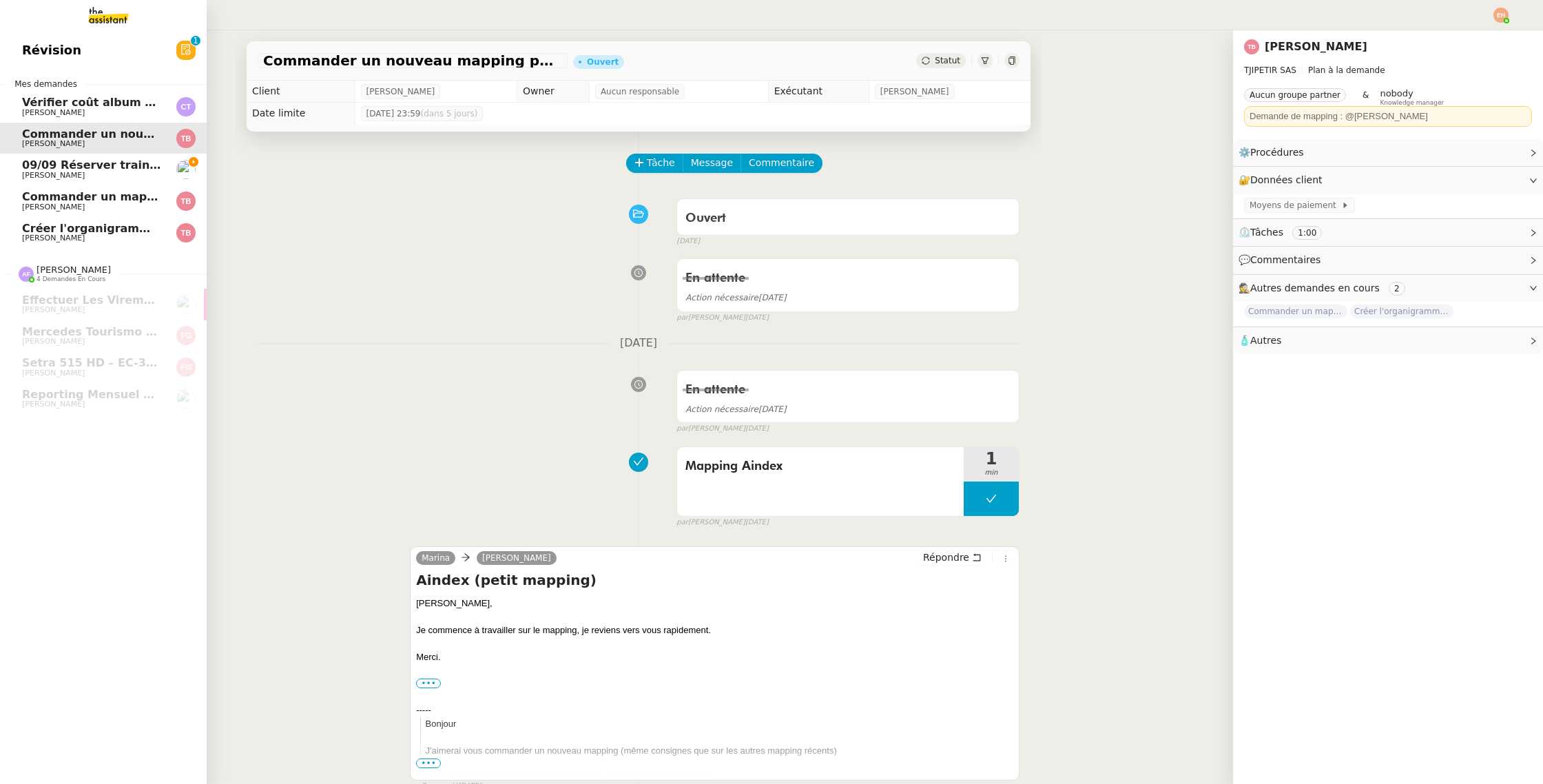
click at [117, 194] on span "Commander un mapping pour ACORA" at bounding box center [137, 197] width 232 height 13
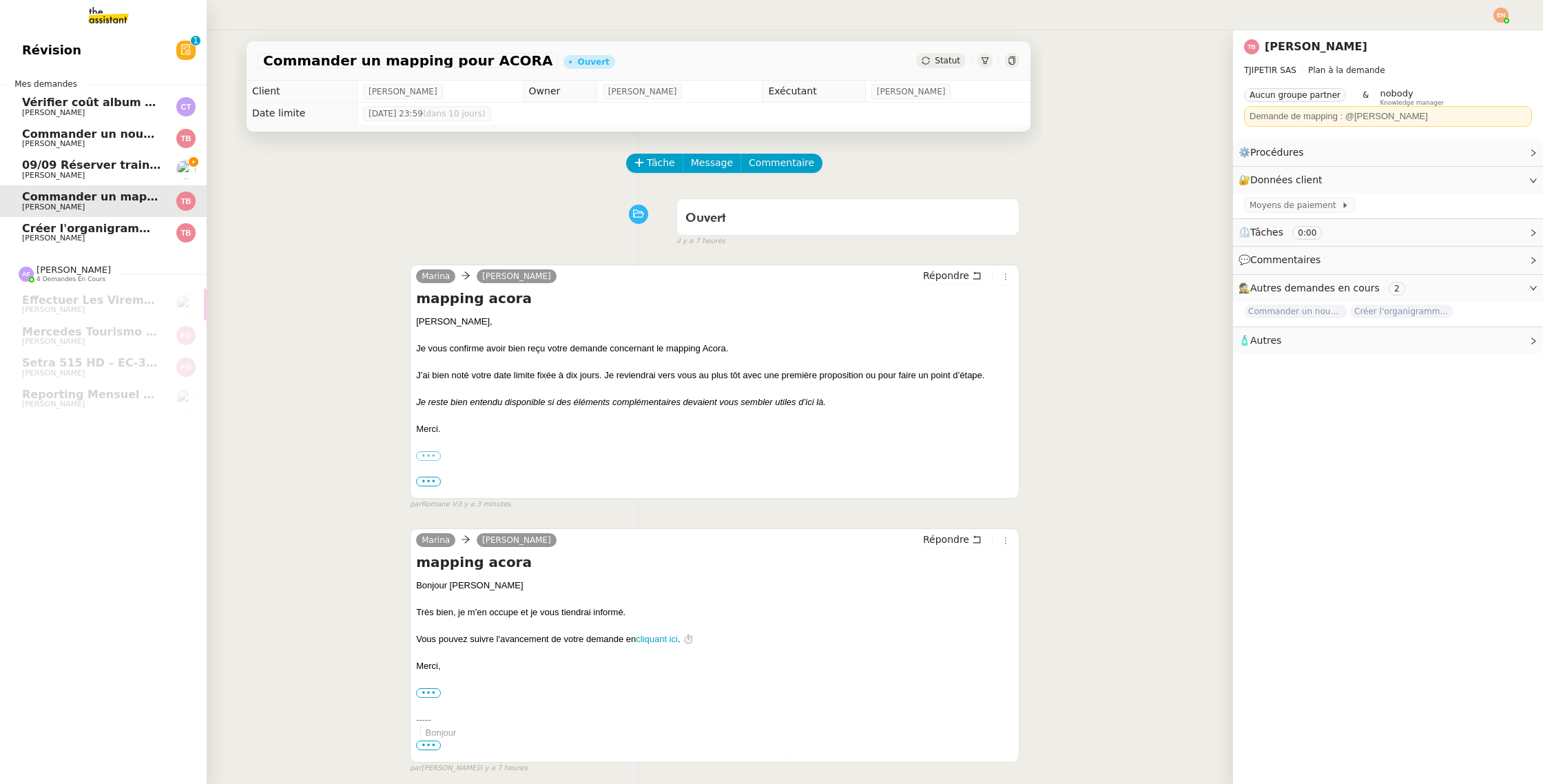
click at [115, 171] on span "[PERSON_NAME]" at bounding box center [91, 175] width 139 height 9
